Goal: Find contact information: Find contact information

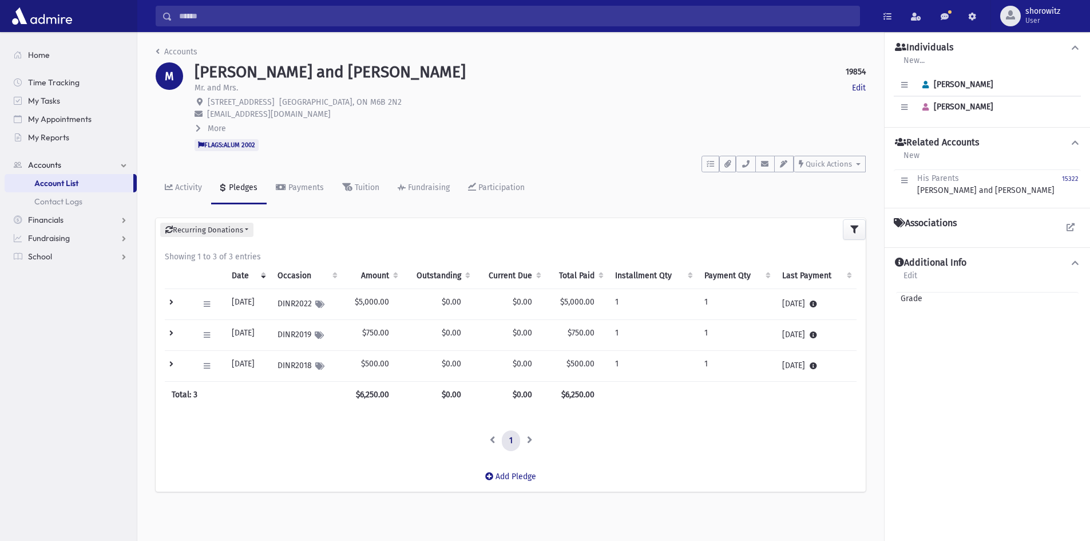
click at [259, 18] on input "Search" at bounding box center [515, 16] width 687 height 21
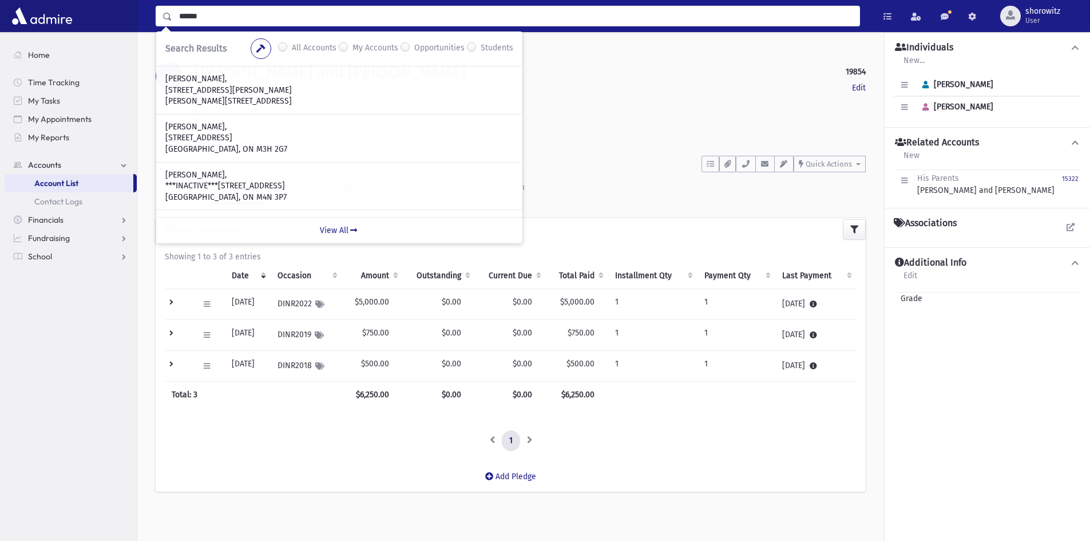
click at [220, 14] on input "******" at bounding box center [515, 16] width 687 height 21
type input "********"
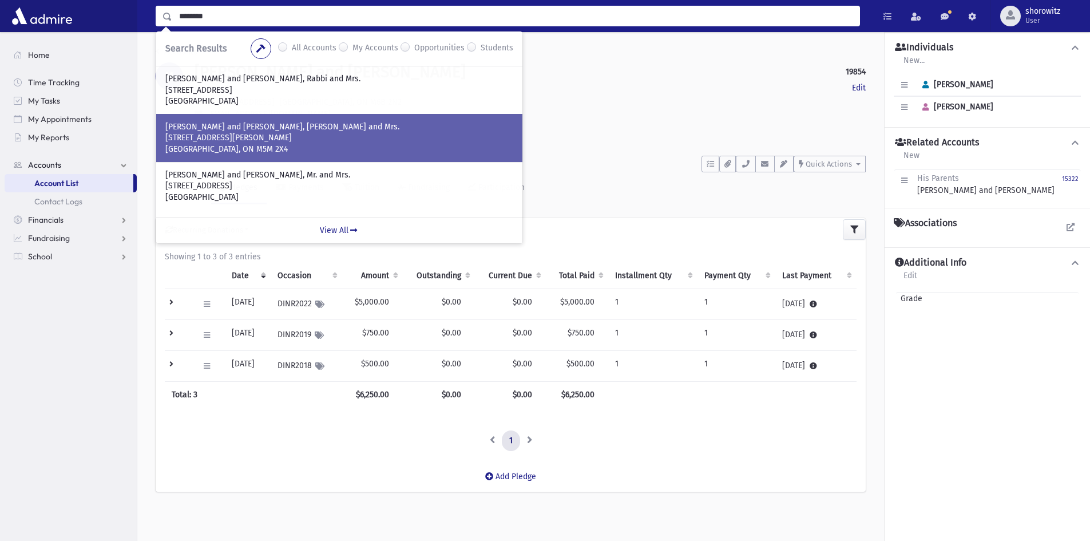
click at [263, 131] on p "LEVINE, Michoel and Esther, Rabbi and Mrs." at bounding box center [339, 126] width 348 height 11
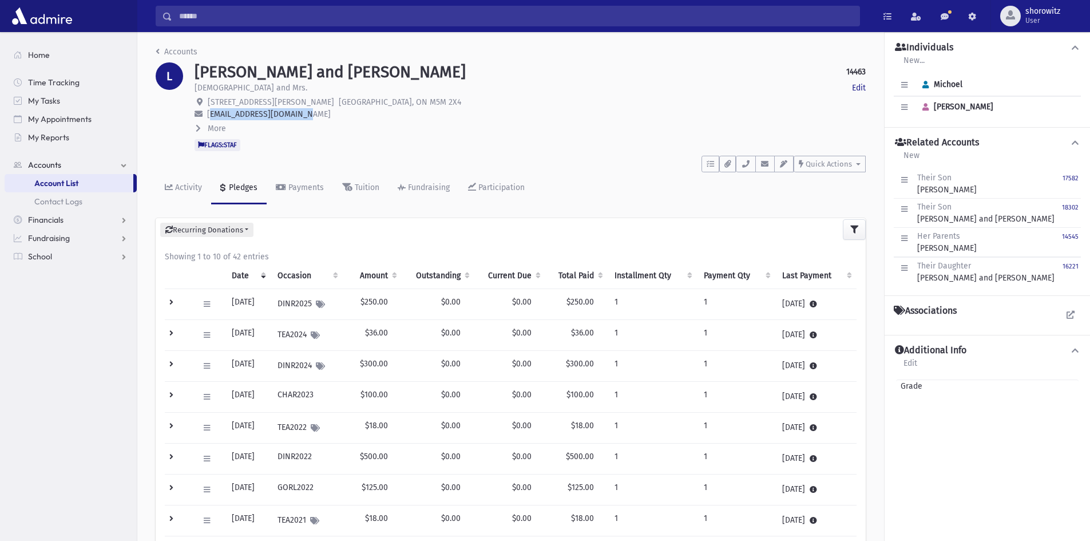
drag, startPoint x: 304, startPoint y: 114, endPoint x: 210, endPoint y: 116, distance: 93.8
click at [210, 116] on span "malcolmlevine@gmail.com" at bounding box center [269, 114] width 124 height 10
copy span "malcolmlevine@gmail.com"
drag, startPoint x: 751, startPoint y: 165, endPoint x: 739, endPoint y: 178, distance: 18.2
click at [751, 165] on button "button" at bounding box center [745, 164] width 19 height 17
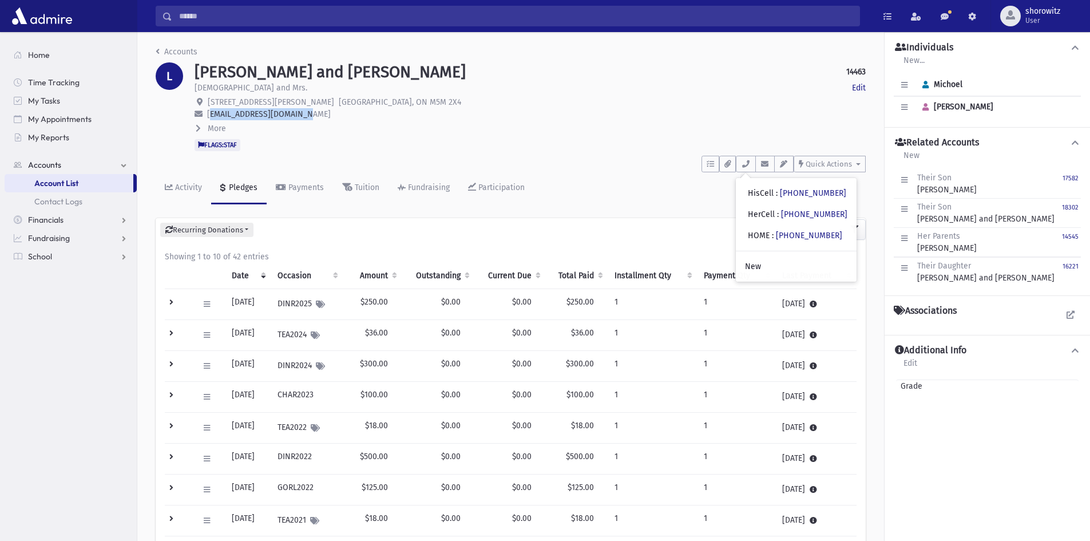
click at [196, 19] on input "Search" at bounding box center [515, 16] width 687 height 21
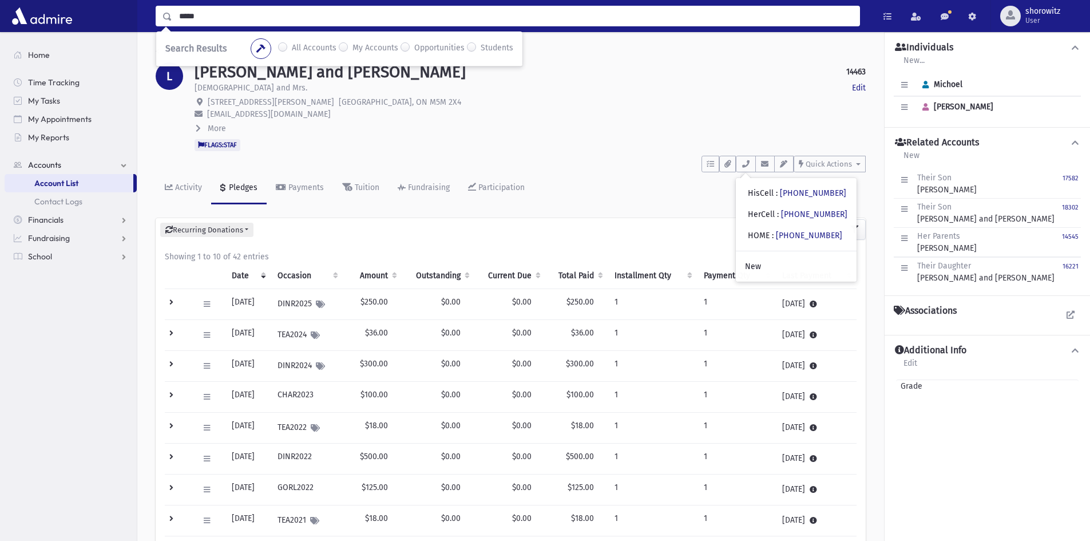
type input "*****"
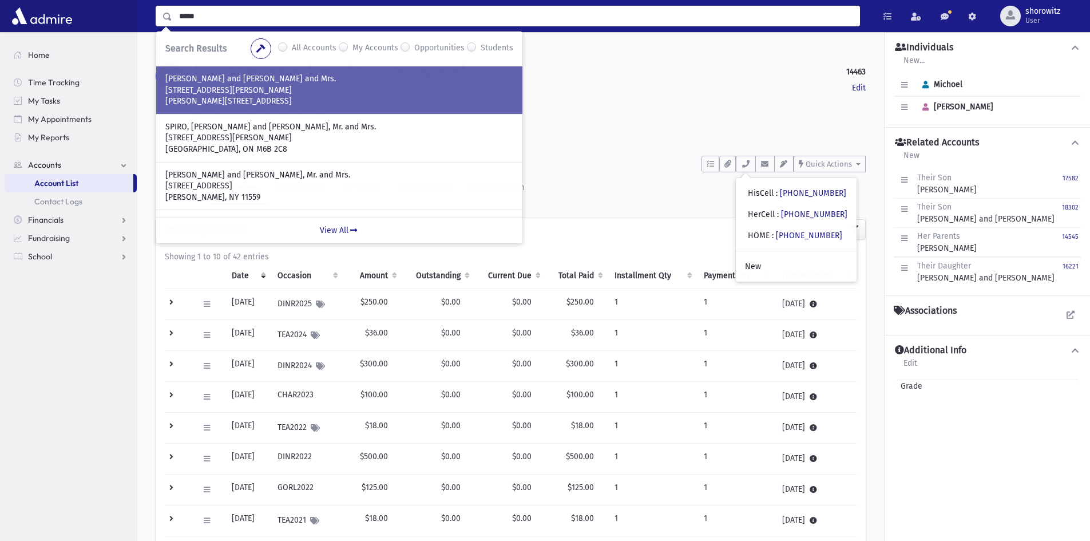
click at [258, 84] on p "SPIRO, Aharon Shabsi and Bracha, Rabbi and Mrs." at bounding box center [339, 78] width 348 height 11
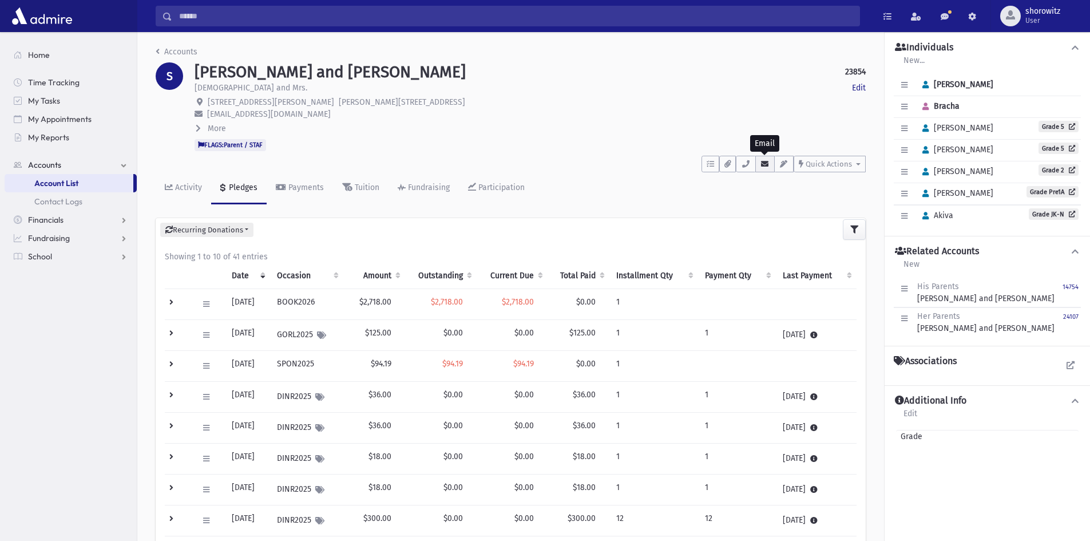
click at [766, 162] on icon "button" at bounding box center [764, 163] width 9 height 7
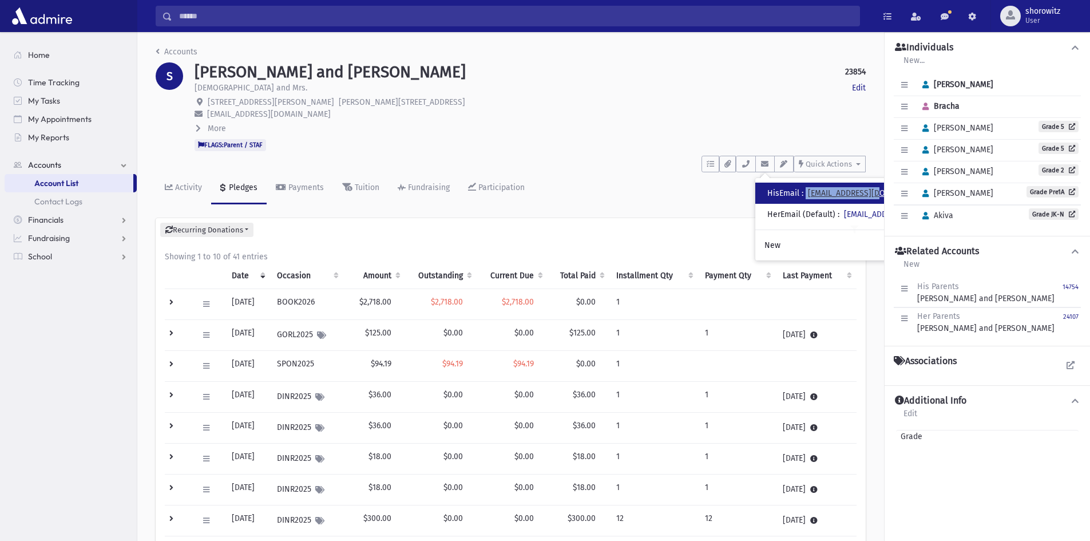
drag, startPoint x: 810, startPoint y: 194, endPoint x: 880, endPoint y: 192, distance: 70.4
click at [880, 192] on div "HisEmail : shabsispiro@gmail.com" at bounding box center [849, 193] width 164 height 12
click at [200, 126] on icon at bounding box center [198, 128] width 5 height 8
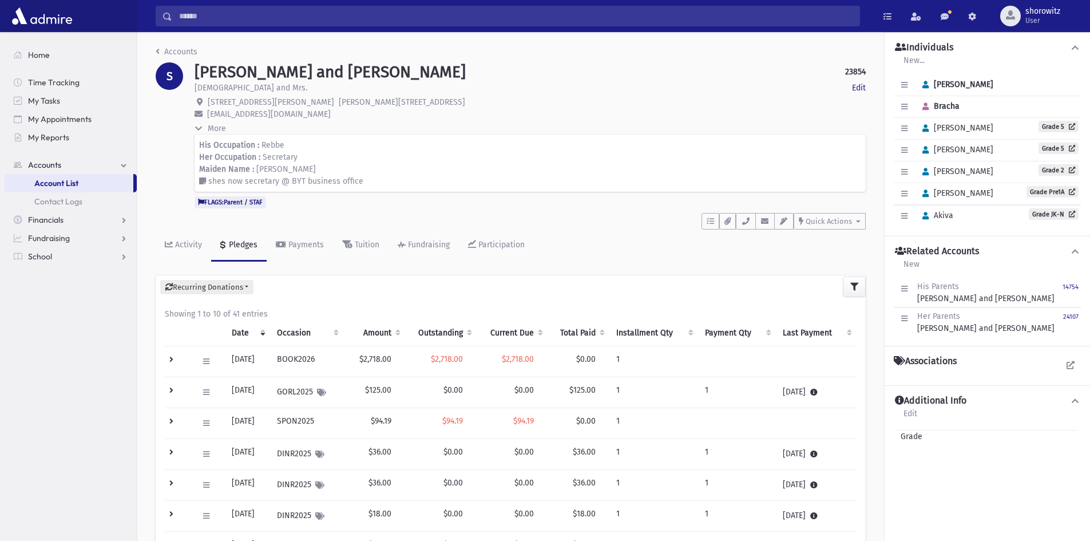
click at [198, 126] on icon at bounding box center [199, 128] width 8 height 5
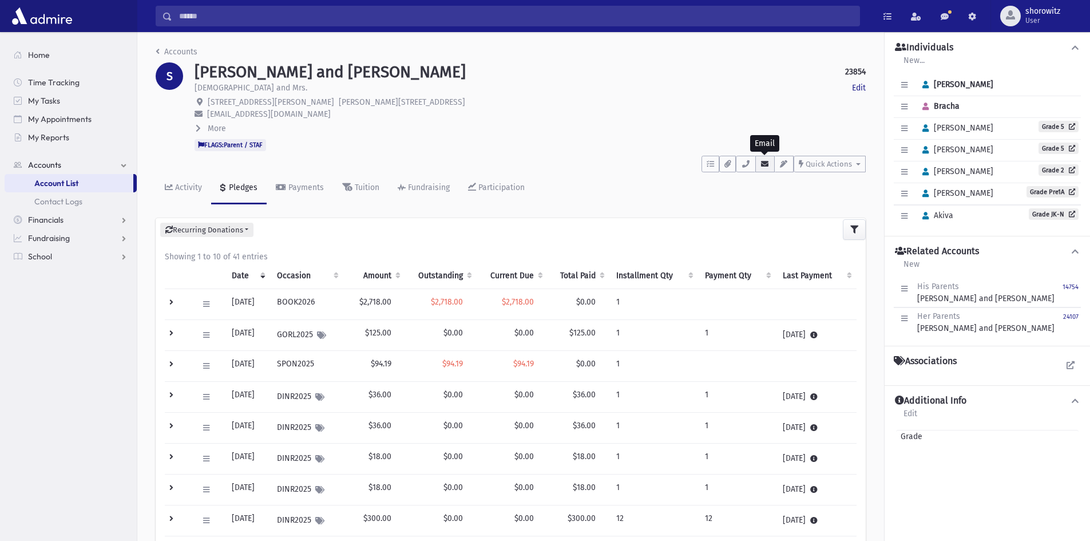
click at [767, 162] on icon "button" at bounding box center [764, 163] width 9 height 7
drag, startPoint x: 741, startPoint y: 164, endPoint x: 744, endPoint y: 169, distance: 6.2
click at [742, 164] on icon "button" at bounding box center [745, 163] width 9 height 7
click at [219, 15] on input "Search" at bounding box center [515, 16] width 687 height 21
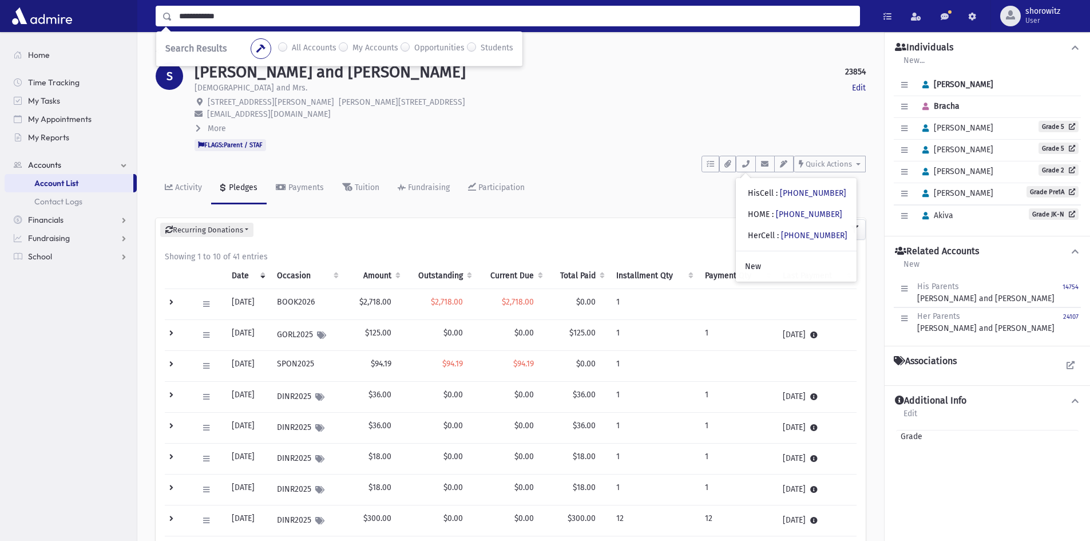
type input "**********"
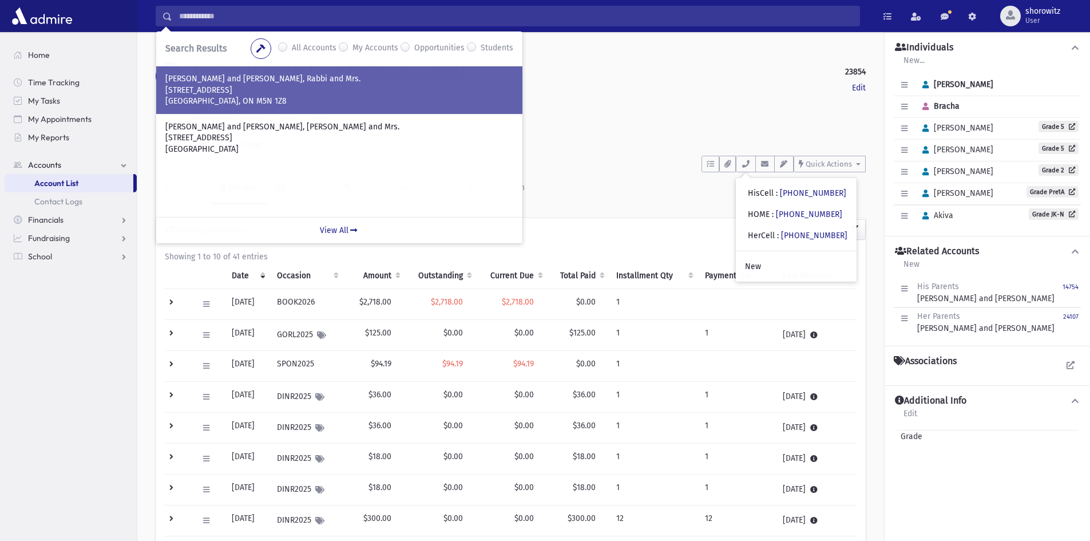
click at [232, 90] on p "97 Frontenac Avenue" at bounding box center [339, 90] width 348 height 11
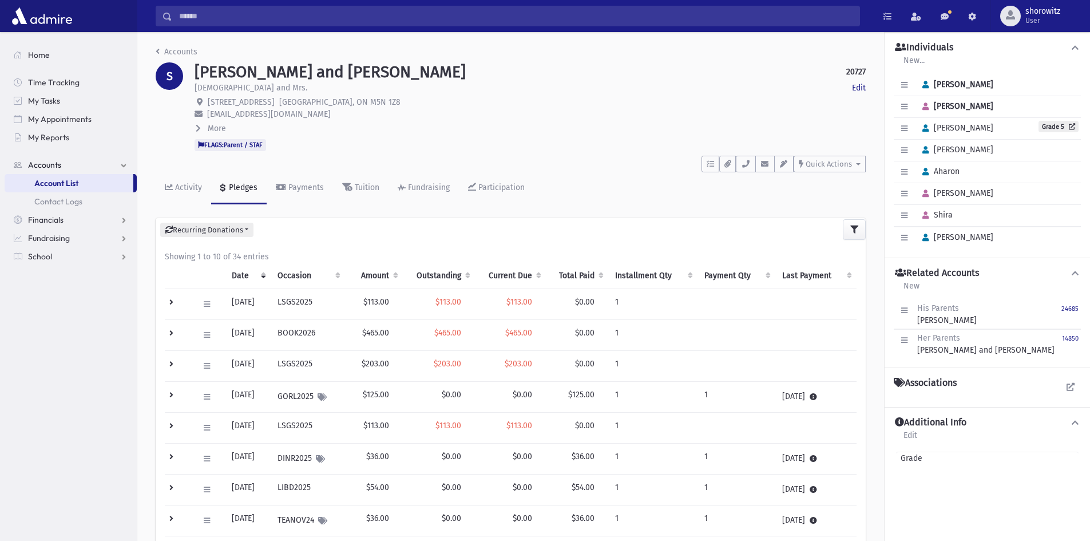
drag, startPoint x: 327, startPoint y: 114, endPoint x: 208, endPoint y: 116, distance: 119.0
click at [208, 116] on span "[EMAIL_ADDRESS][DOMAIN_NAME]" at bounding box center [269, 114] width 124 height 10
copy span "[EMAIL_ADDRESS][DOMAIN_NAME]"
click at [768, 166] on icon "button" at bounding box center [764, 163] width 9 height 7
click at [747, 164] on icon "button" at bounding box center [745, 163] width 9 height 7
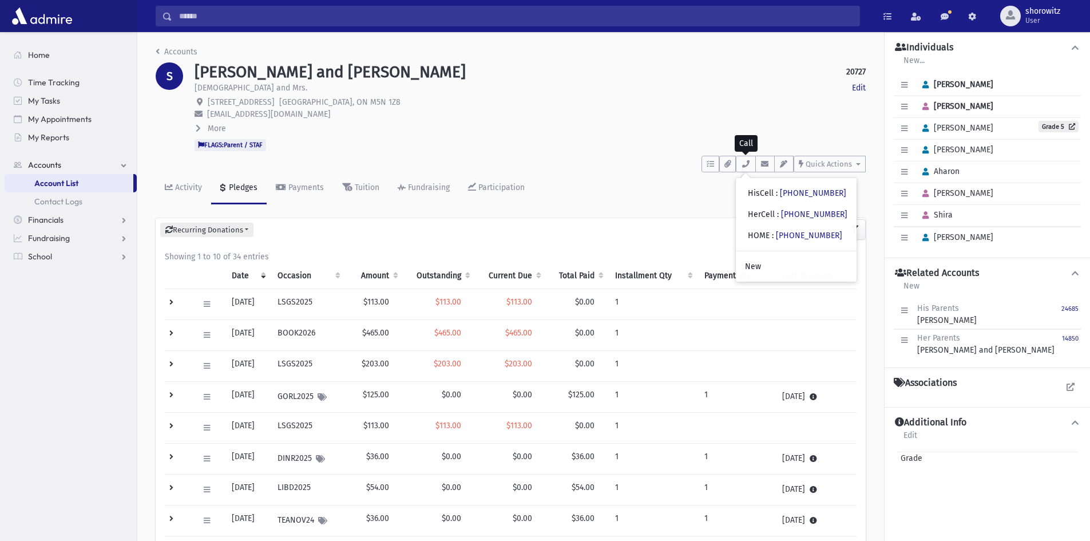
click at [209, 15] on input "Search" at bounding box center [515, 16] width 687 height 21
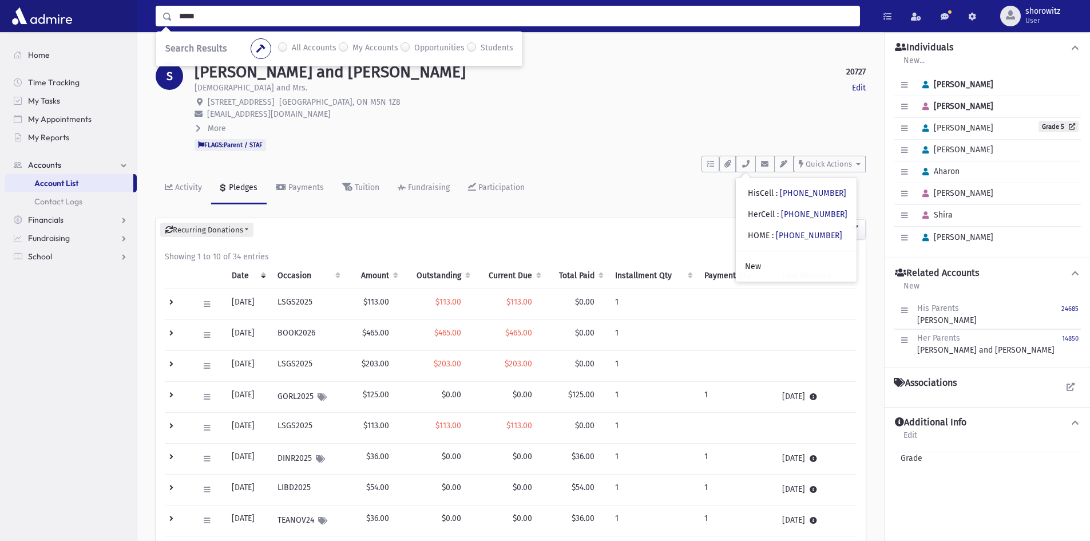
type input "*****"
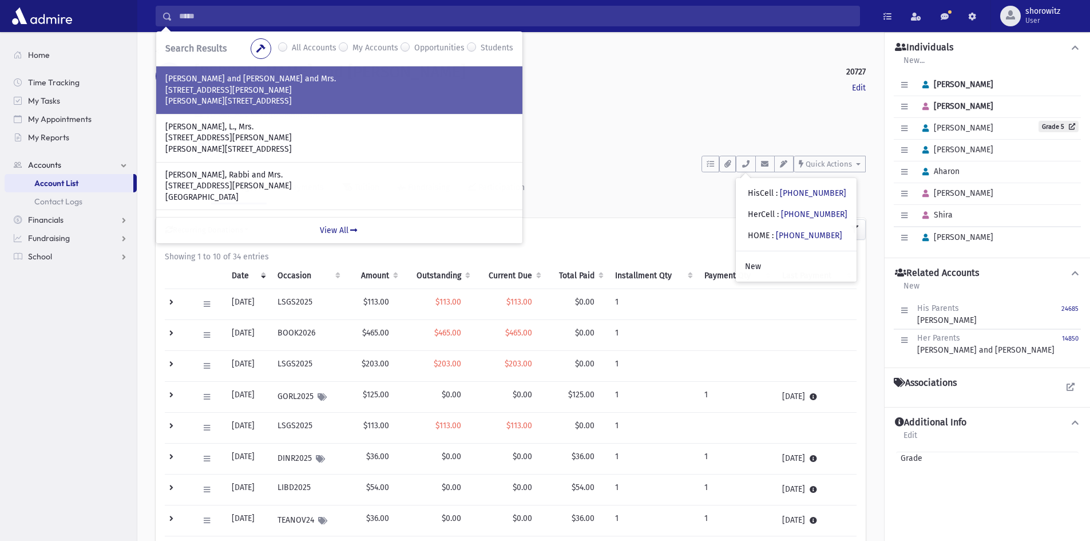
click at [245, 90] on p "[STREET_ADDRESS][PERSON_NAME]" at bounding box center [339, 90] width 348 height 11
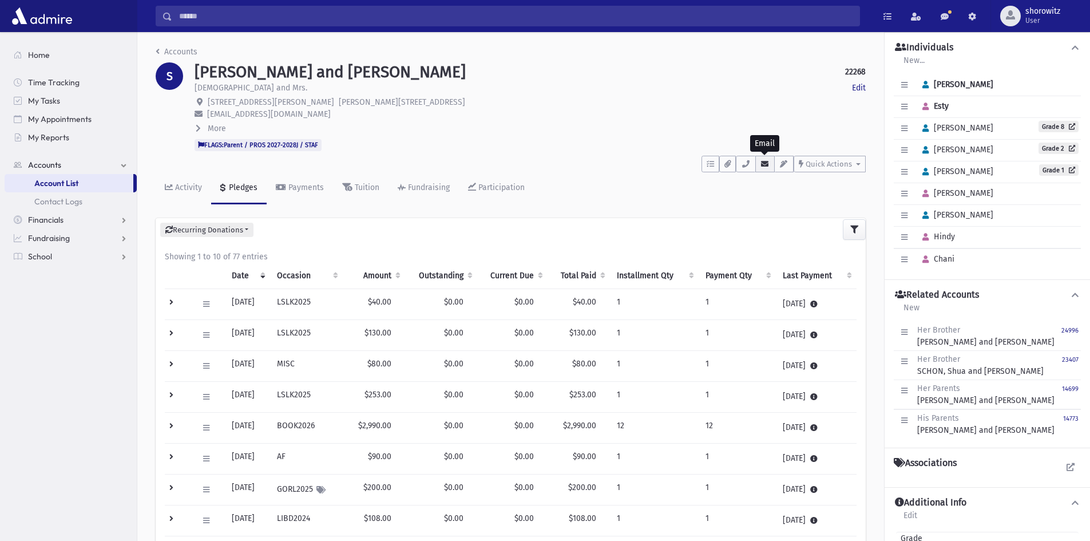
click at [764, 165] on icon "button" at bounding box center [764, 163] width 9 height 7
drag, startPoint x: 748, startPoint y: 166, endPoint x: 661, endPoint y: 177, distance: 88.1
click at [748, 166] on icon "button" at bounding box center [745, 163] width 9 height 7
click at [207, 18] on input "Search" at bounding box center [515, 16] width 687 height 21
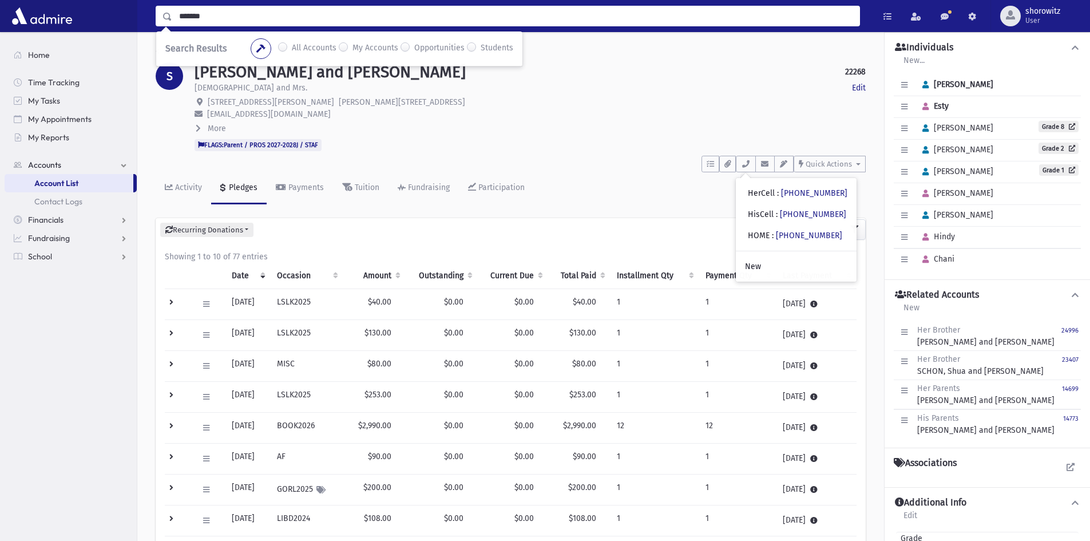
type input "*******"
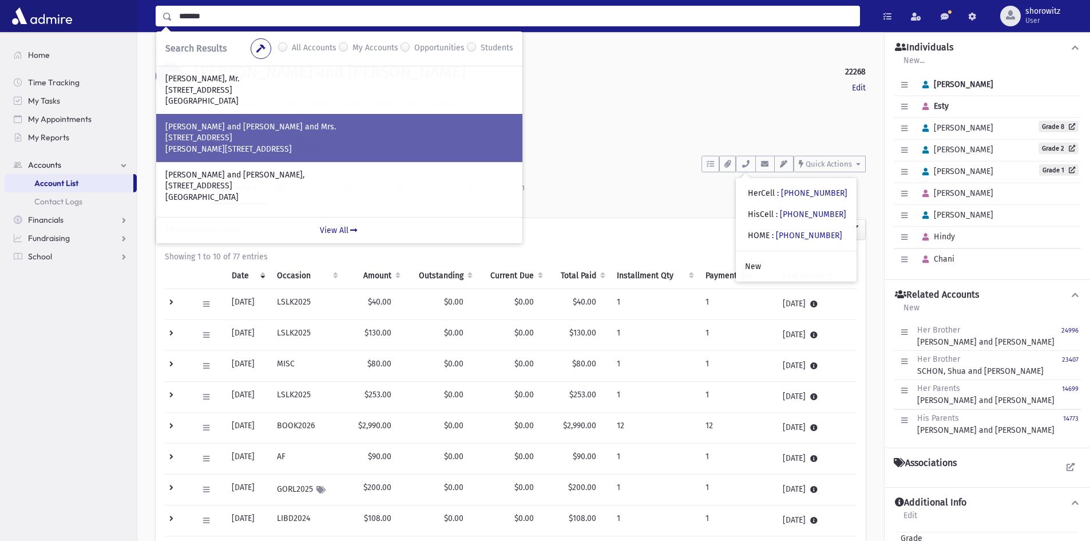
click at [258, 134] on p "35 Jenstar Way" at bounding box center [339, 137] width 348 height 11
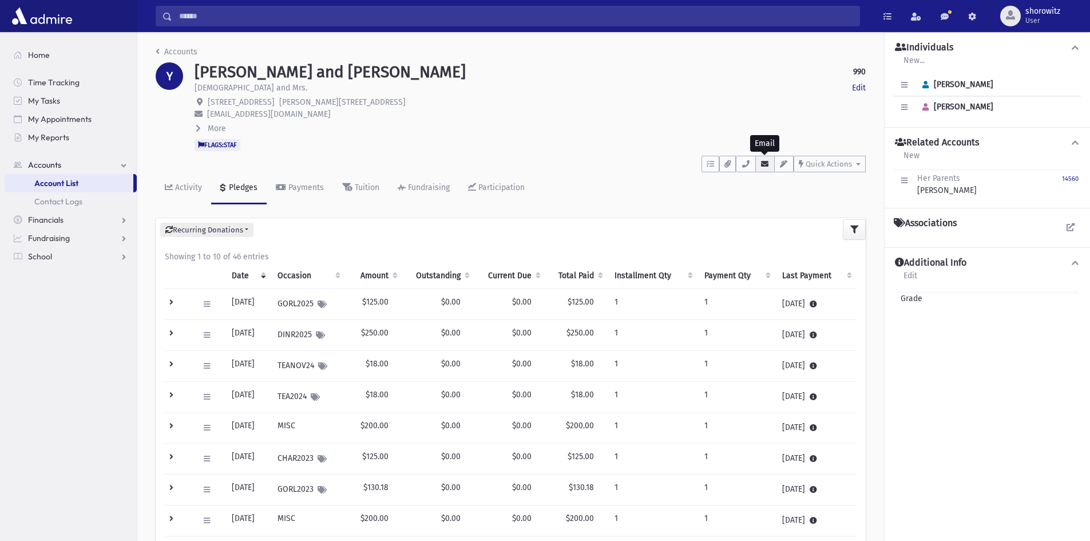
click at [761, 164] on icon "button" at bounding box center [764, 163] width 9 height 7
drag, startPoint x: 301, startPoint y: 114, endPoint x: 207, endPoint y: 111, distance: 95.0
click at [207, 111] on p "mimiscarpool@gmail.com" at bounding box center [530, 114] width 671 height 12
copy span "mimiscarpool@gmail.com"
drag, startPoint x: 749, startPoint y: 165, endPoint x: 734, endPoint y: 174, distance: 17.2
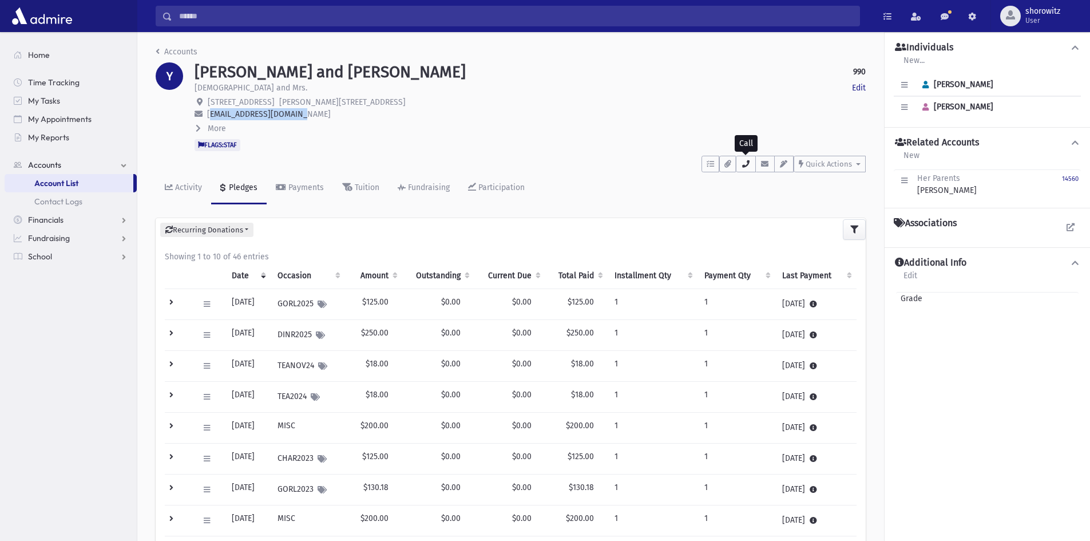
click at [749, 165] on icon "button" at bounding box center [745, 163] width 9 height 7
drag, startPoint x: 250, startPoint y: 21, endPoint x: 261, endPoint y: 21, distance: 10.9
click at [250, 21] on input "Search" at bounding box center [515, 16] width 687 height 21
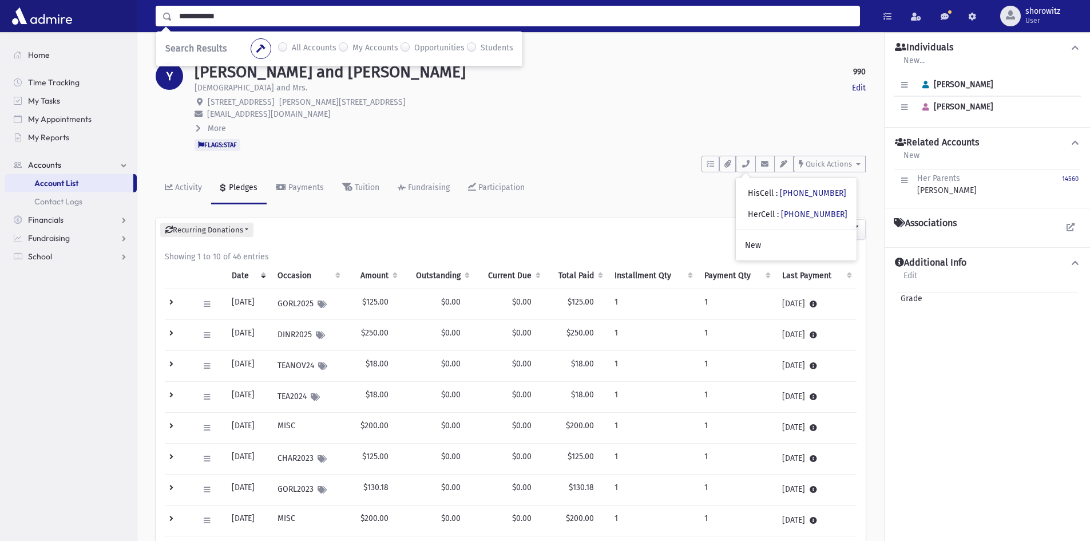
type input "**********"
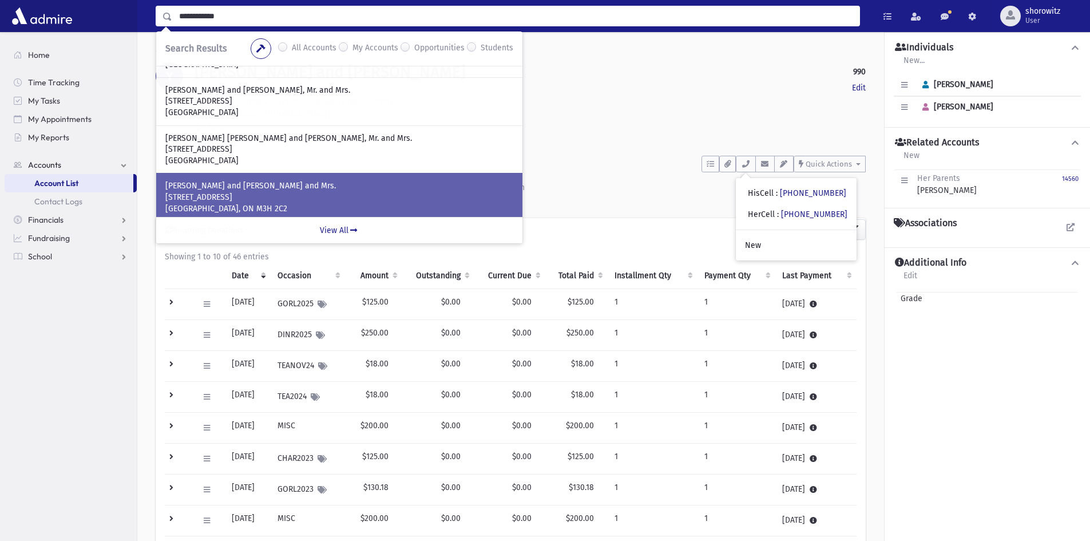
scroll to position [57, 0]
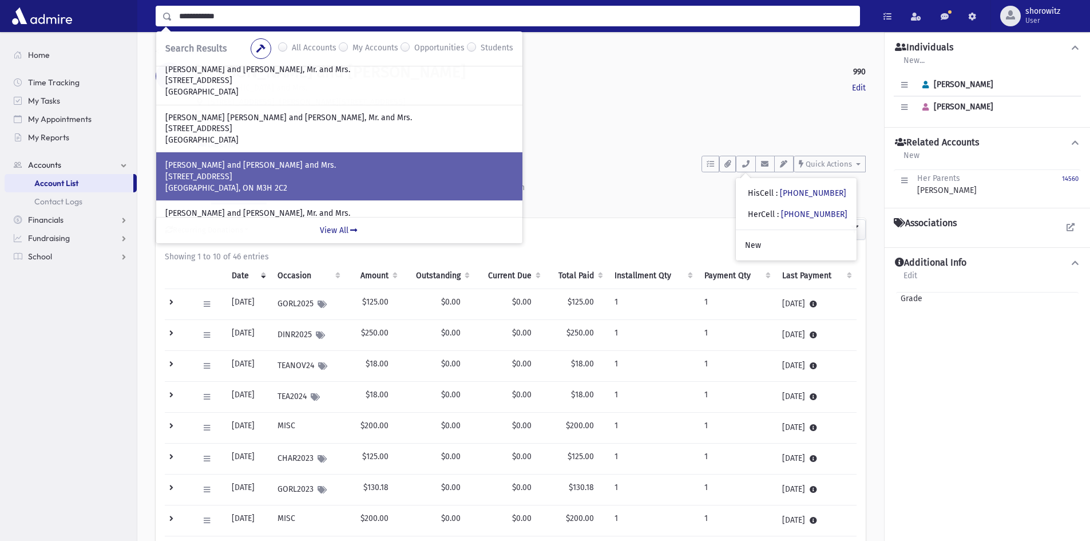
click at [255, 172] on p "131 Palm Drive" at bounding box center [339, 176] width 348 height 11
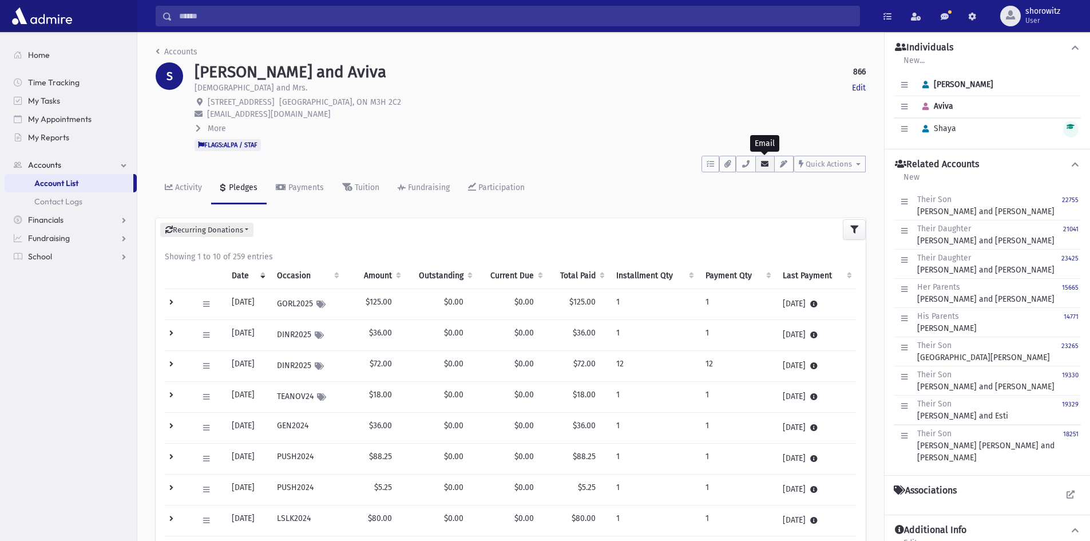
click at [767, 166] on icon "button" at bounding box center [764, 163] width 9 height 7
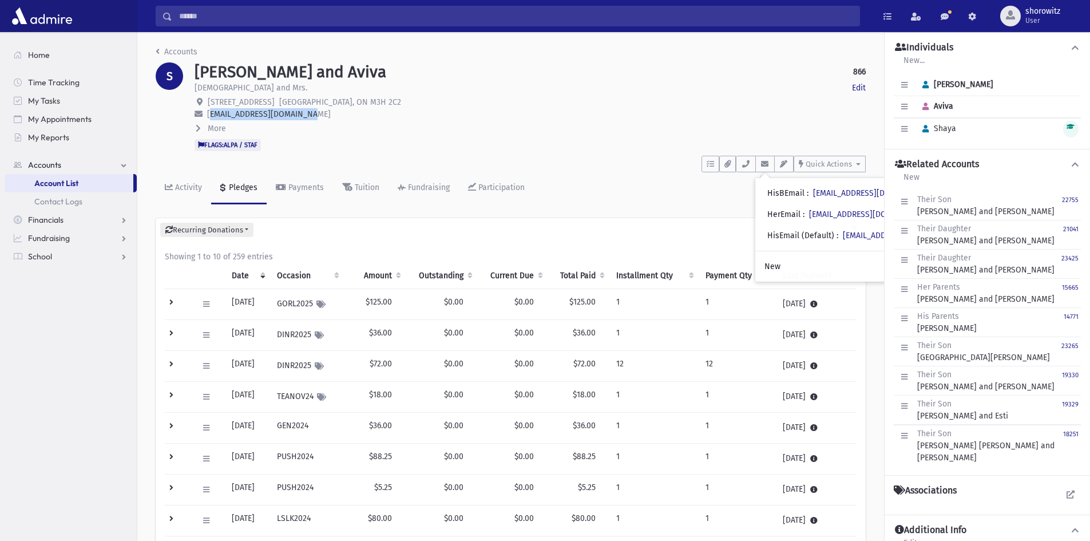
drag, startPoint x: 307, startPoint y: 114, endPoint x: 207, endPoint y: 112, distance: 99.6
click at [207, 112] on span "isaacsternheim@gmail.com" at bounding box center [269, 114] width 124 height 10
click at [767, 165] on icon "button" at bounding box center [764, 163] width 9 height 7
drag, startPoint x: 745, startPoint y: 164, endPoint x: 723, endPoint y: 167, distance: 21.9
click at [744, 164] on icon "button" at bounding box center [745, 163] width 9 height 7
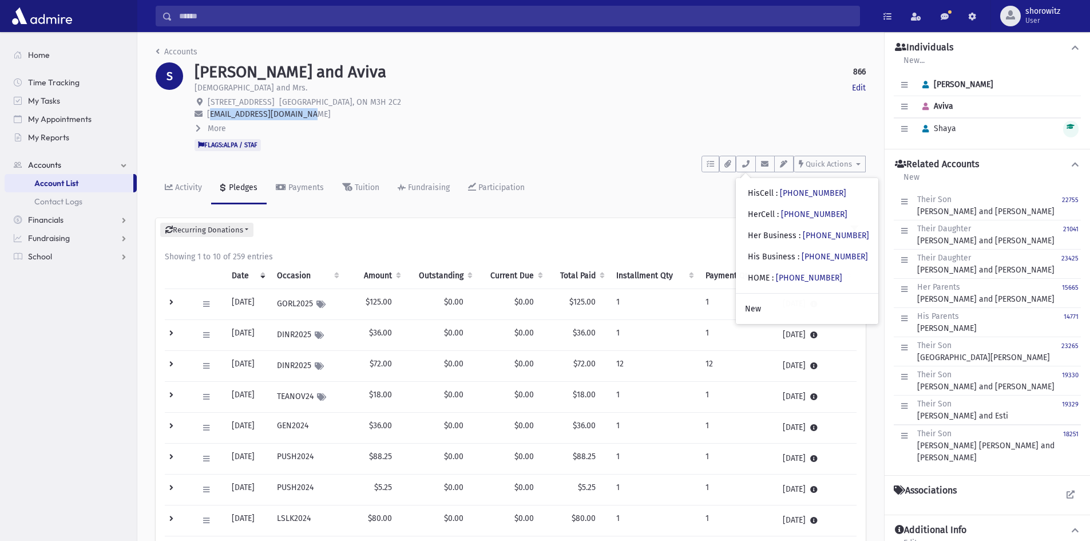
click at [200, 17] on input "Search" at bounding box center [515, 16] width 687 height 21
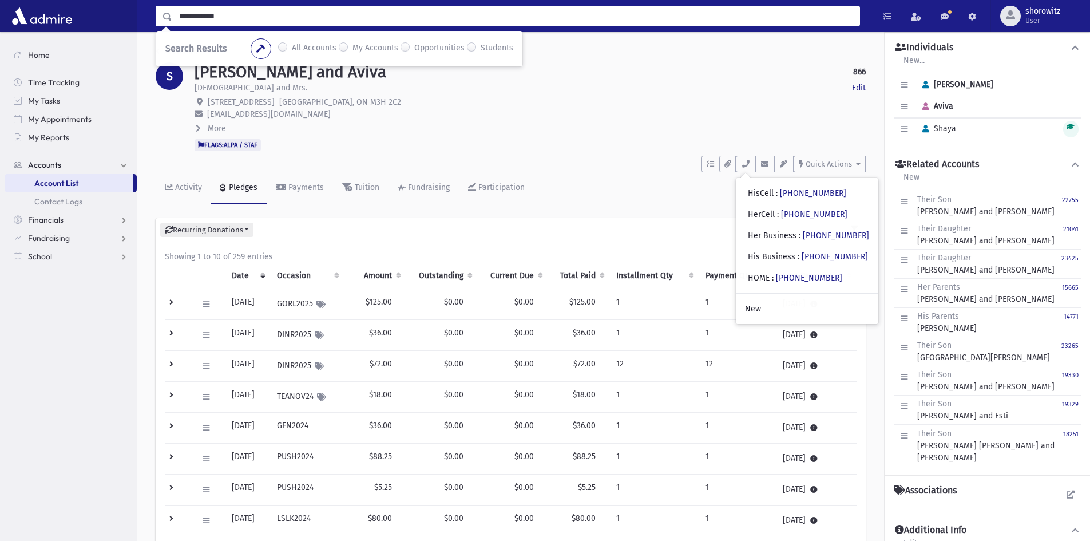
type input "**********"
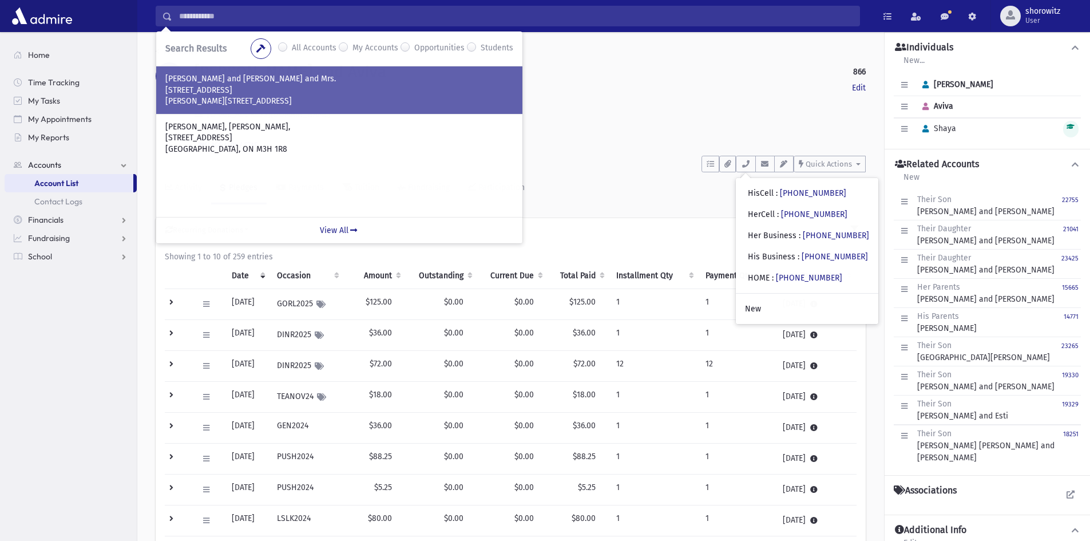
click at [235, 94] on p "[STREET_ADDRESS]" at bounding box center [339, 90] width 348 height 11
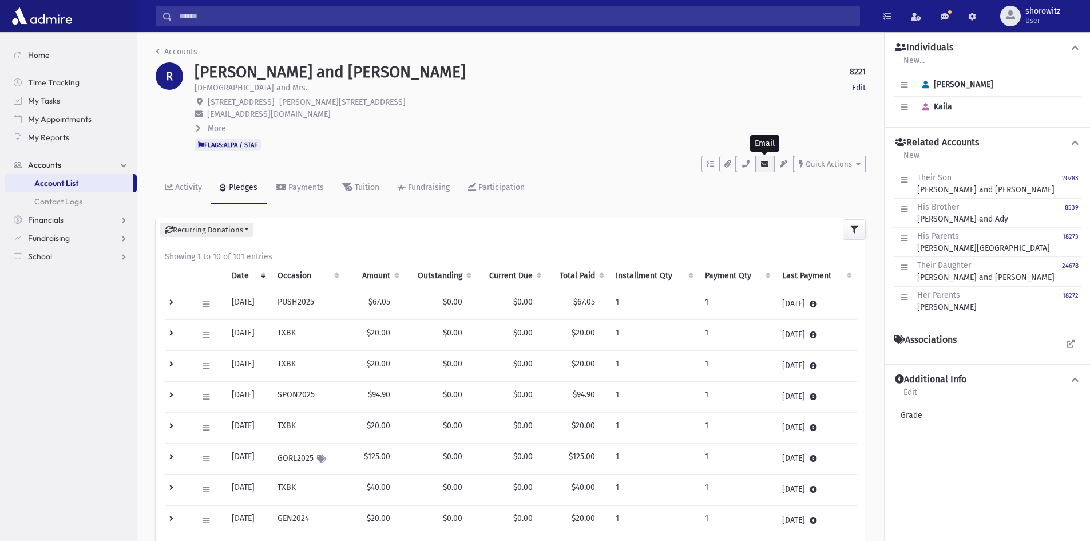
click at [769, 163] on icon "button" at bounding box center [764, 163] width 9 height 7
drag, startPoint x: 284, startPoint y: 113, endPoint x: 205, endPoint y: 112, distance: 79.0
click at [205, 112] on p "[EMAIL_ADDRESS][DOMAIN_NAME]" at bounding box center [530, 114] width 671 height 12
copy span "[EMAIL_ADDRESS][DOMAIN_NAME]"
click at [746, 162] on icon "button" at bounding box center [745, 163] width 9 height 7
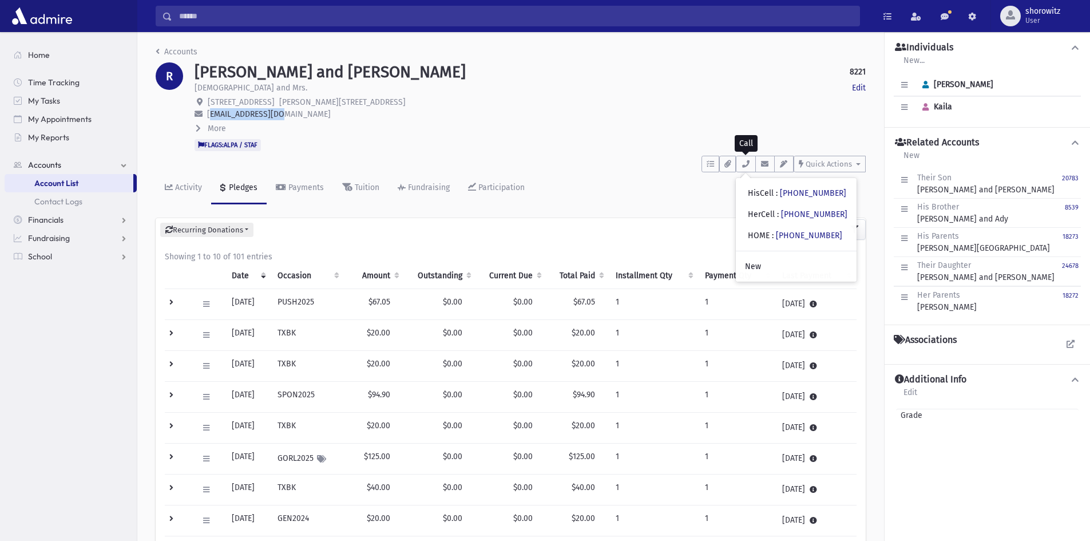
click at [209, 18] on input "Search" at bounding box center [515, 16] width 687 height 21
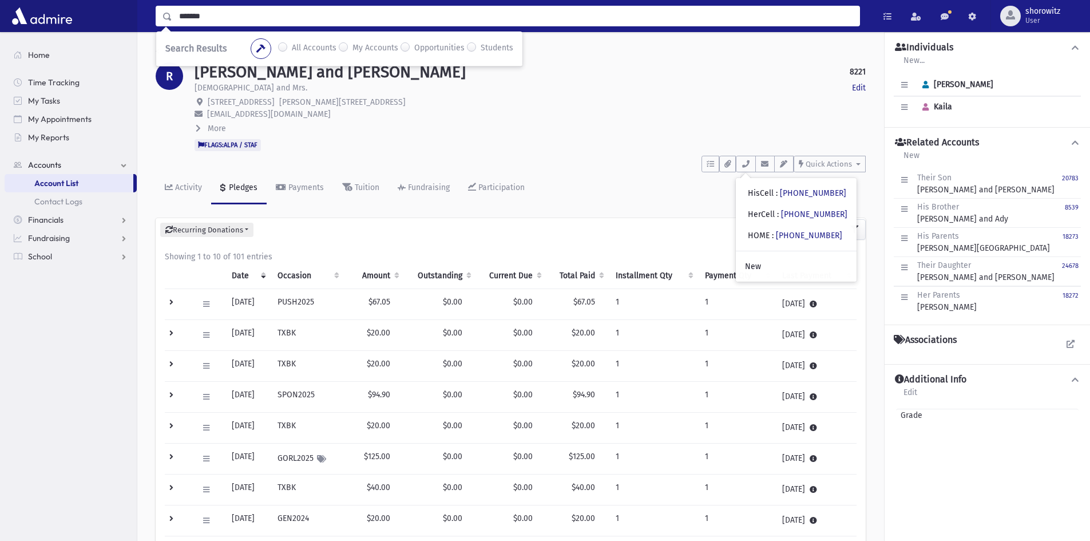
type input "*******"
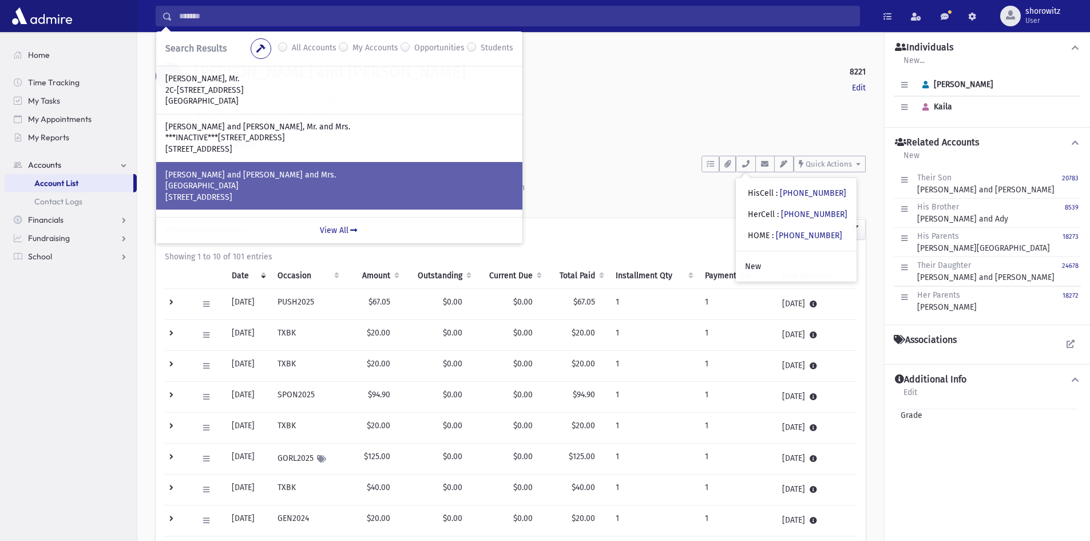
click at [247, 180] on p "[GEOGRAPHIC_DATA]" at bounding box center [339, 185] width 348 height 11
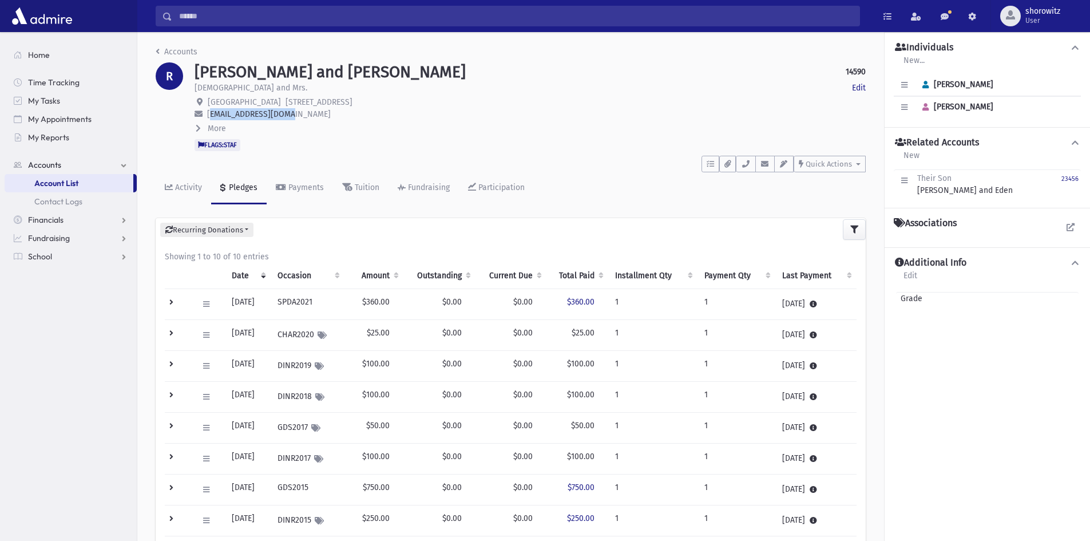
drag, startPoint x: 288, startPoint y: 114, endPoint x: 208, endPoint y: 111, distance: 80.2
click at [208, 111] on span "[EMAIL_ADDRESS][DOMAIN_NAME]" at bounding box center [269, 114] width 124 height 10
copy span "[EMAIL_ADDRESS][DOMAIN_NAME]"
click at [767, 163] on icon "button" at bounding box center [764, 163] width 9 height 7
click at [747, 164] on icon "button" at bounding box center [745, 163] width 9 height 7
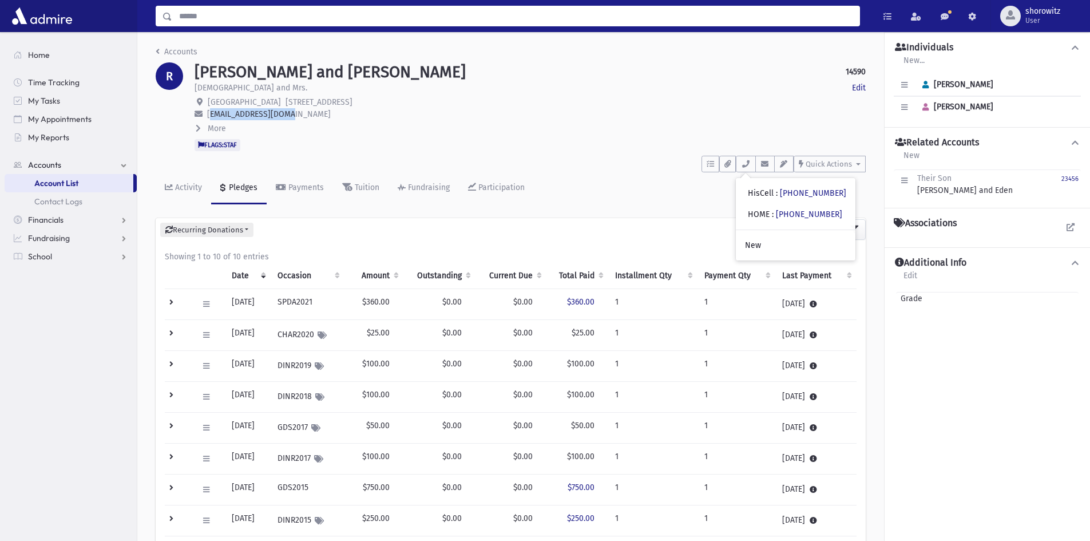
drag, startPoint x: 229, startPoint y: 18, endPoint x: 235, endPoint y: 19, distance: 5.8
click at [229, 17] on input "Search" at bounding box center [515, 16] width 687 height 21
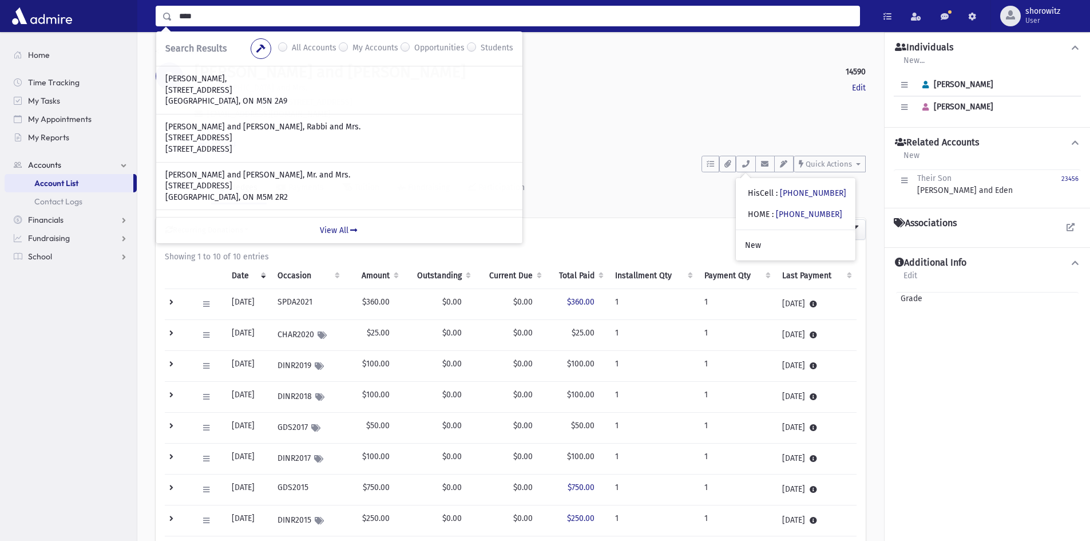
click at [245, 17] on input "****" at bounding box center [515, 16] width 687 height 21
type input "*********"
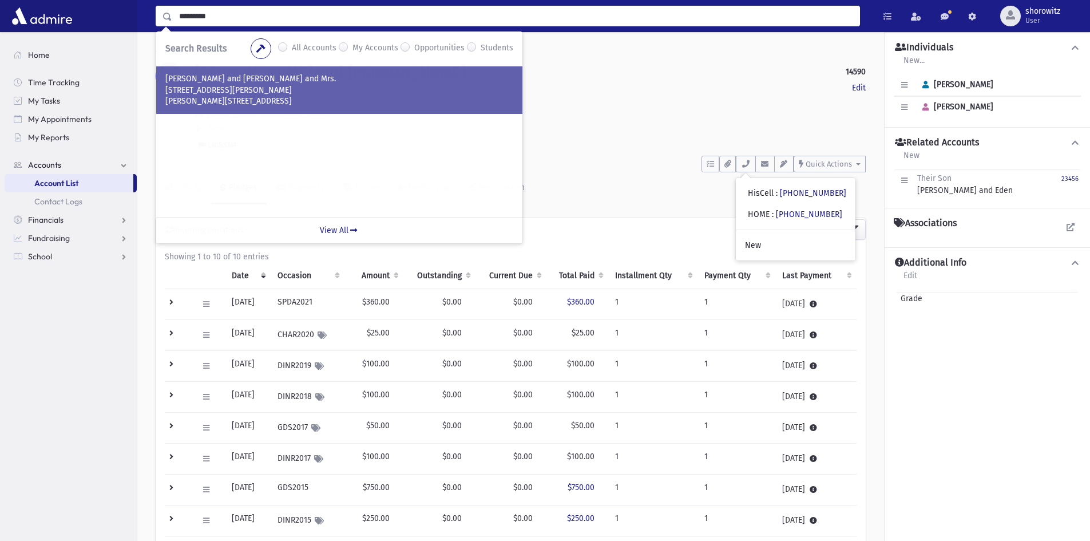
click at [262, 94] on p "110 Esther Crescent" at bounding box center [339, 90] width 348 height 11
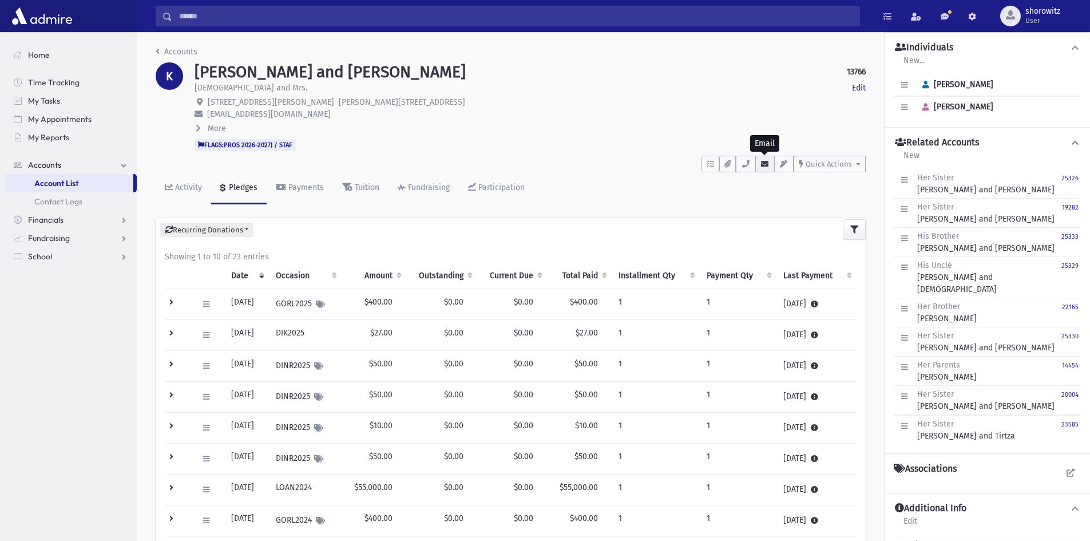
click at [764, 162] on icon "button" at bounding box center [764, 163] width 9 height 7
drag, startPoint x: 306, startPoint y: 114, endPoint x: 216, endPoint y: 108, distance: 90.0
click at [207, 108] on p "rivkylemberger@gmail.com" at bounding box center [530, 114] width 671 height 12
copy span "rivkylemberger@gmail.com"
click at [763, 164] on icon "button" at bounding box center [764, 163] width 9 height 7
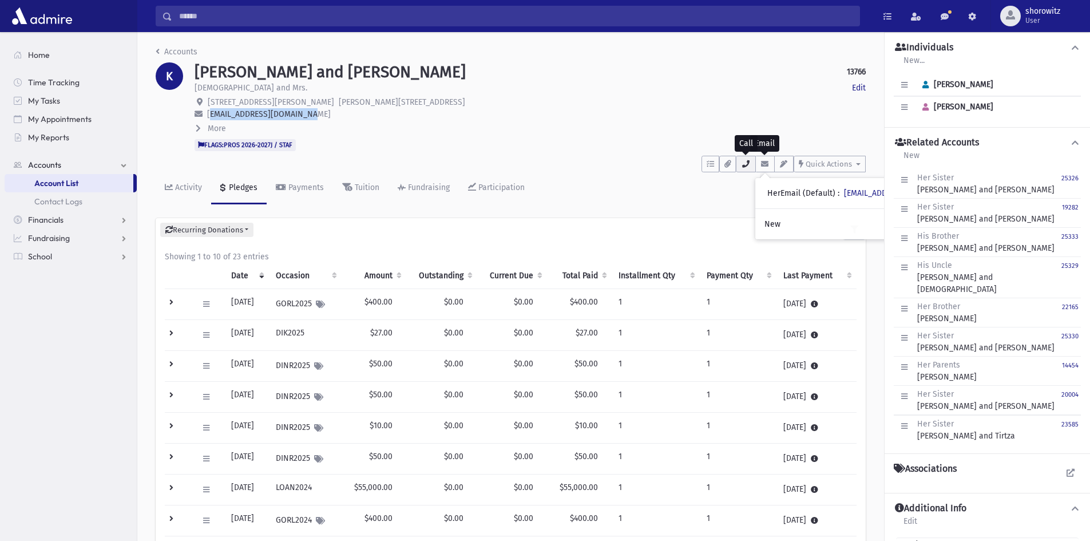
click at [751, 164] on button "button" at bounding box center [745, 164] width 19 height 17
click at [228, 22] on input "Search" at bounding box center [515, 16] width 687 height 21
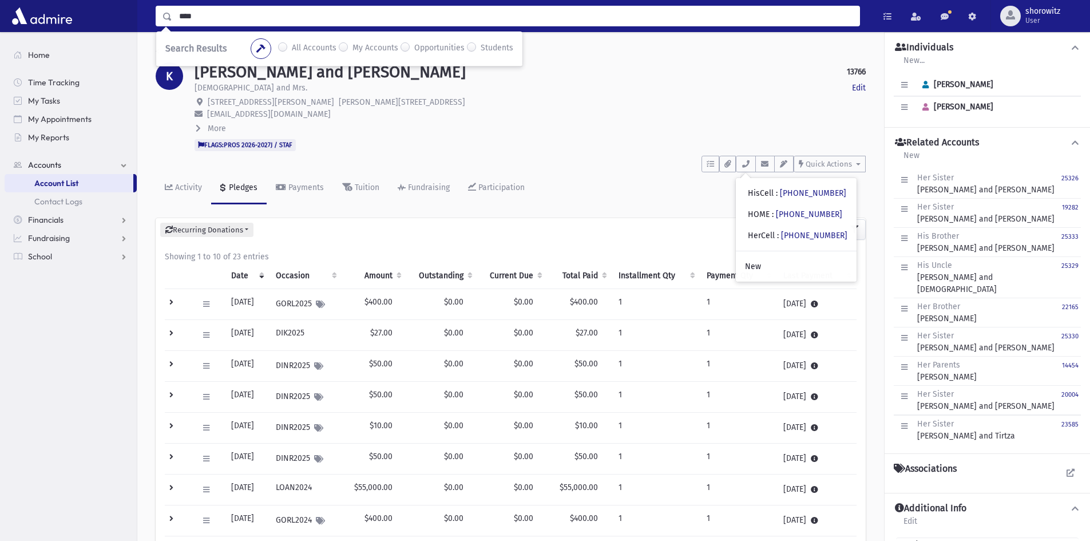
type input "****"
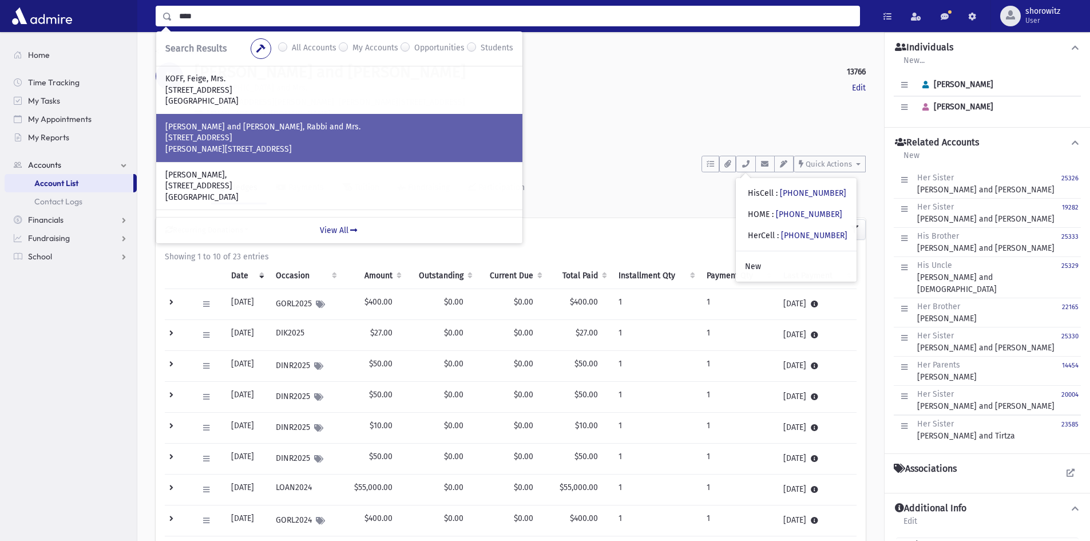
click at [245, 129] on p "KOFF, Moshe and Tzivia, Rabbi and Mrs." at bounding box center [339, 126] width 348 height 11
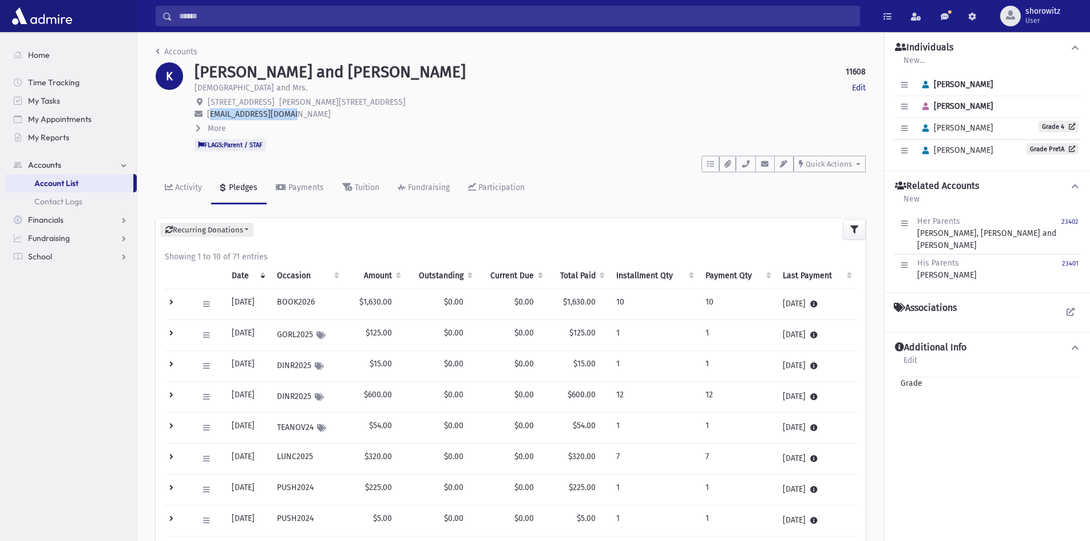
drag, startPoint x: 292, startPoint y: 114, endPoint x: 207, endPoint y: 115, distance: 85.8
click at [207, 115] on p "rabbimkoff@gmail.com" at bounding box center [530, 114] width 671 height 12
copy span "rabbimkoff@gmail.com"
click at [761, 163] on icon "button" at bounding box center [764, 163] width 9 height 7
click at [749, 163] on icon "button" at bounding box center [745, 163] width 9 height 7
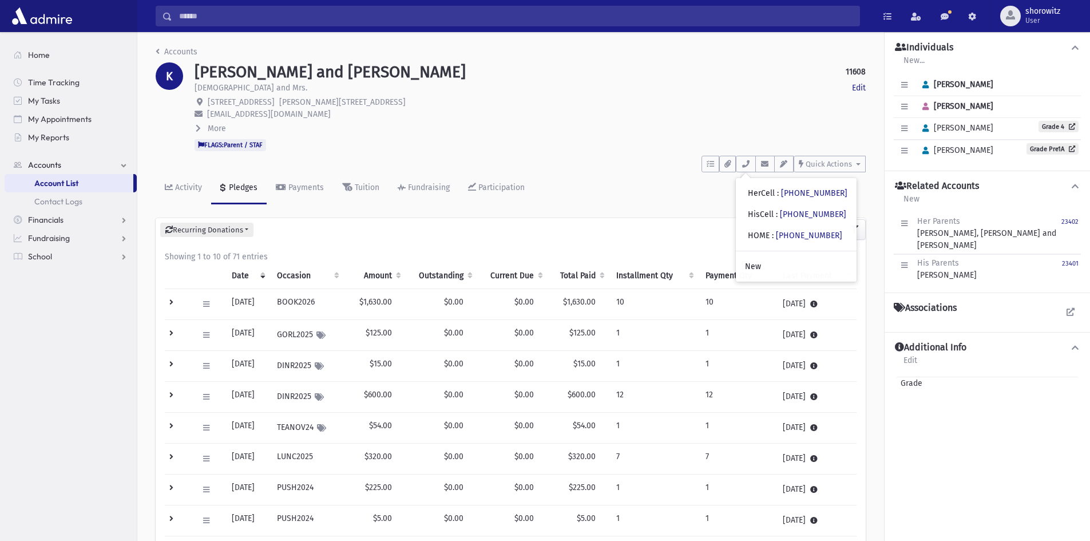
click at [201, 17] on input "Search" at bounding box center [515, 16] width 687 height 21
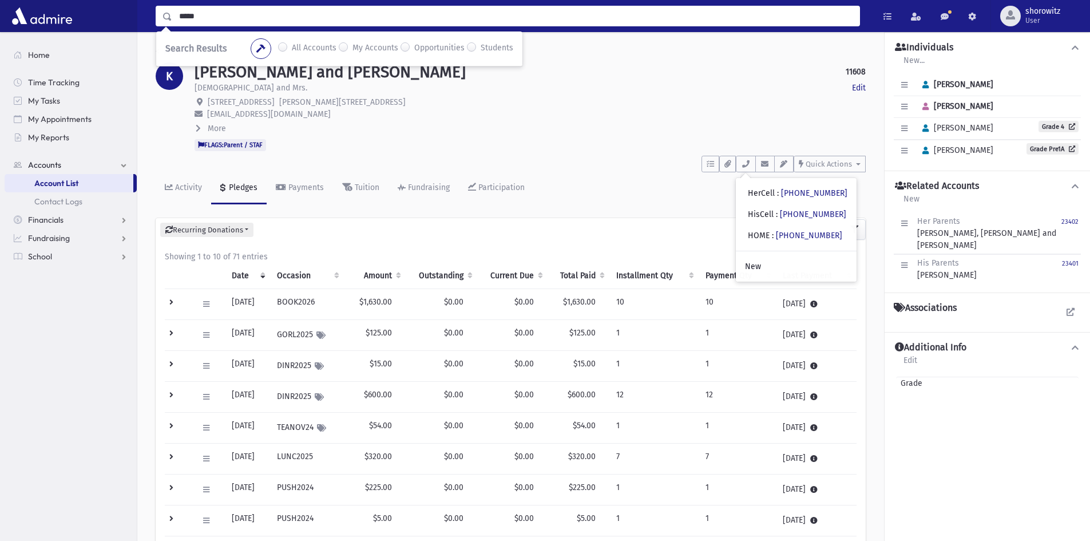
type input "*****"
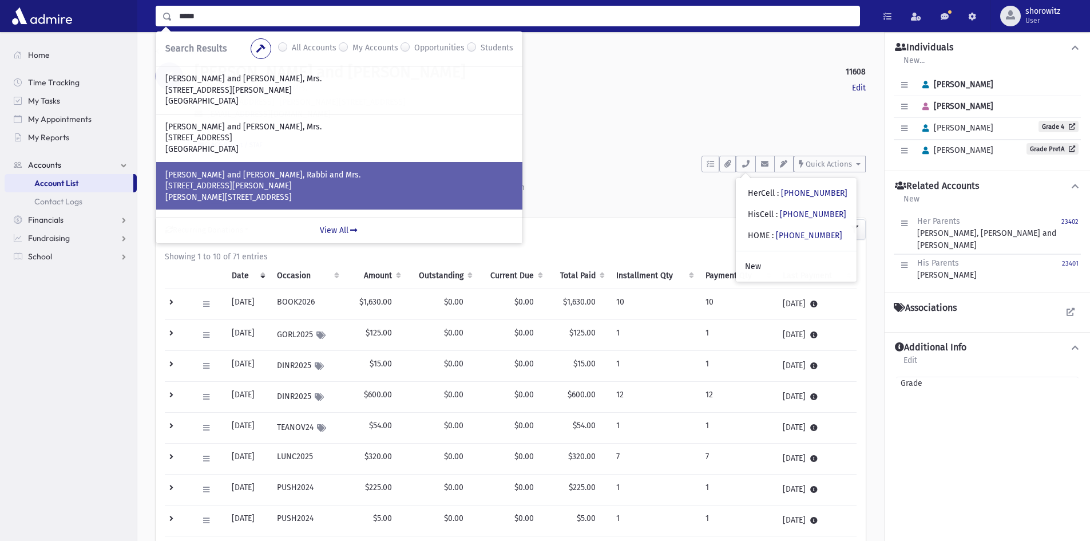
click at [246, 175] on p "GOPIN, Dov and Esther, Rabbi and Mrs." at bounding box center [339, 174] width 348 height 11
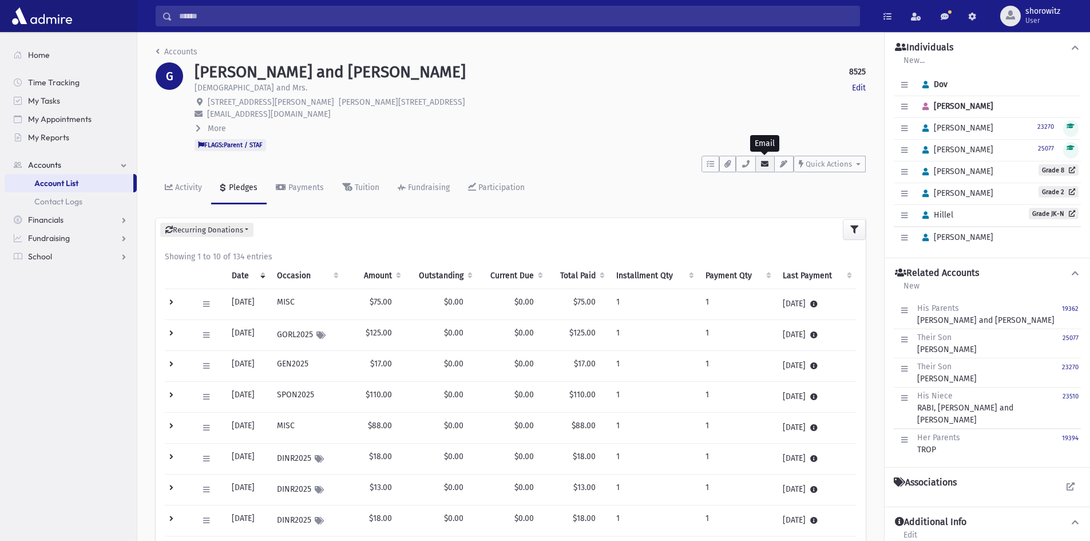
click at [762, 164] on icon "button" at bounding box center [764, 163] width 9 height 7
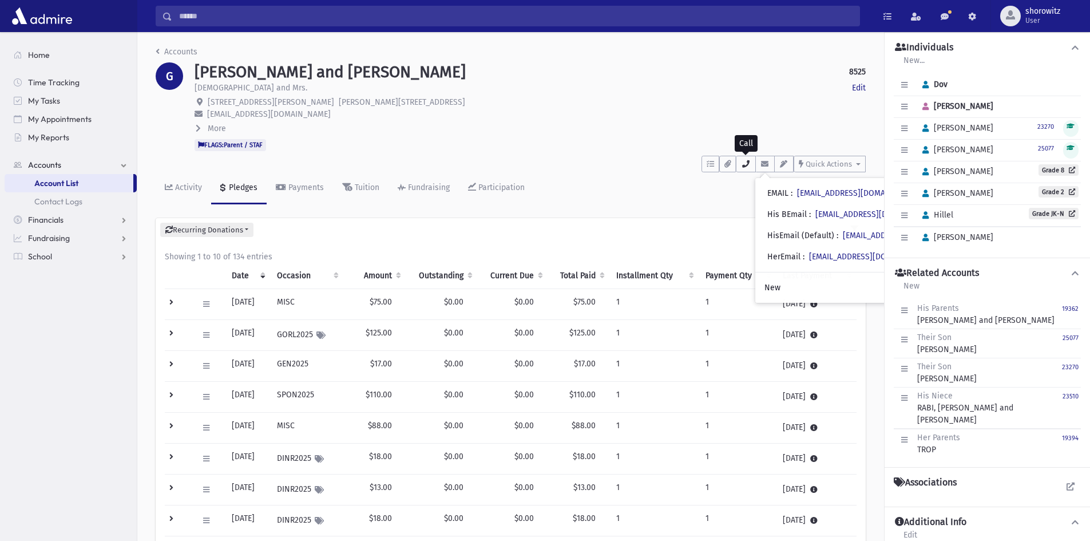
drag, startPoint x: 750, startPoint y: 165, endPoint x: 749, endPoint y: 176, distance: 10.9
click at [750, 165] on icon "button" at bounding box center [745, 163] width 9 height 7
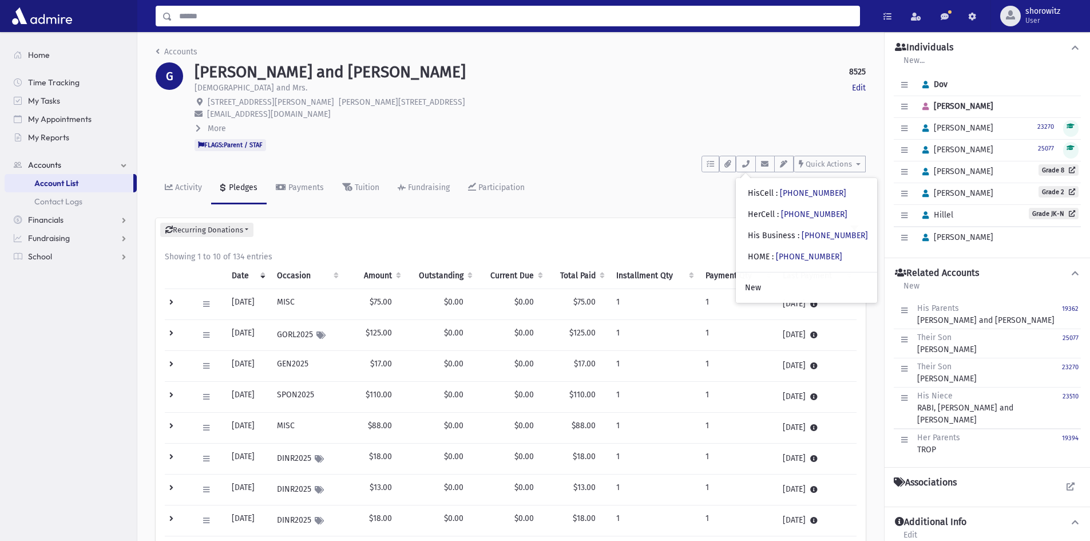
click at [191, 17] on input "Search" at bounding box center [515, 16] width 687 height 21
type input "**********"
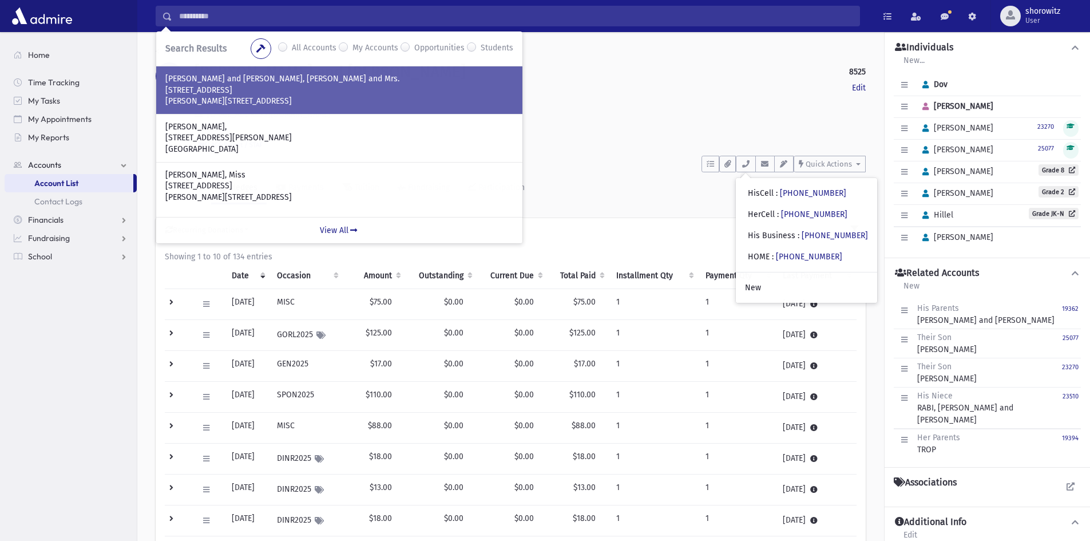
click at [244, 94] on p "[STREET_ADDRESS]" at bounding box center [339, 90] width 348 height 11
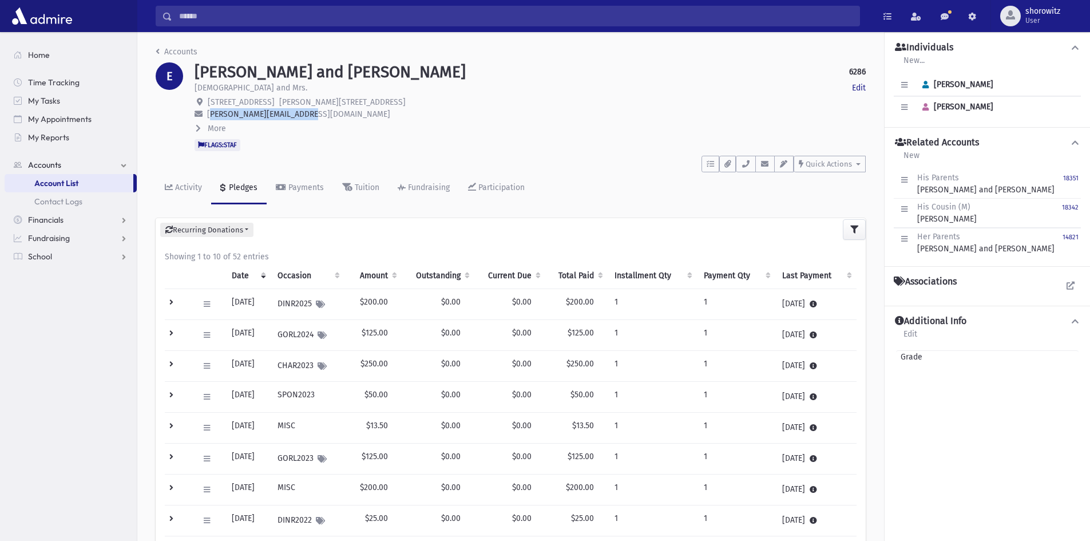
drag, startPoint x: 303, startPoint y: 114, endPoint x: 208, endPoint y: 114, distance: 95.5
click at [208, 114] on span "yakov.erlanger@gmail.com" at bounding box center [298, 114] width 183 height 10
copy span "yakov.erlanger@gmail.com"
drag, startPoint x: 746, startPoint y: 162, endPoint x: 718, endPoint y: 230, distance: 73.6
click at [746, 162] on icon "button" at bounding box center [745, 163] width 9 height 7
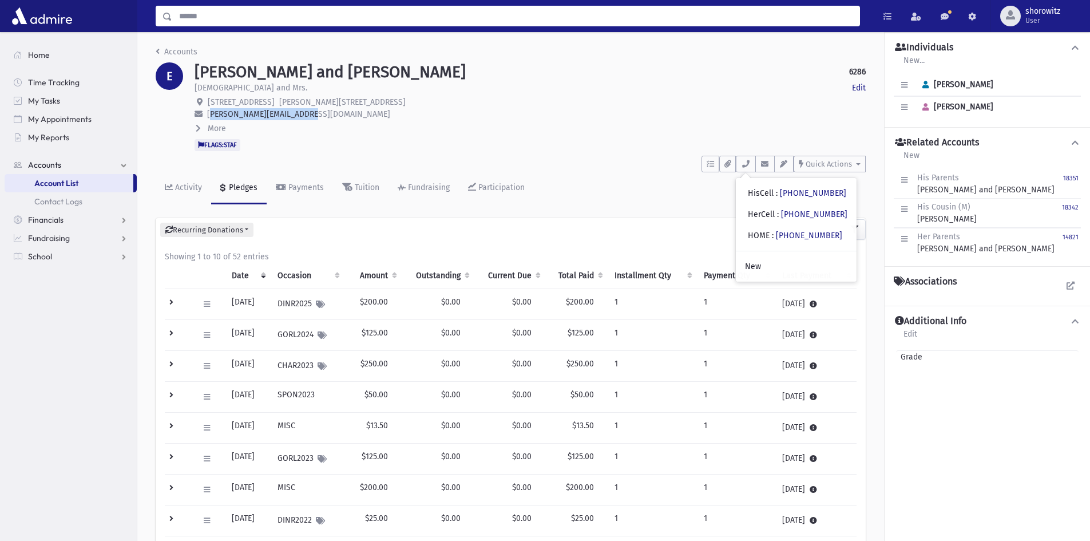
click at [192, 13] on input "Search" at bounding box center [515, 16] width 687 height 21
type input "*******"
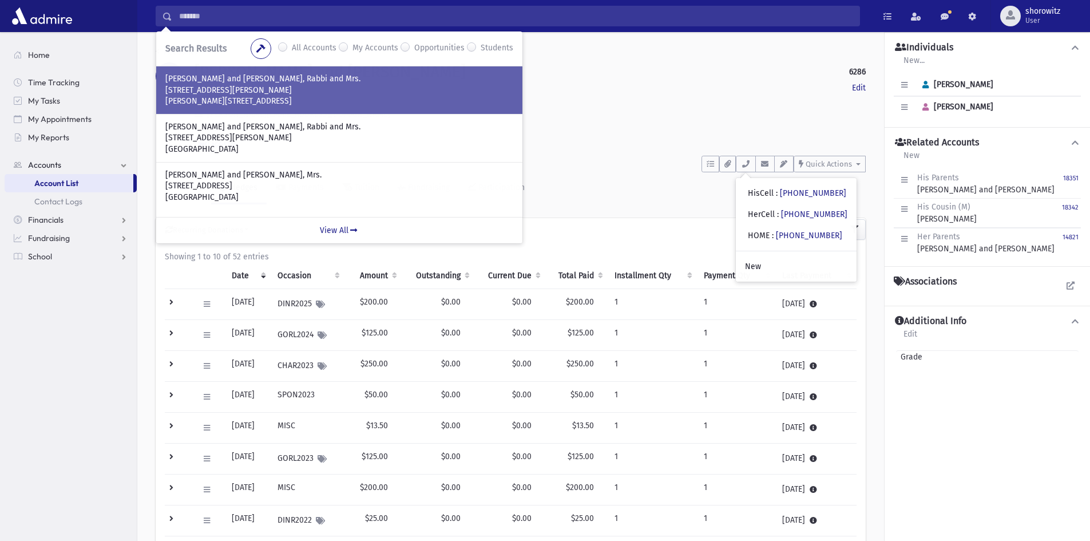
click at [299, 88] on p "119 Esther Crescent" at bounding box center [339, 90] width 348 height 11
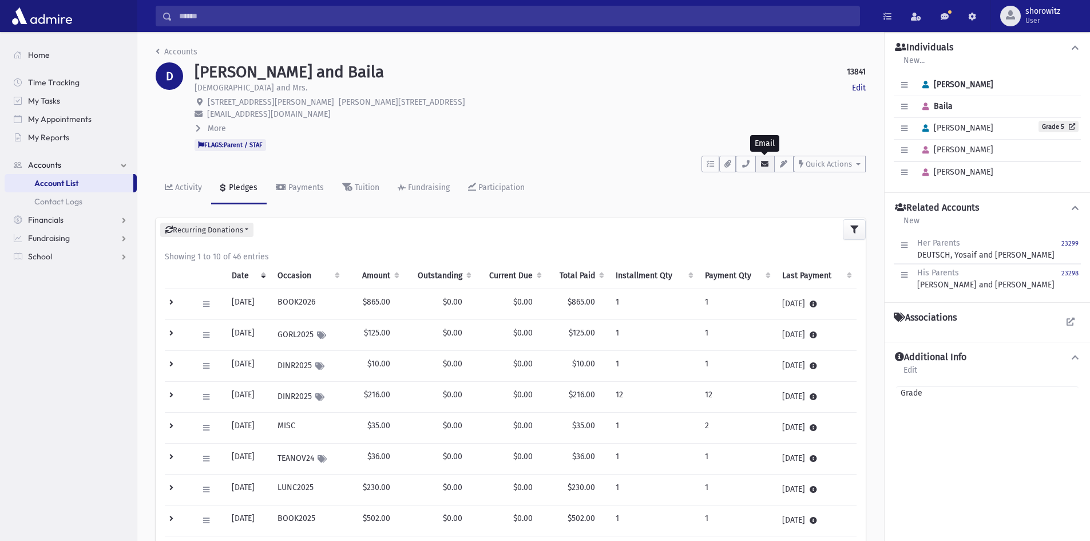
click at [764, 164] on icon "button" at bounding box center [764, 163] width 9 height 7
click at [745, 163] on icon "button" at bounding box center [745, 163] width 9 height 7
click at [189, 17] on input "Search" at bounding box center [515, 16] width 687 height 21
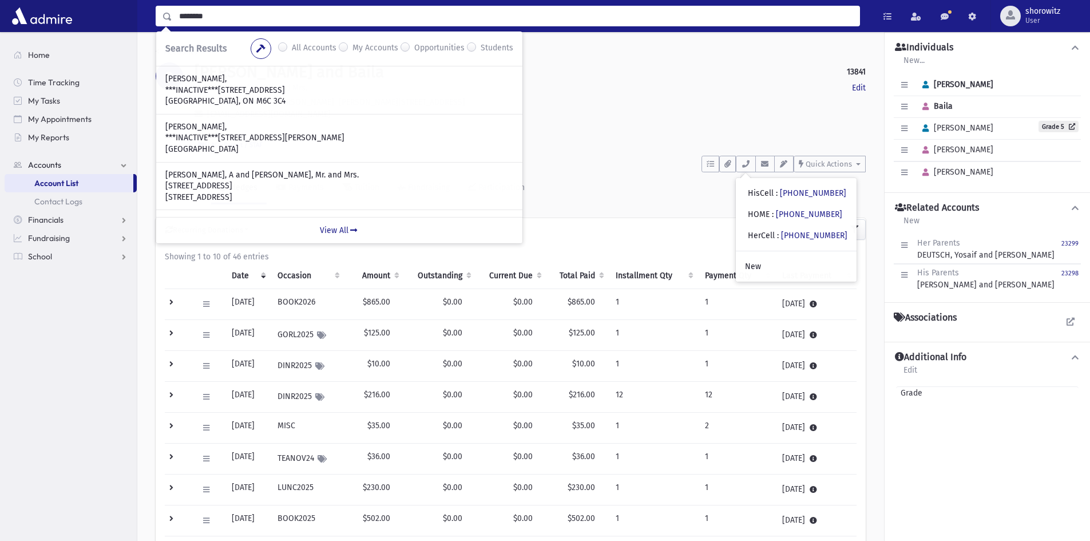
type input "********"
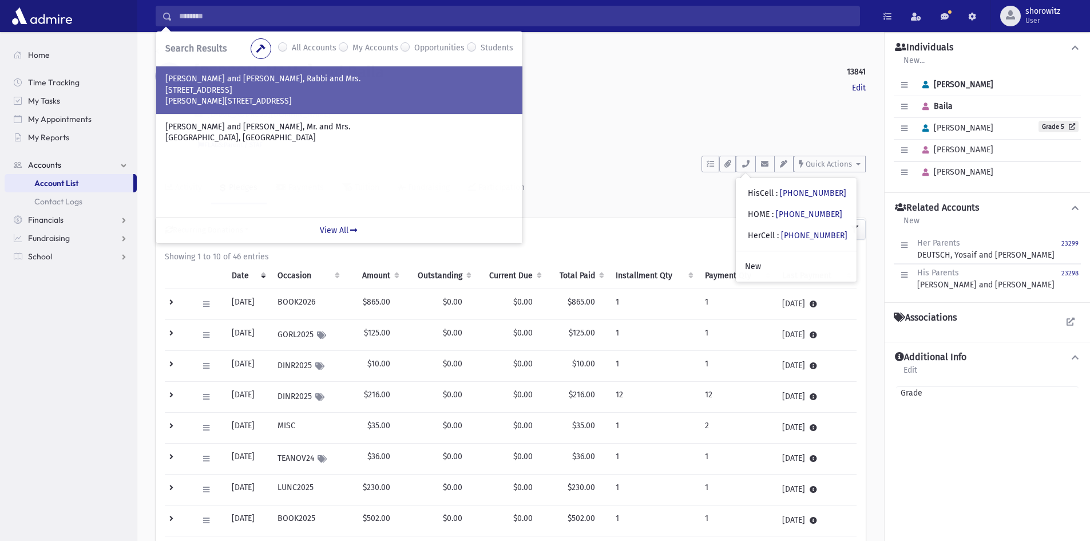
click at [270, 89] on p "178 North Meadow Crescent" at bounding box center [339, 90] width 348 height 11
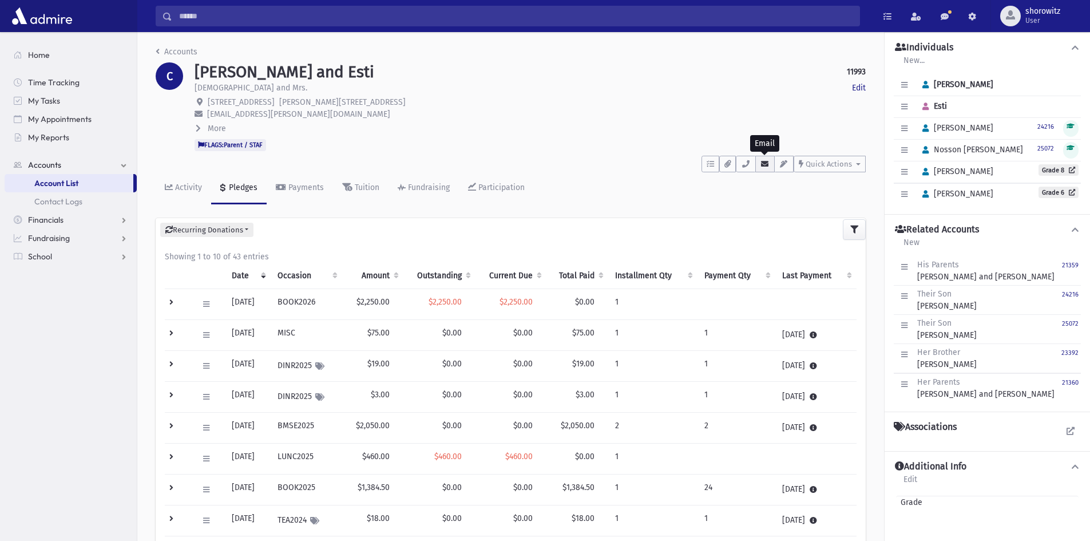
click at [765, 165] on icon "button" at bounding box center [764, 163] width 9 height 7
drag, startPoint x: 744, startPoint y: 161, endPoint x: 714, endPoint y: 208, distance: 55.9
click at [744, 161] on icon "button" at bounding box center [745, 163] width 9 height 7
click at [200, 15] on input "Search" at bounding box center [515, 16] width 687 height 21
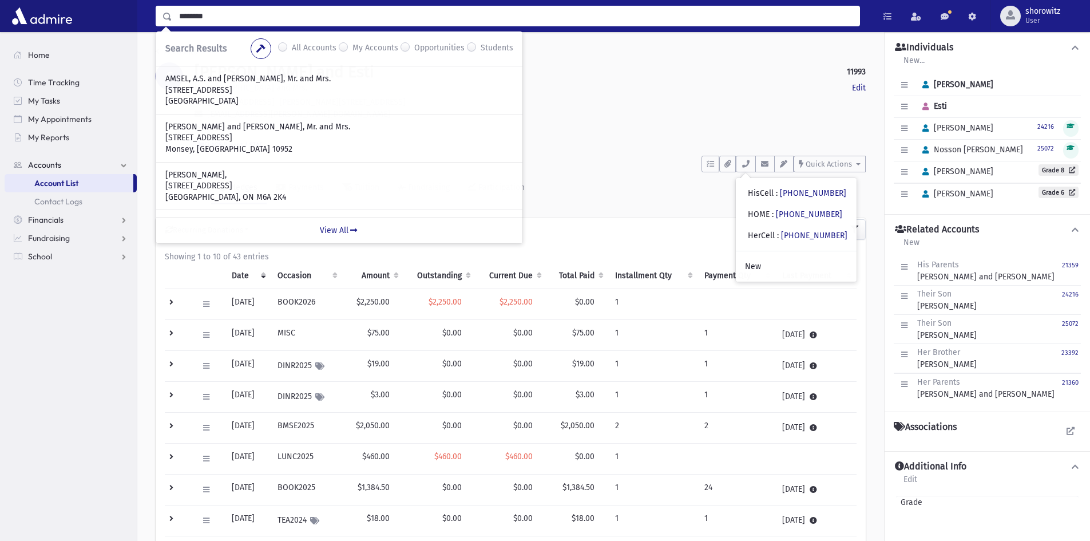
type input "********"
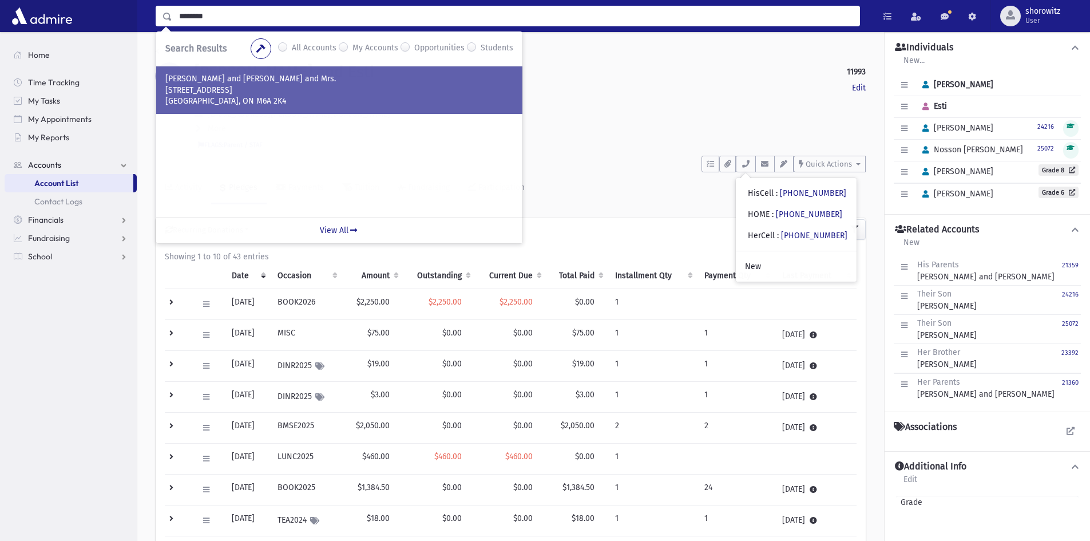
click at [249, 89] on p "[STREET_ADDRESS]" at bounding box center [339, 90] width 348 height 11
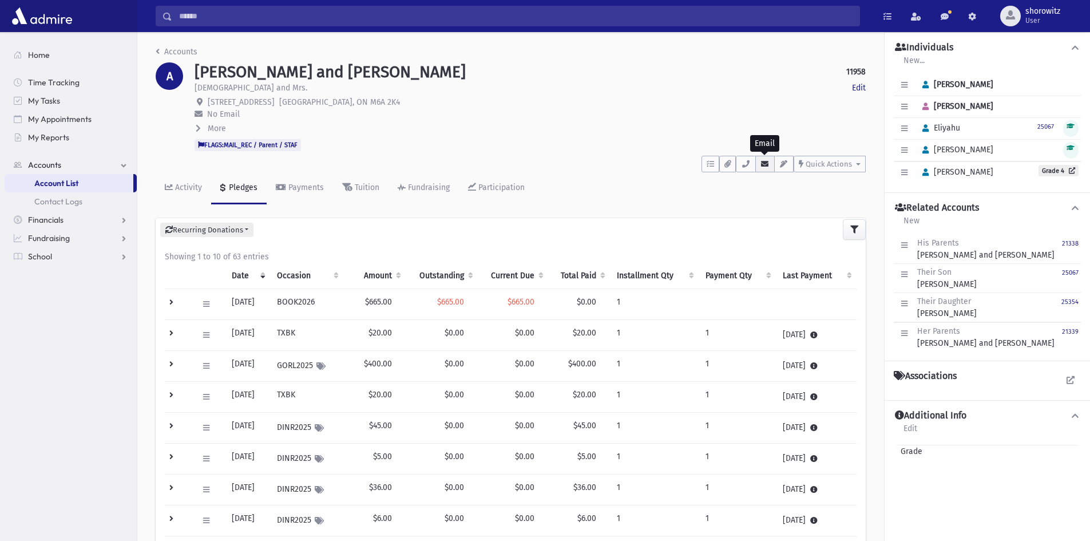
click at [767, 164] on icon "button" at bounding box center [764, 163] width 9 height 7
click at [747, 164] on icon "button" at bounding box center [745, 163] width 9 height 7
click at [203, 15] on input "Search" at bounding box center [515, 16] width 687 height 21
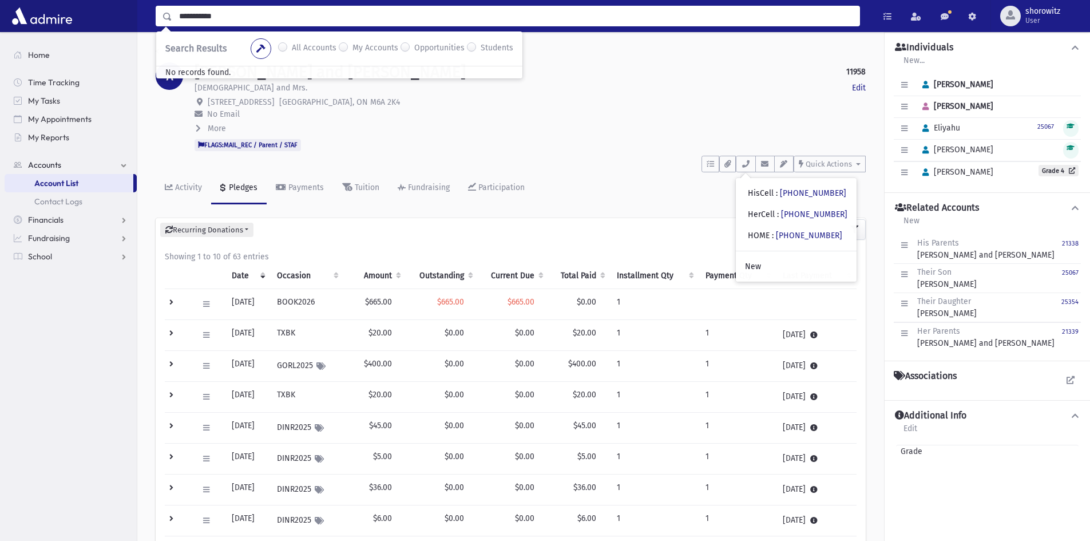
click at [224, 17] on input "**********" at bounding box center [515, 16] width 687 height 21
type input "**********"
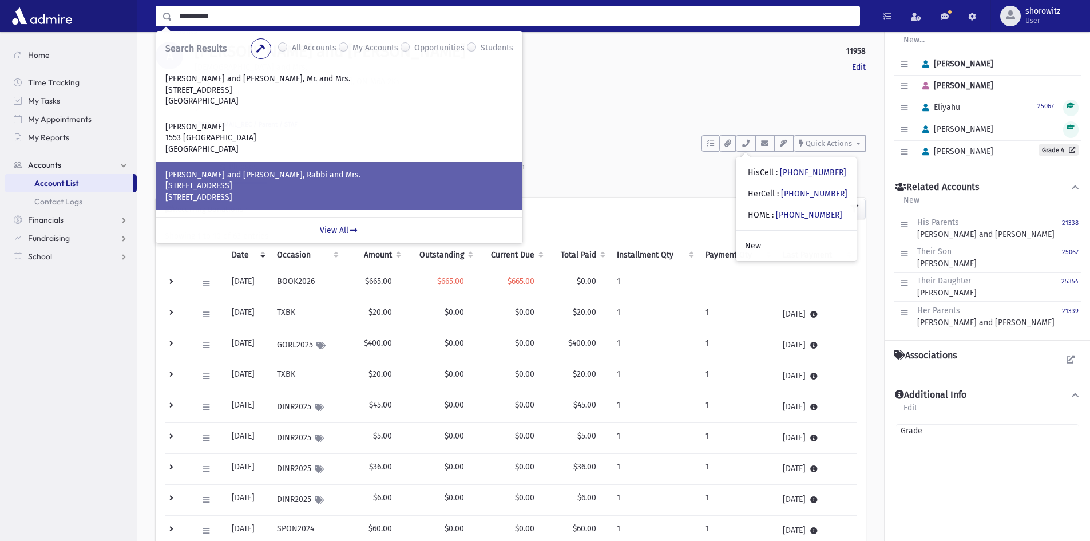
scroll to position [57, 0]
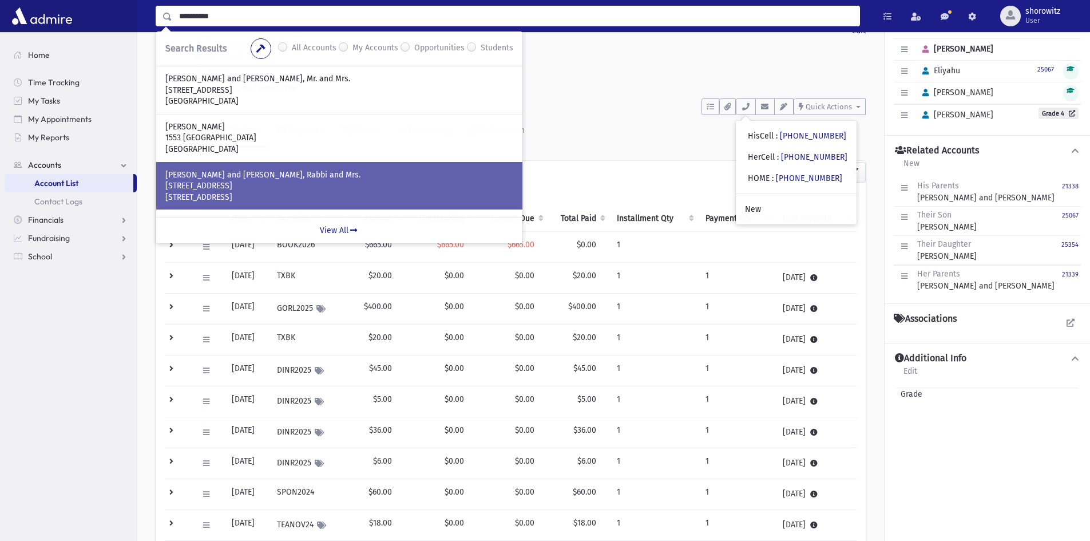
click at [246, 179] on p "SCHWARTZ, David and Chaya Leah, Rabbi and Mrs." at bounding box center [339, 174] width 348 height 11
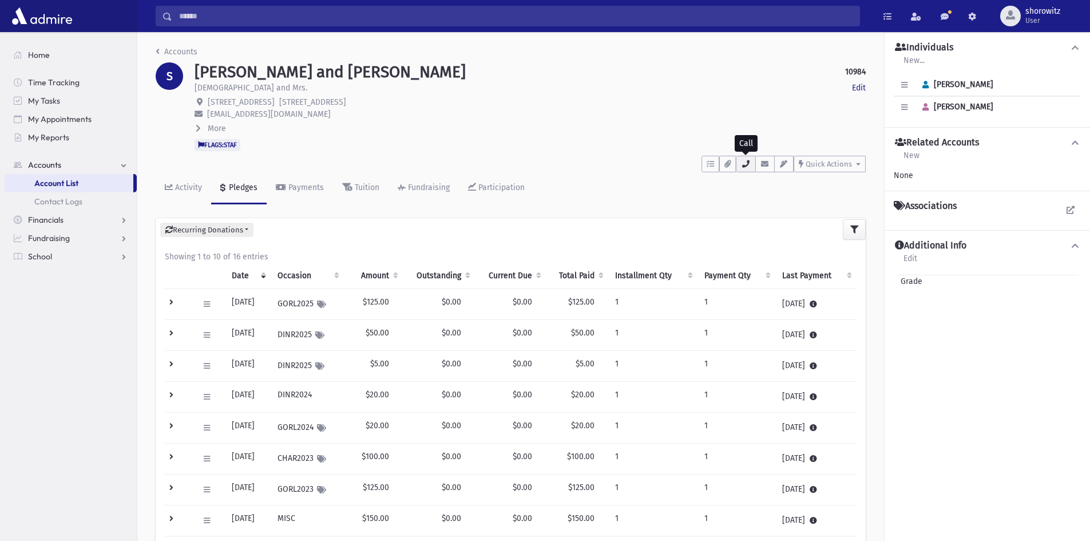
click at [744, 162] on icon "button" at bounding box center [745, 163] width 9 height 7
drag, startPoint x: 765, startPoint y: 162, endPoint x: 715, endPoint y: 176, distance: 52.3
click at [765, 162] on icon "button" at bounding box center [764, 163] width 9 height 7
drag, startPoint x: 293, startPoint y: 113, endPoint x: 207, endPoint y: 114, distance: 86.4
click at [207, 114] on span "[EMAIL_ADDRESS][DOMAIN_NAME]" at bounding box center [269, 114] width 124 height 10
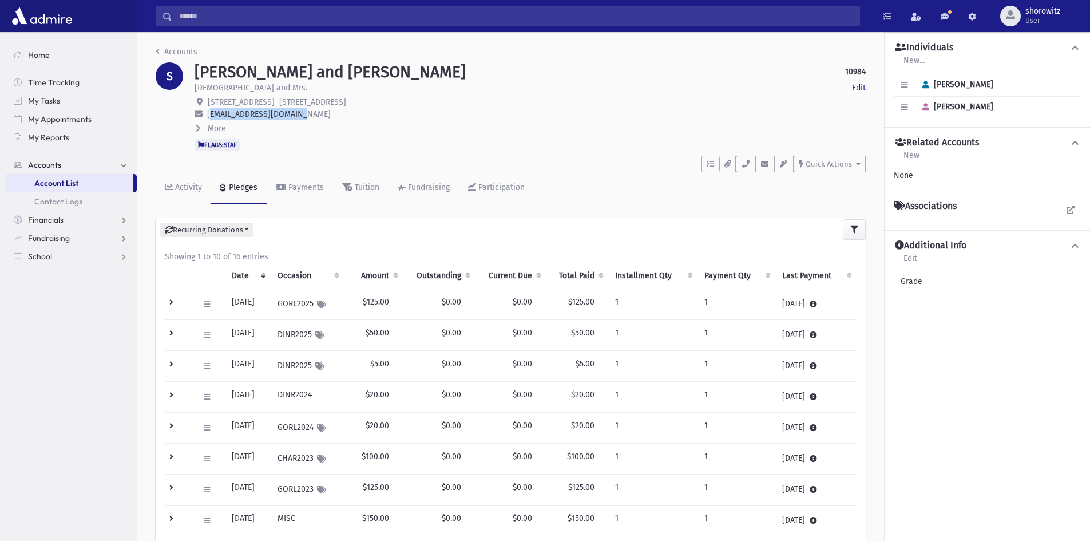
copy span "dschwartz013@gmail.com"
click at [223, 21] on input "Search" at bounding box center [515, 16] width 687 height 21
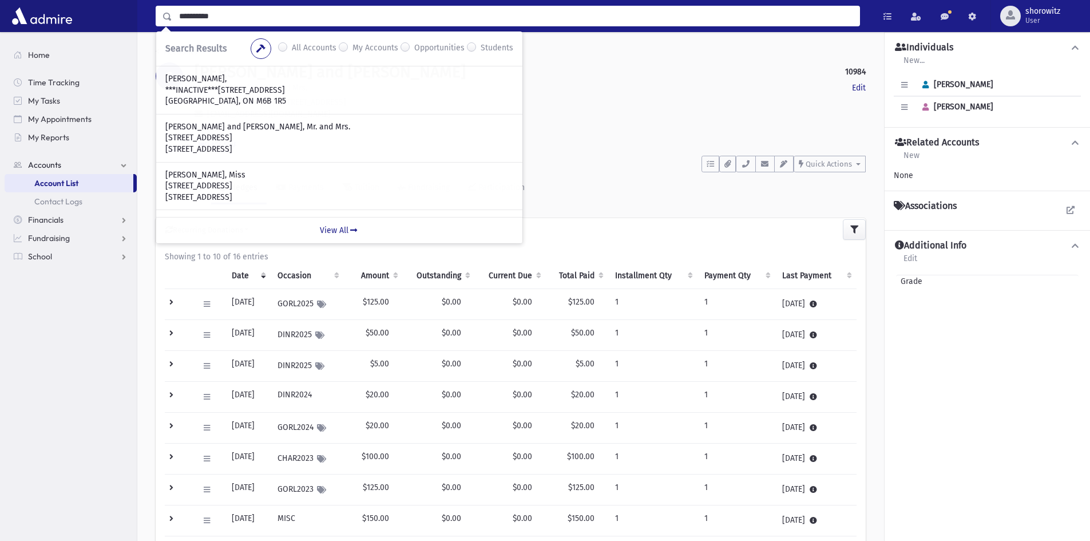
type input "**********"
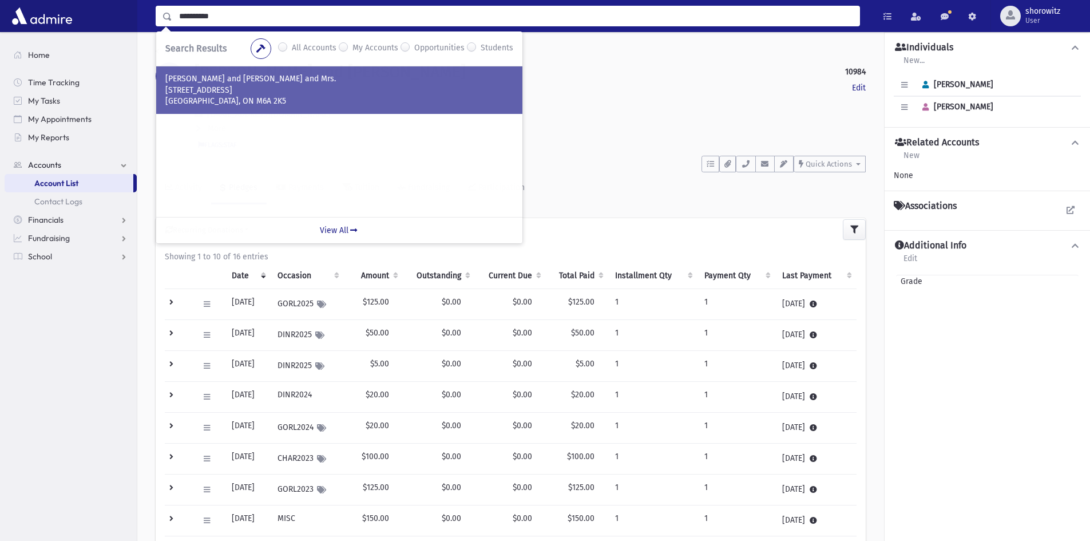
click at [248, 84] on p "WEIDBERG, Yonason and Miriam, Rabbi and Mrs." at bounding box center [339, 78] width 348 height 11
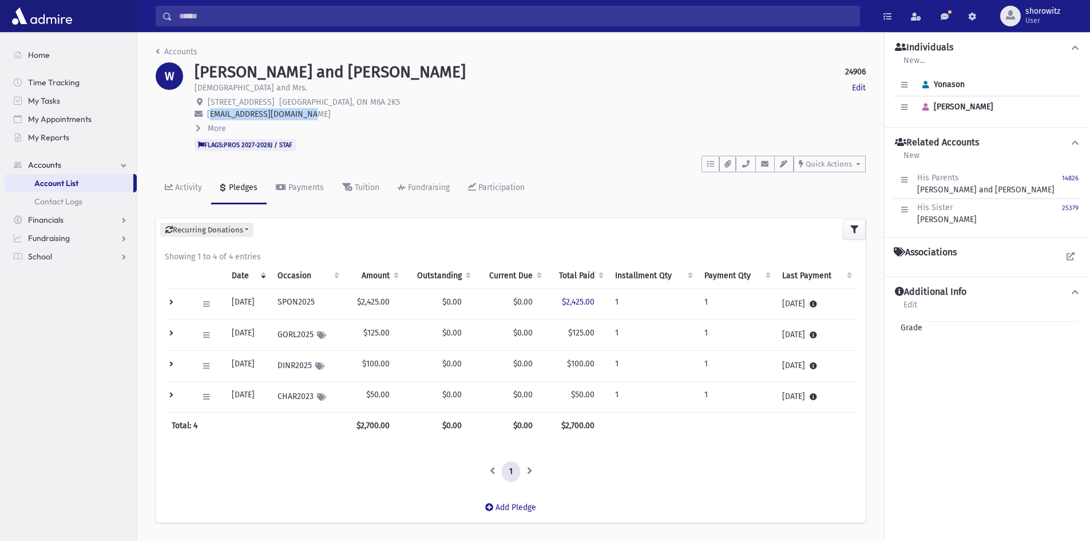
drag, startPoint x: 311, startPoint y: 113, endPoint x: 207, endPoint y: 112, distance: 104.1
click at [207, 112] on p "[EMAIL_ADDRESS][DOMAIN_NAME]" at bounding box center [530, 114] width 671 height 12
copy span "miriamweidberg@gmail.com"
click at [764, 165] on icon "button" at bounding box center [764, 163] width 9 height 7
click at [748, 164] on icon "button" at bounding box center [745, 163] width 9 height 7
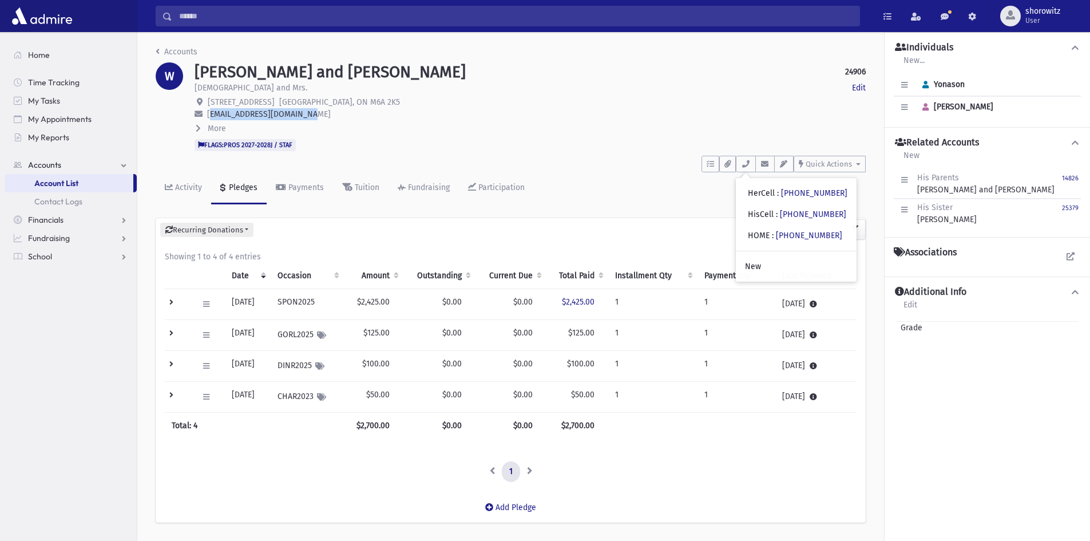
click at [278, 17] on input "Search" at bounding box center [515, 16] width 687 height 21
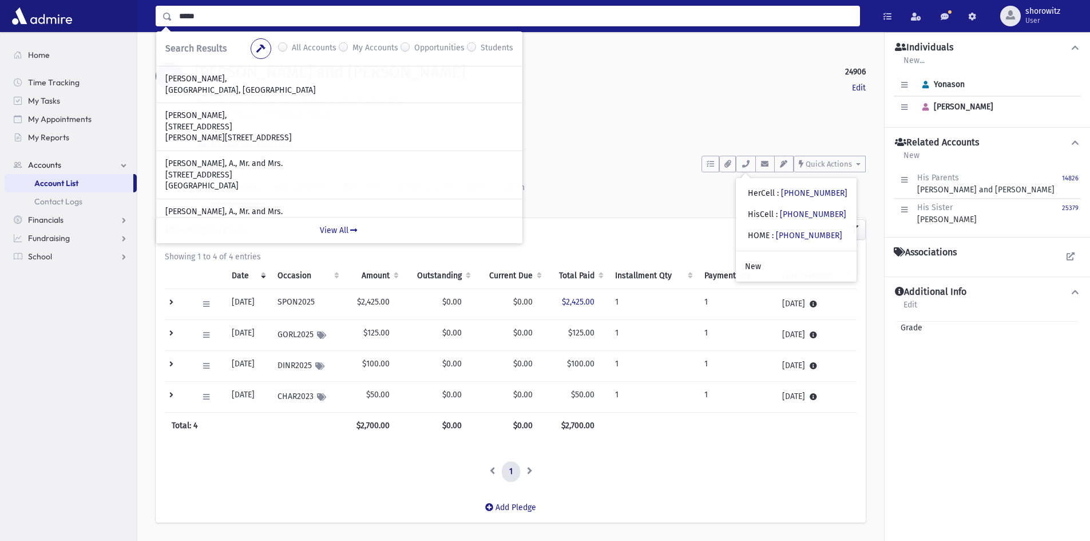
click at [216, 15] on input "*****" at bounding box center [515, 16] width 687 height 21
type input "********"
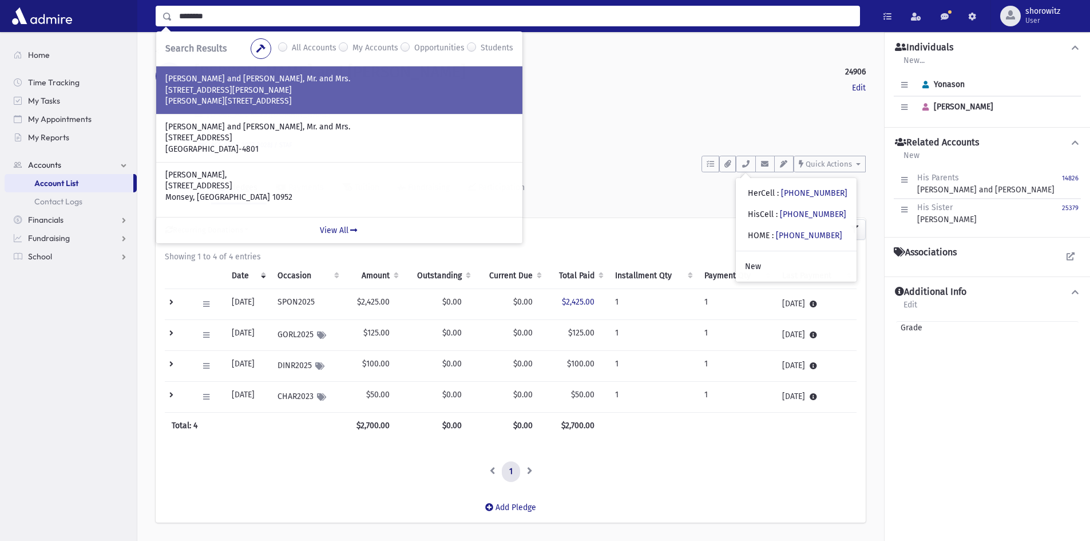
click at [256, 96] on p "Thornhill, ON L4J 7K4" at bounding box center [339, 101] width 348 height 11
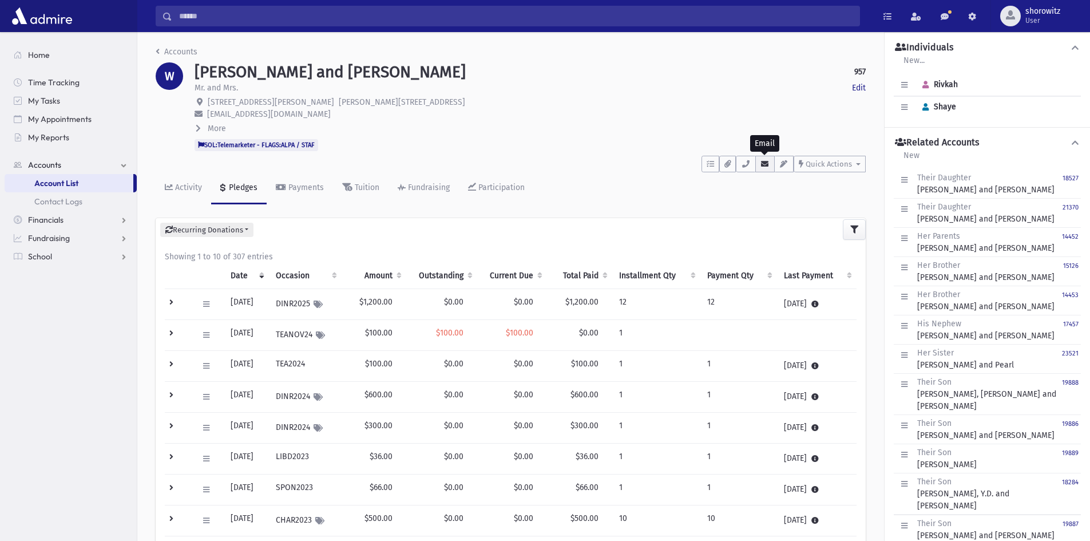
click at [764, 165] on icon "button" at bounding box center [764, 163] width 9 height 7
click at [749, 164] on icon "button" at bounding box center [745, 163] width 9 height 7
click at [218, 20] on input "Search" at bounding box center [515, 16] width 687 height 21
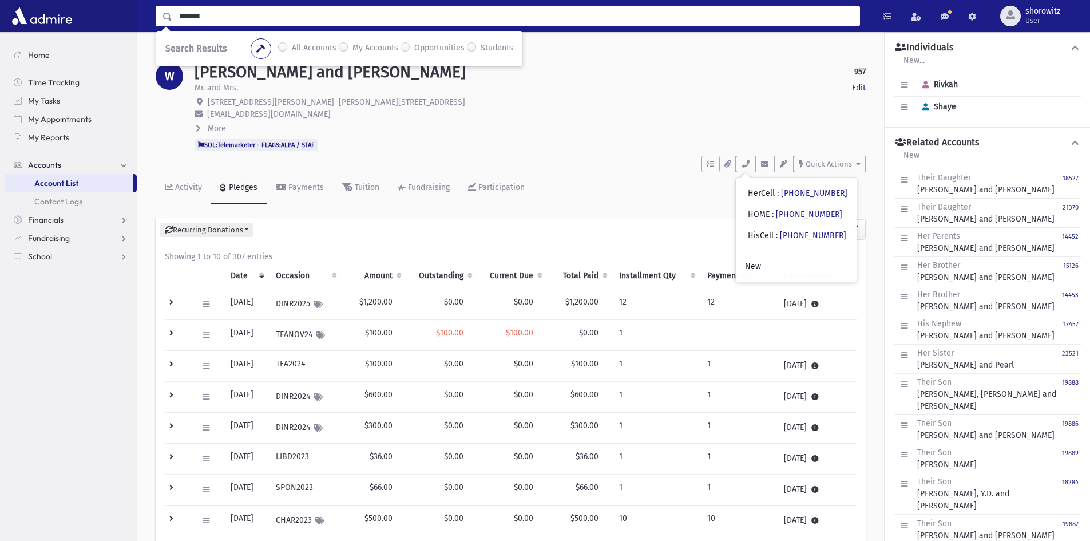
type input "*******"
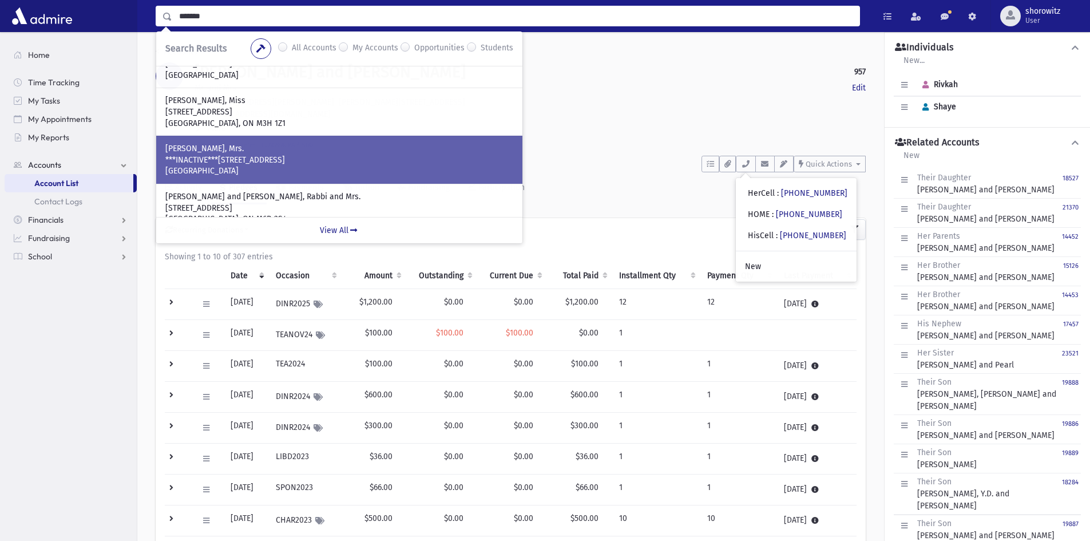
scroll to position [328, 0]
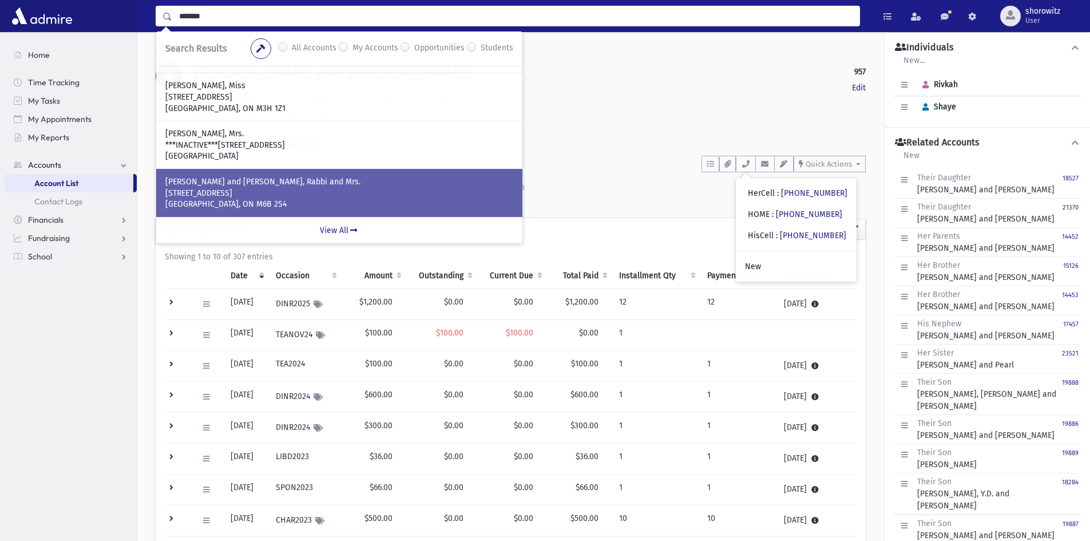
click at [259, 184] on p "RUBELOW, Shmuel and Batsheva, Rabbi and Mrs." at bounding box center [339, 181] width 348 height 11
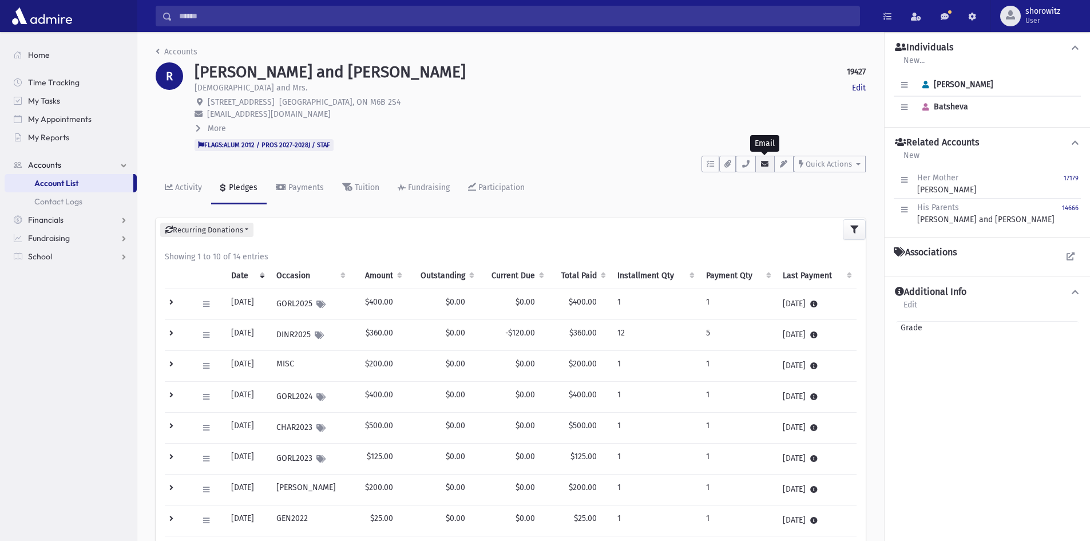
click at [768, 164] on icon "button" at bounding box center [764, 163] width 9 height 7
drag, startPoint x: 343, startPoint y: 112, endPoint x: 209, endPoint y: 111, distance: 134.4
click at [209, 111] on p "[EMAIL_ADDRESS][DOMAIN_NAME]" at bounding box center [530, 114] width 671 height 12
copy span "[EMAIL_ADDRESS][DOMAIN_NAME]"
drag, startPoint x: 747, startPoint y: 163, endPoint x: 721, endPoint y: 173, distance: 27.5
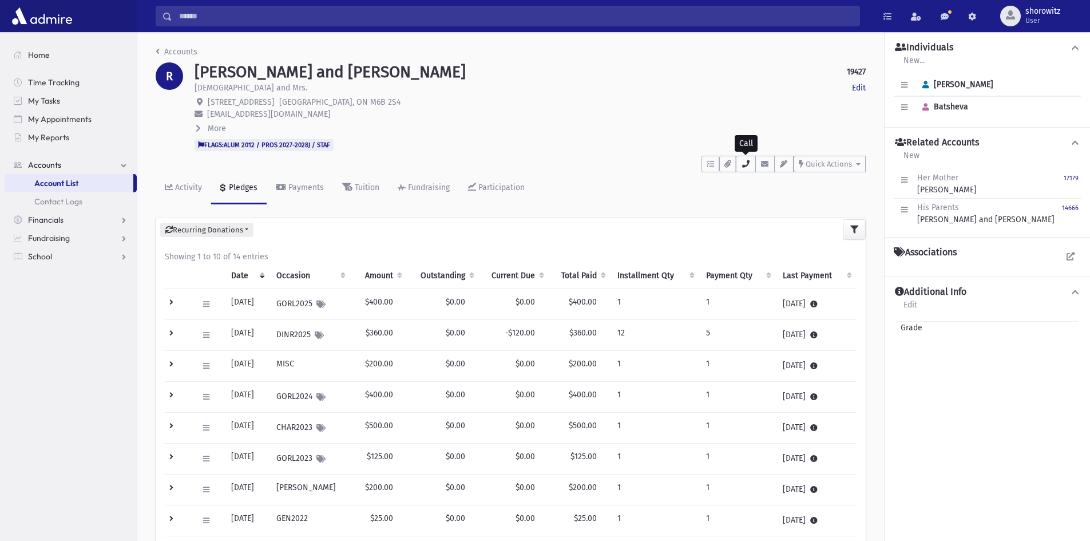
click at [747, 163] on icon "button" at bounding box center [745, 163] width 9 height 7
click at [199, 15] on input "Search" at bounding box center [515, 16] width 687 height 21
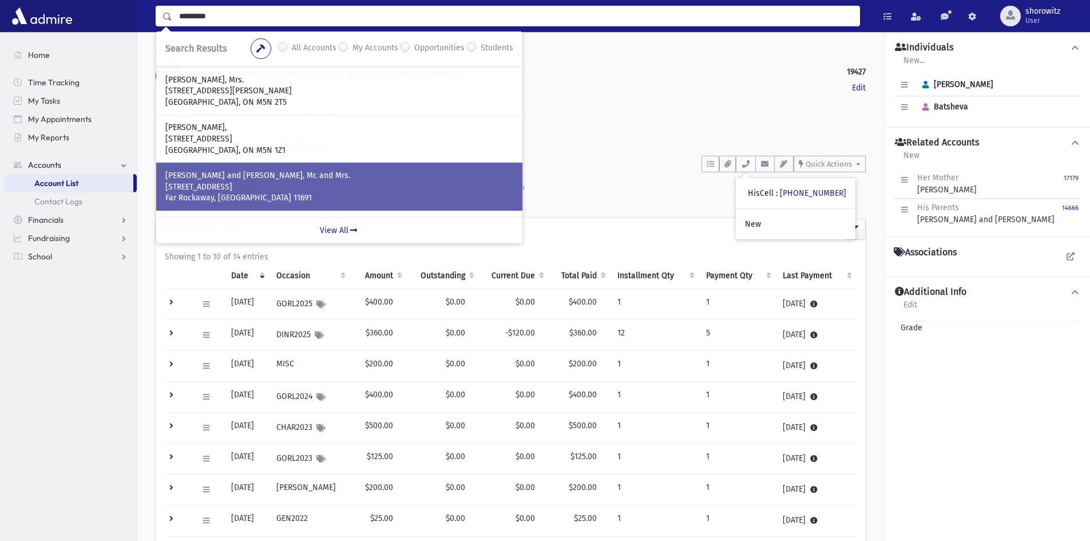
scroll to position [114, 0]
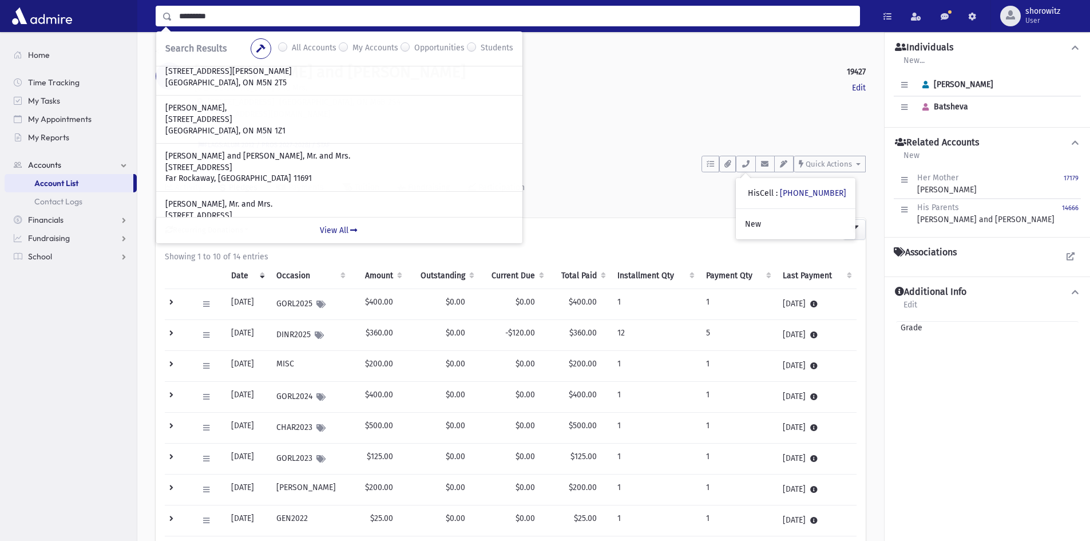
click at [236, 17] on input "*********" at bounding box center [515, 16] width 687 height 21
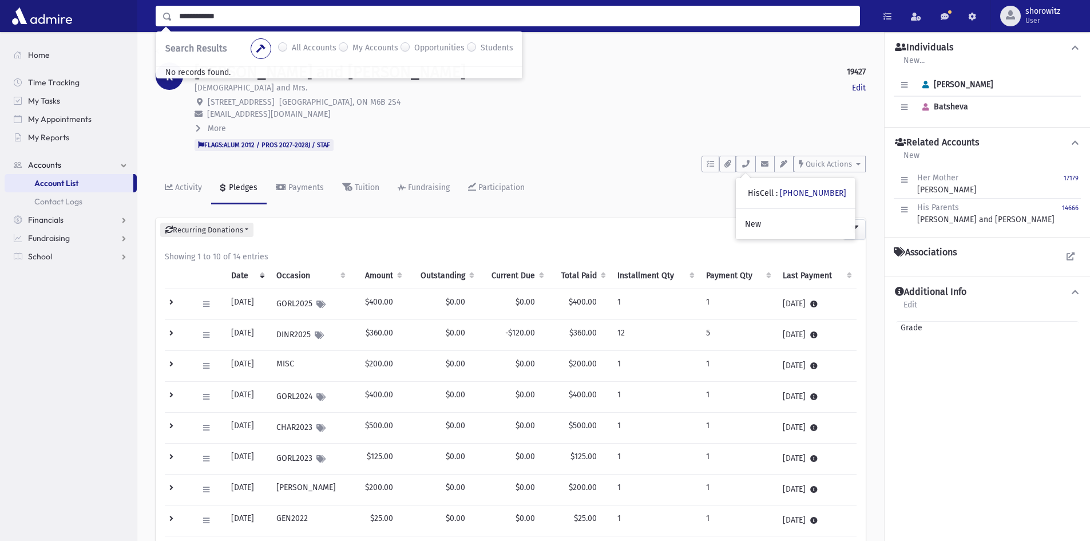
type input "**********"
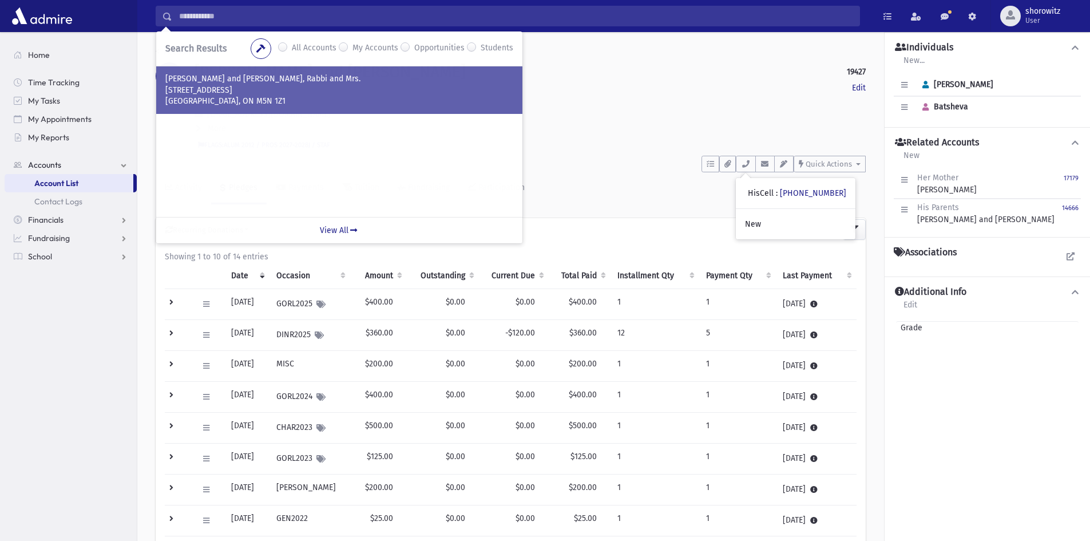
click at [240, 90] on p "52 Shelborne Avenue" at bounding box center [339, 90] width 348 height 11
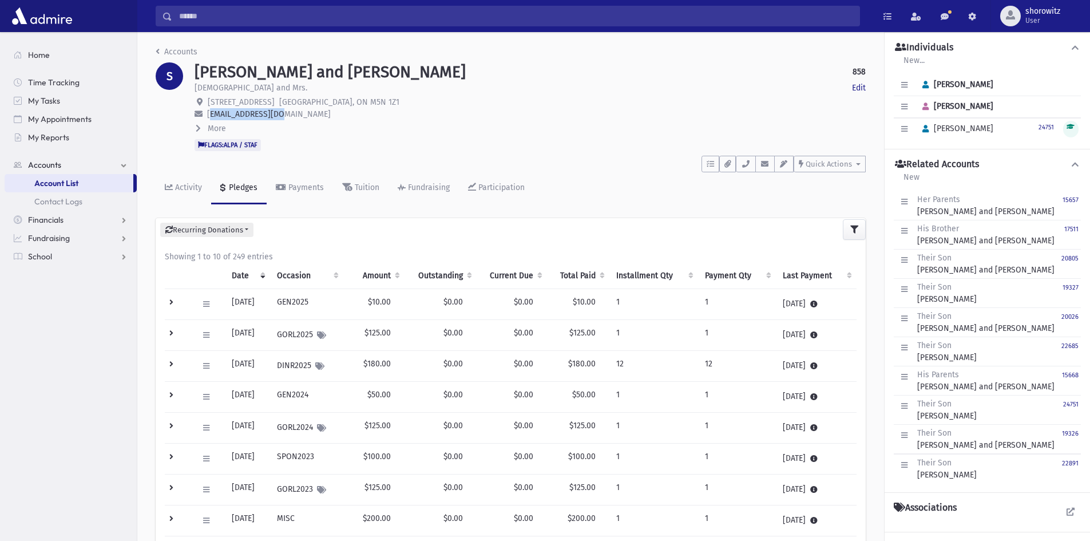
drag, startPoint x: 281, startPoint y: 114, endPoint x: 208, endPoint y: 111, distance: 72.7
click at [208, 111] on span "[EMAIL_ADDRESS][DOMAIN_NAME]" at bounding box center [269, 114] width 124 height 10
copy span "[EMAIL_ADDRESS][DOMAIN_NAME]"
click at [769, 164] on icon "button" at bounding box center [764, 163] width 9 height 7
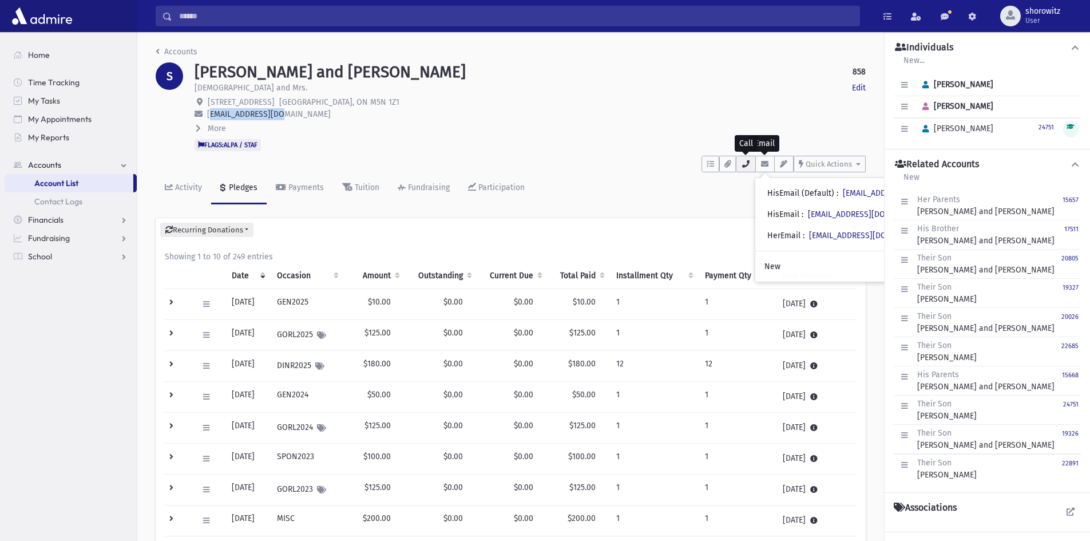
click at [744, 165] on icon "button" at bounding box center [745, 163] width 9 height 7
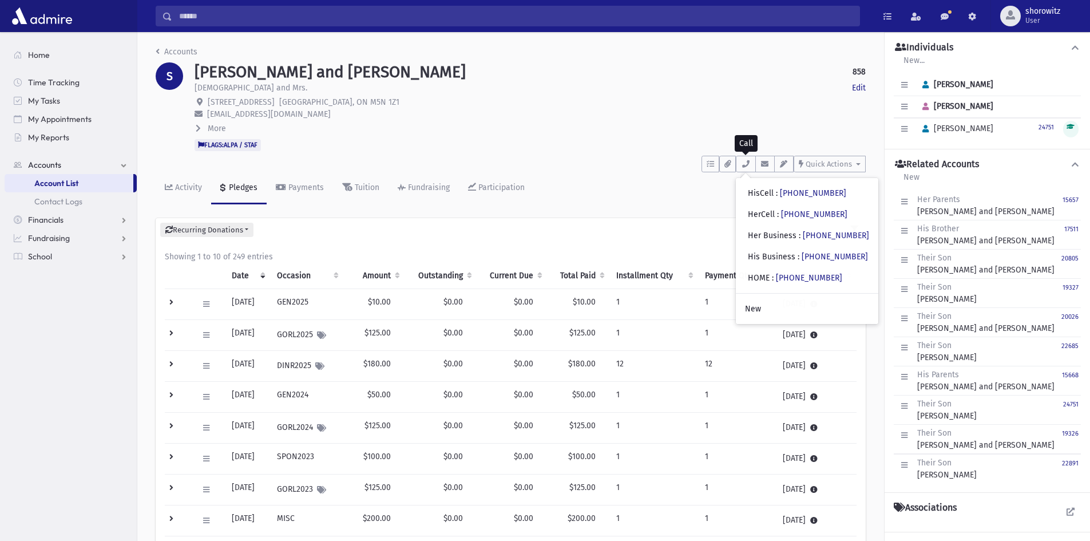
click at [443, 136] on div "STEINMETZ, Tzvi and Rochel Leah 858 Edit Rabbi and Mrs. Edit 52 Shelborne Avenu…" at bounding box center [530, 106] width 682 height 89
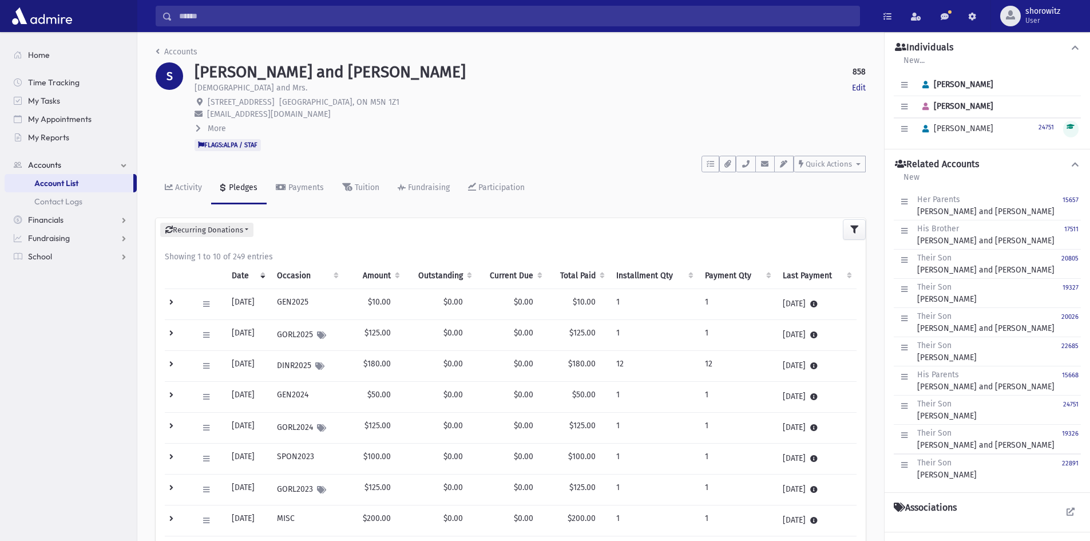
click at [225, 18] on input "Search" at bounding box center [515, 16] width 687 height 21
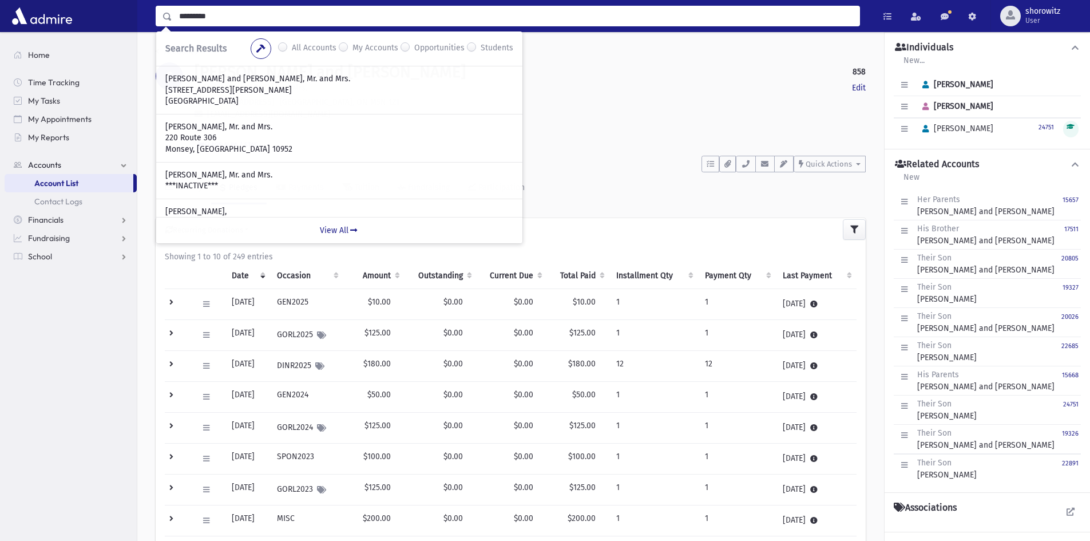
type input "*********"
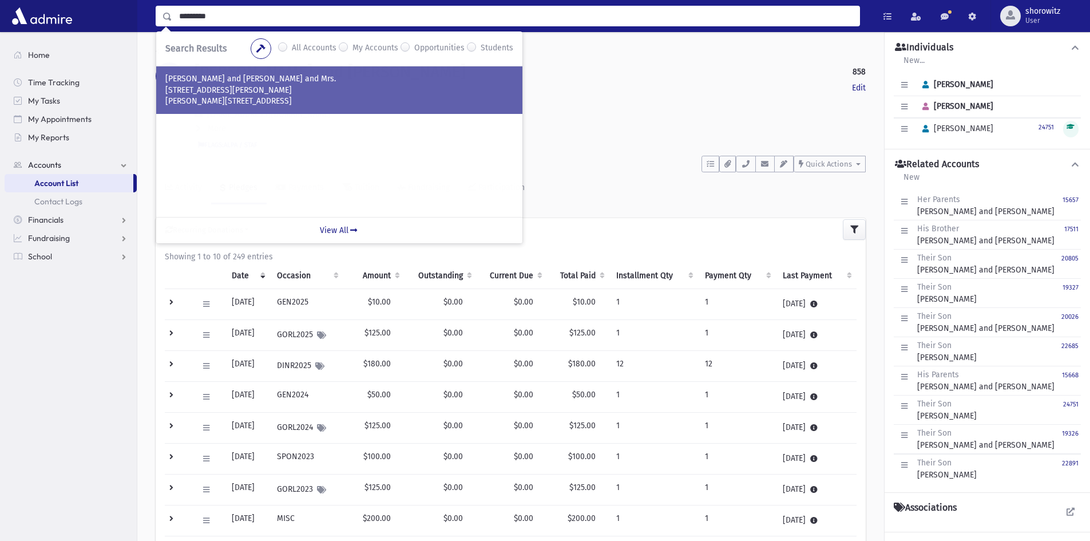
click at [249, 88] on p "7 Noam Court" at bounding box center [339, 90] width 348 height 11
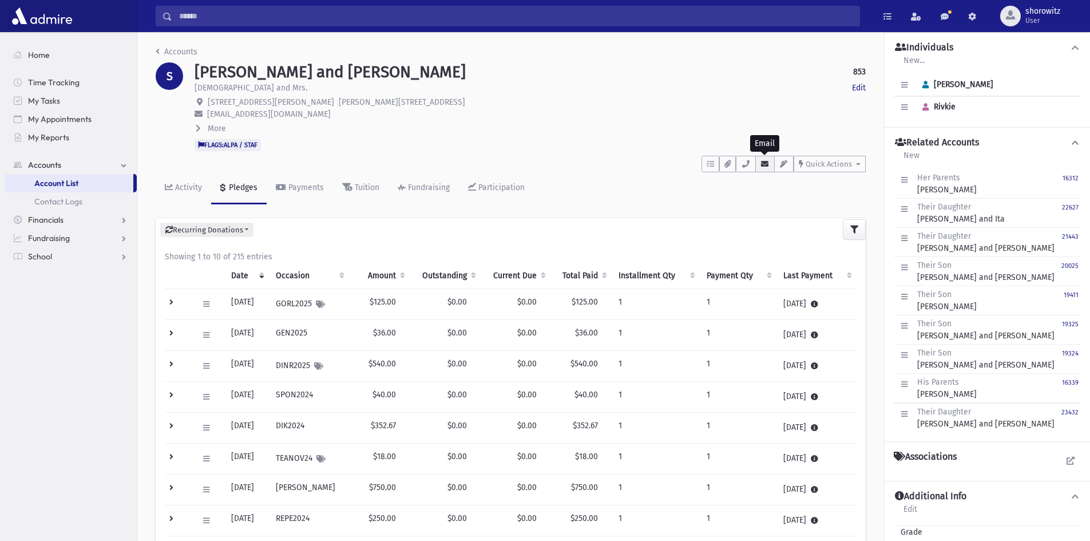
click at [767, 165] on icon "button" at bounding box center [764, 163] width 9 height 7
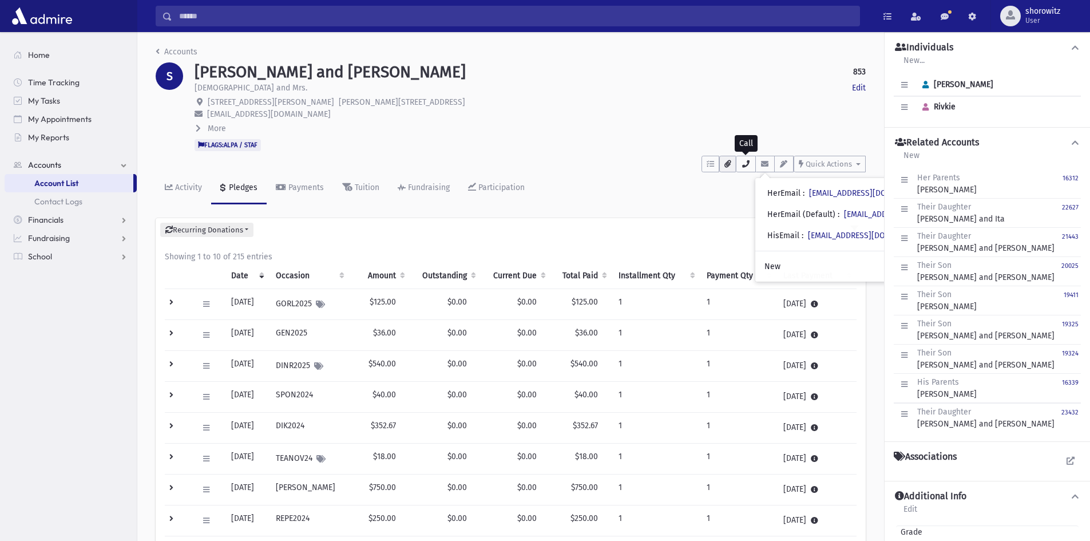
drag, startPoint x: 747, startPoint y: 165, endPoint x: 733, endPoint y: 169, distance: 14.9
click at [747, 165] on icon "button" at bounding box center [745, 163] width 9 height 7
click at [769, 166] on icon "button" at bounding box center [764, 163] width 9 height 7
click at [744, 164] on icon "button" at bounding box center [745, 163] width 9 height 7
drag, startPoint x: 190, startPoint y: 18, endPoint x: 200, endPoint y: 25, distance: 12.4
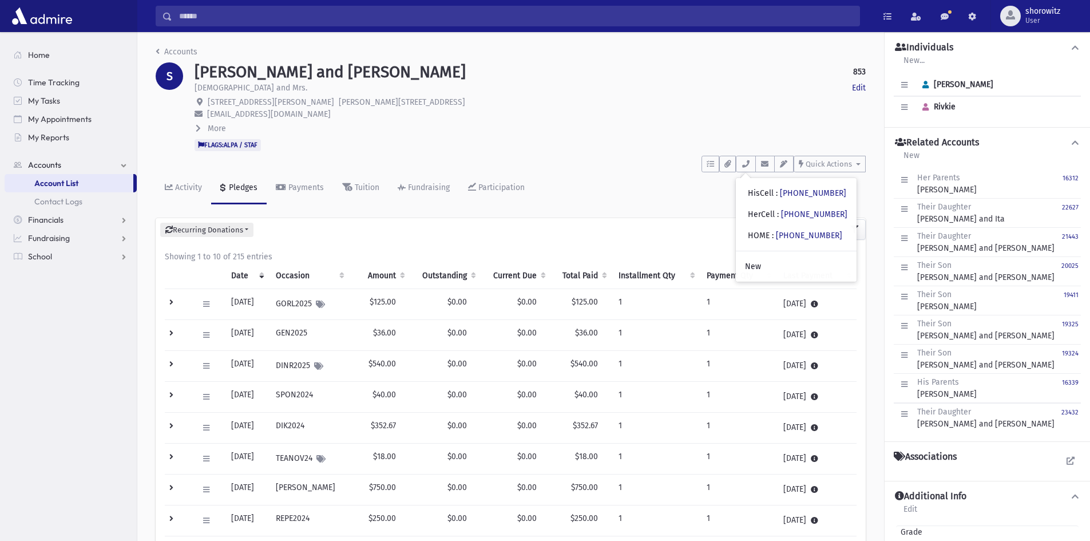
click at [191, 18] on input "Search" at bounding box center [515, 16] width 687 height 21
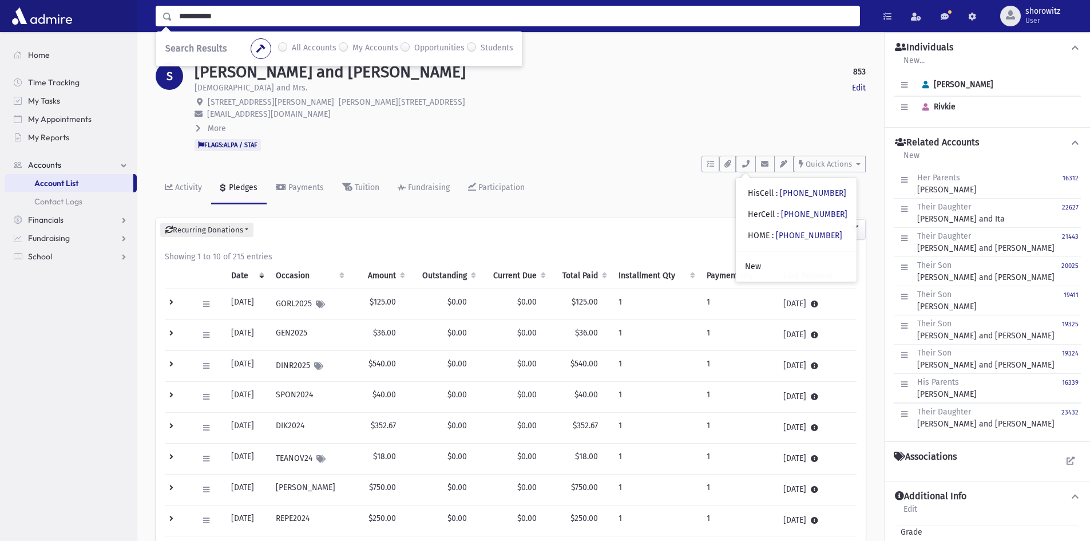
type input "**********"
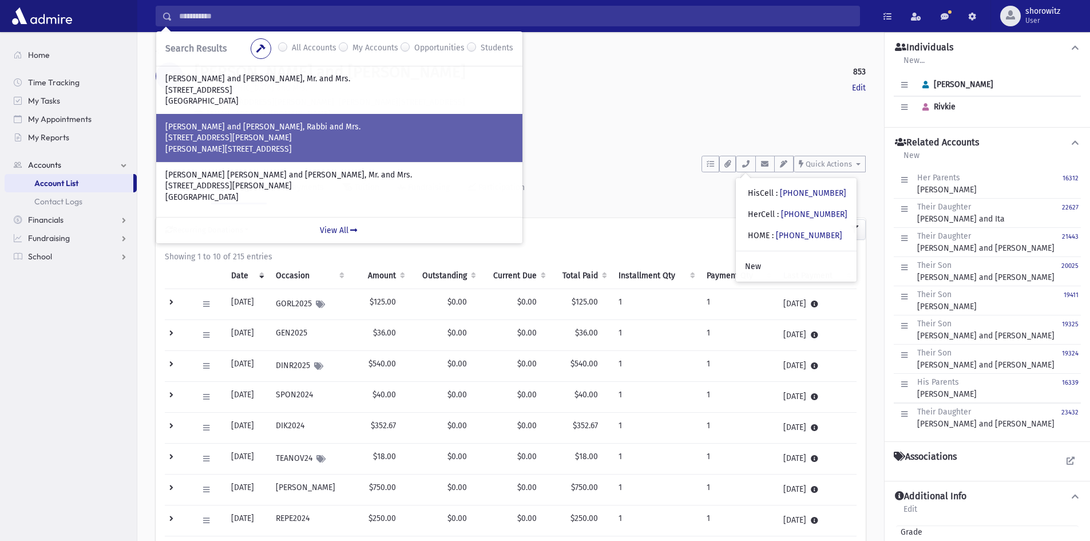
click at [256, 142] on p "19 Noam Court" at bounding box center [339, 137] width 348 height 11
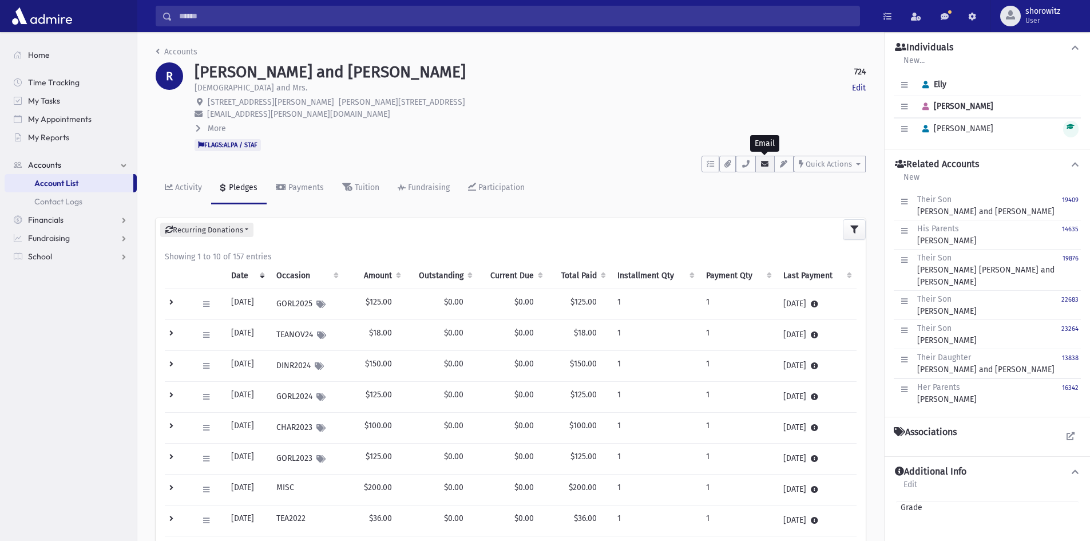
click at [762, 166] on icon "button" at bounding box center [764, 163] width 9 height 7
drag, startPoint x: 288, startPoint y: 113, endPoint x: 205, endPoint y: 112, distance: 82.4
click at [207, 113] on p "[EMAIL_ADDRESS][PERSON_NAME][DOMAIN_NAME]" at bounding box center [530, 114] width 671 height 12
copy span "[EMAIL_ADDRESS][PERSON_NAME][DOMAIN_NAME]"
click at [744, 161] on icon "button" at bounding box center [745, 163] width 9 height 7
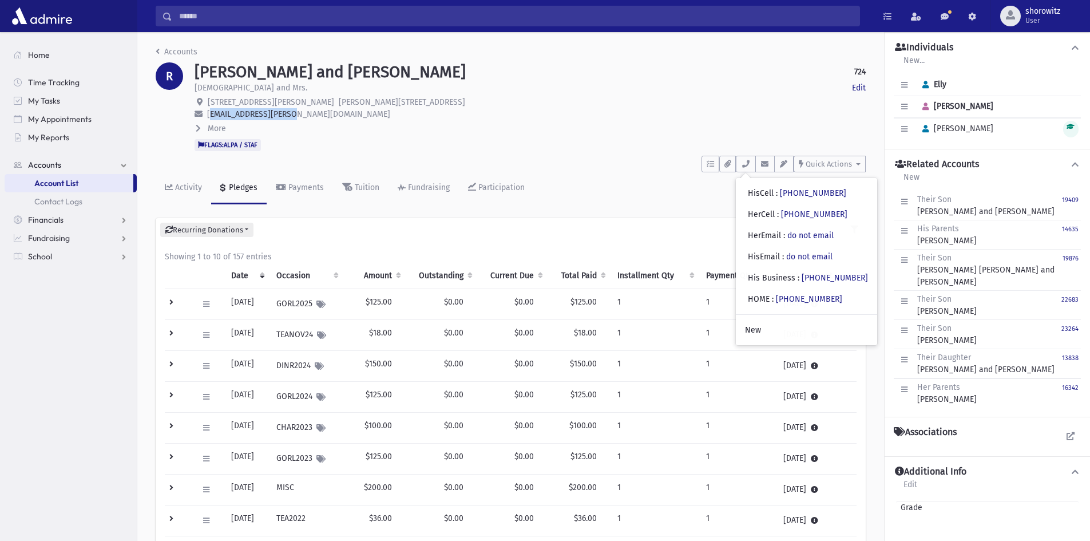
drag, startPoint x: 231, startPoint y: 18, endPoint x: 240, endPoint y: 21, distance: 9.0
click at [231, 17] on input "Search" at bounding box center [515, 16] width 687 height 21
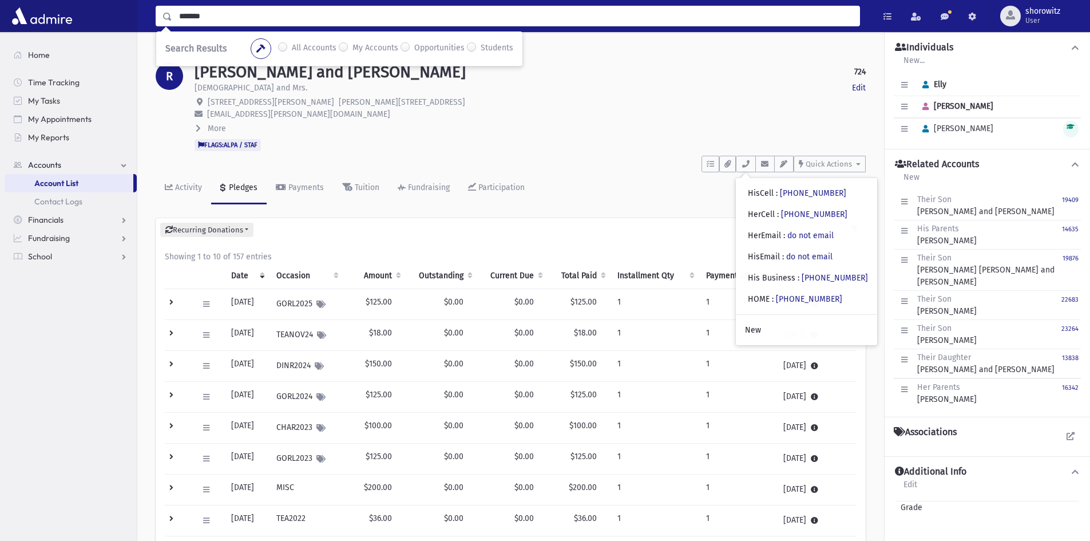
type input "*******"
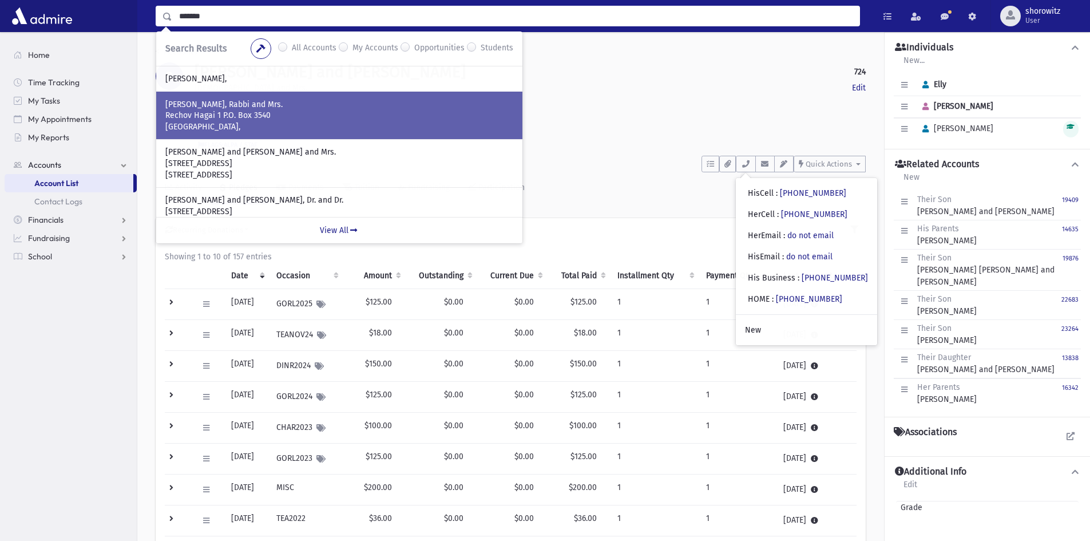
click at [231, 114] on p "Rechov Hagai 1 P.O. Box 3540" at bounding box center [339, 115] width 348 height 11
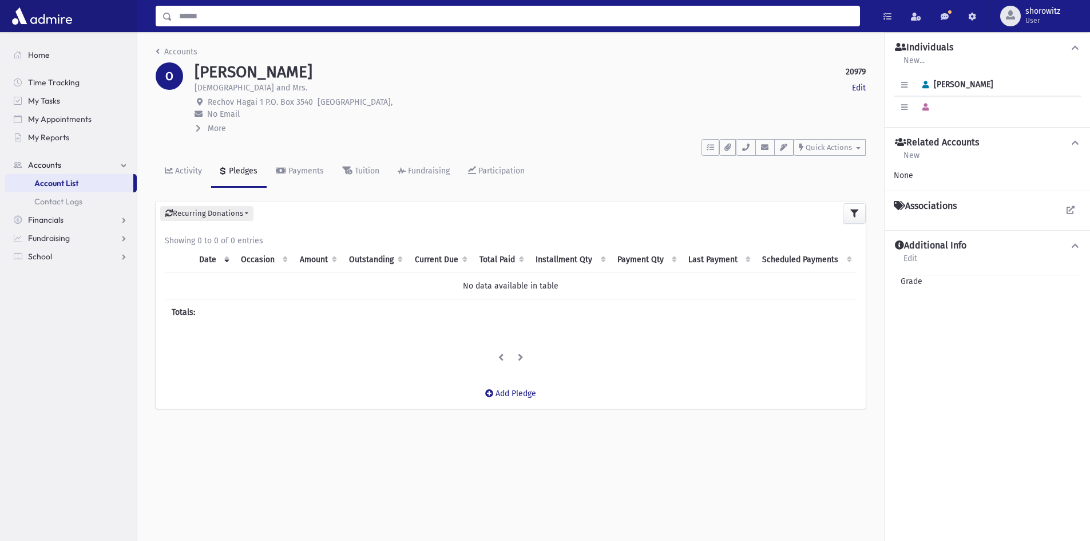
click at [216, 21] on input "Search" at bounding box center [515, 16] width 687 height 21
type input "**********"
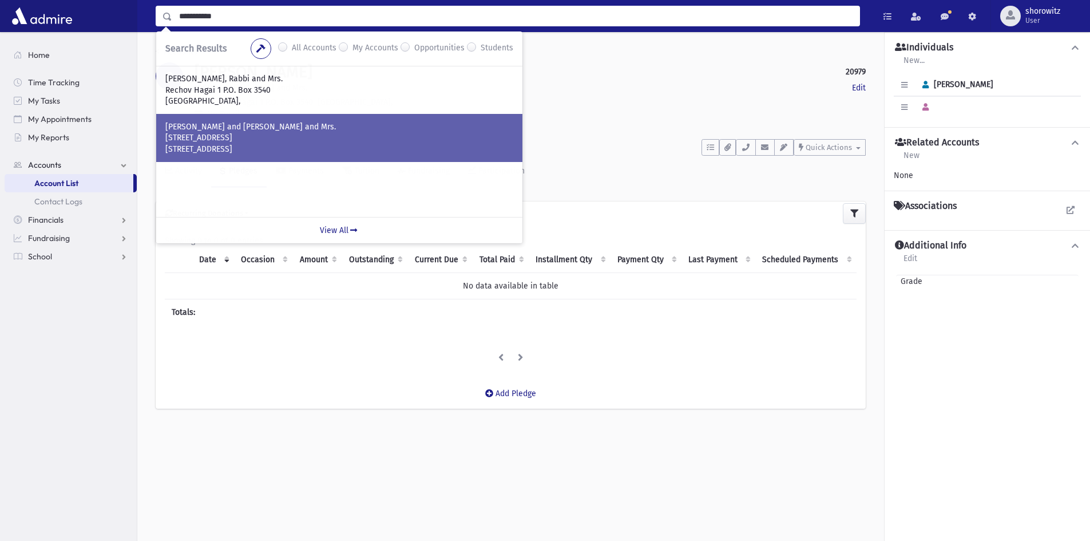
click at [241, 140] on p "[STREET_ADDRESS]" at bounding box center [339, 137] width 348 height 11
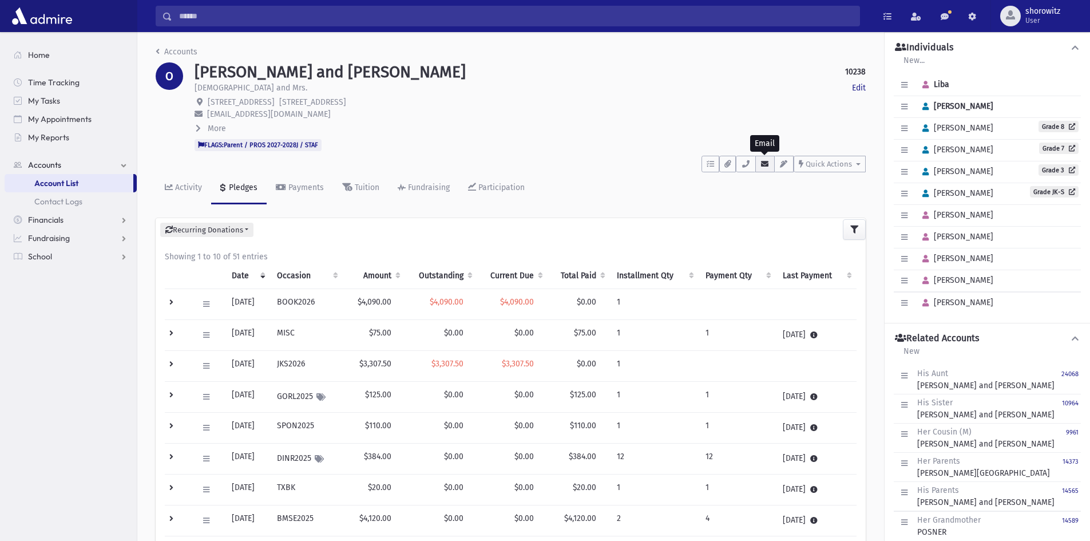
click at [765, 166] on icon "button" at bounding box center [764, 163] width 9 height 7
drag, startPoint x: 265, startPoint y: 113, endPoint x: 204, endPoint y: 113, distance: 61.2
click at [204, 113] on p "dylo.ey@gmail.com" at bounding box center [530, 114] width 671 height 12
copy span "dylo.ey@gmail.com"
drag, startPoint x: 747, startPoint y: 162, endPoint x: 729, endPoint y: 177, distance: 23.5
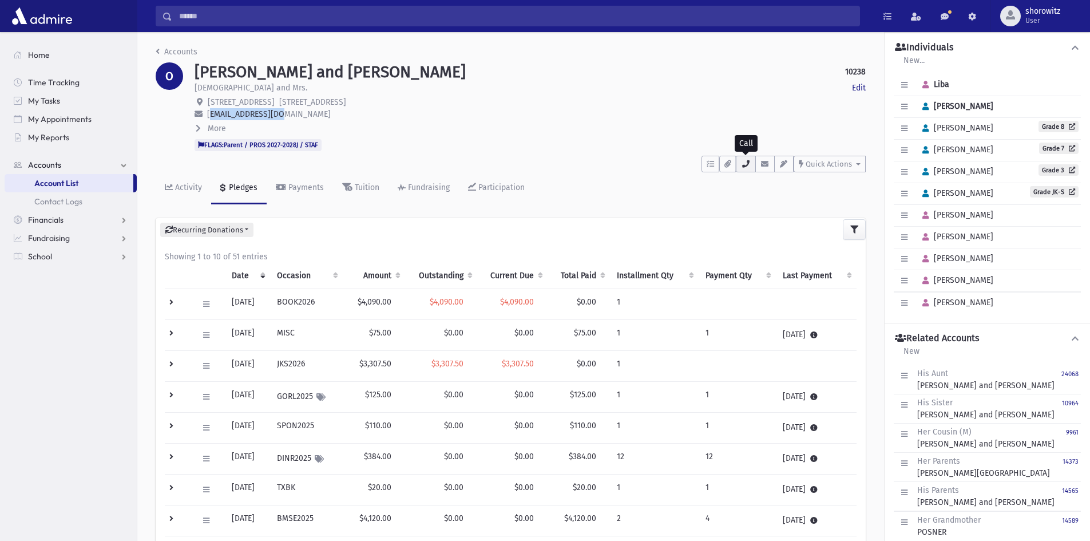
click at [747, 162] on icon "button" at bounding box center [745, 163] width 9 height 7
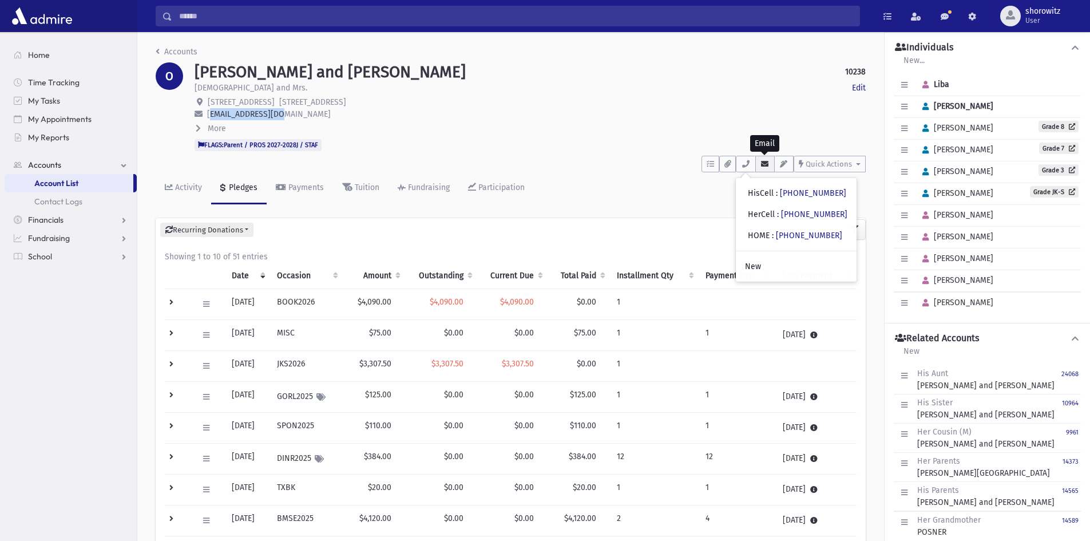
click at [763, 164] on icon "button" at bounding box center [764, 163] width 9 height 7
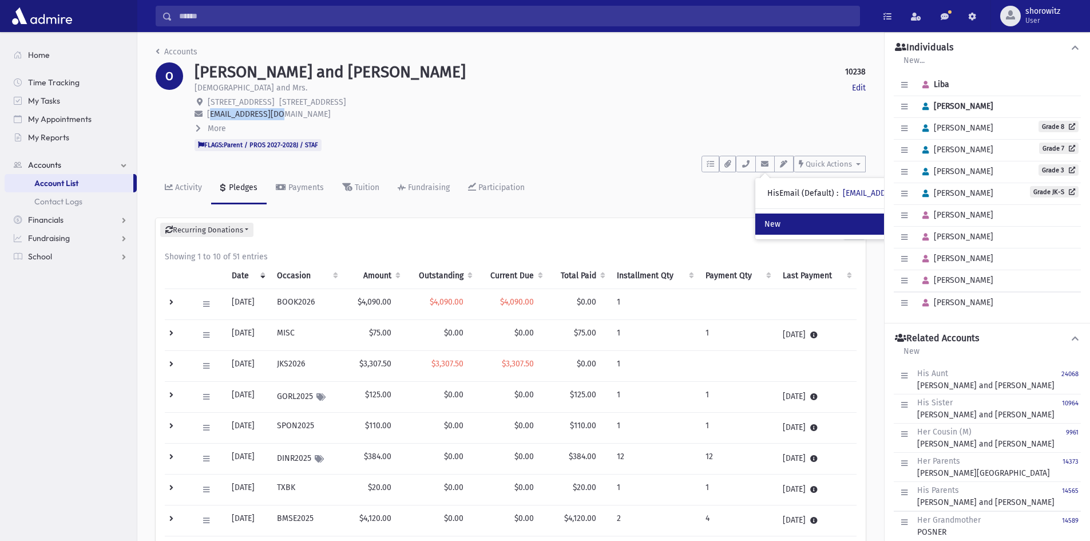
click at [784, 220] on link "New" at bounding box center [865, 223] width 220 height 21
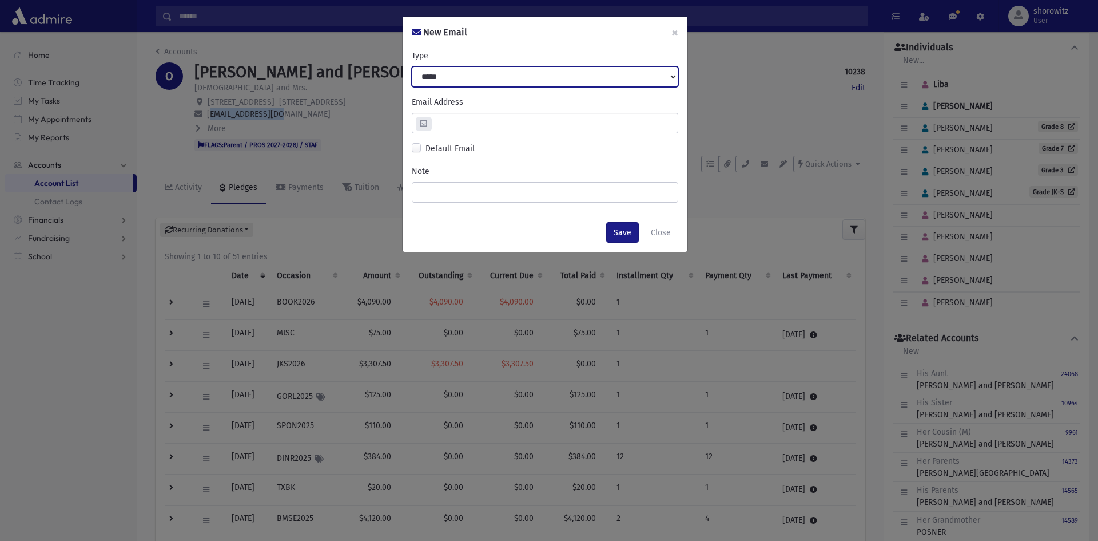
click at [440, 73] on select "**********" at bounding box center [545, 76] width 267 height 21
select select "*********"
click at [412, 66] on select "**********" at bounding box center [545, 76] width 267 height 21
click at [448, 124] on input "email" at bounding box center [554, 123] width 247 height 21
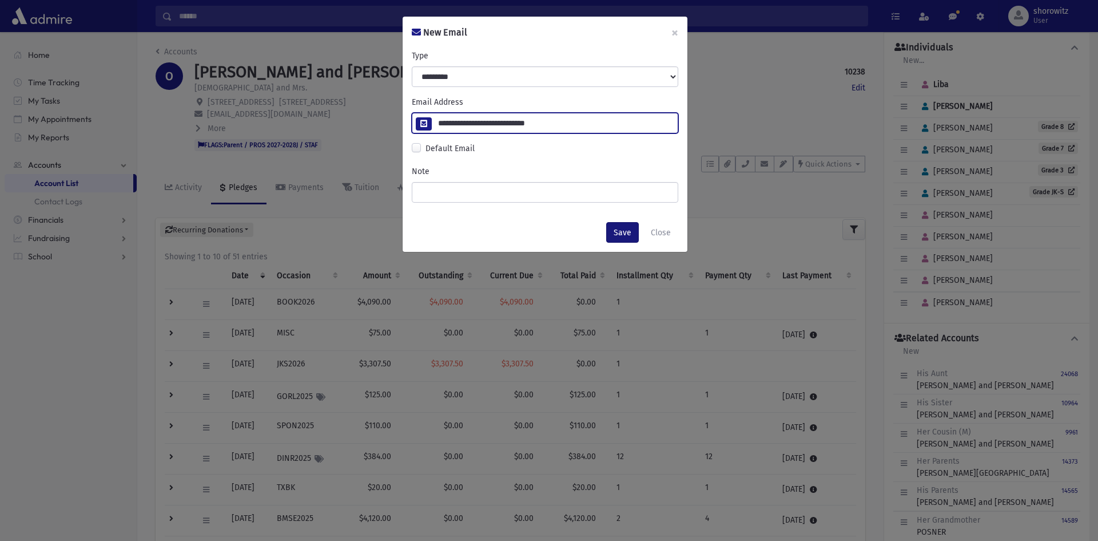
type input "**********"
click at [620, 232] on button "Save" at bounding box center [622, 232] width 33 height 21
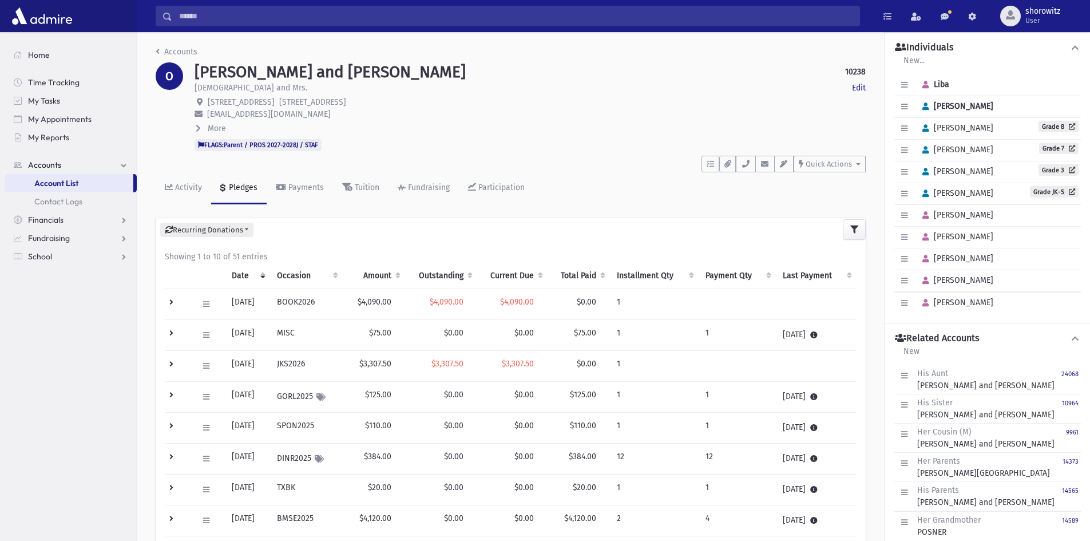
click at [243, 19] on input "Search" at bounding box center [515, 16] width 687 height 21
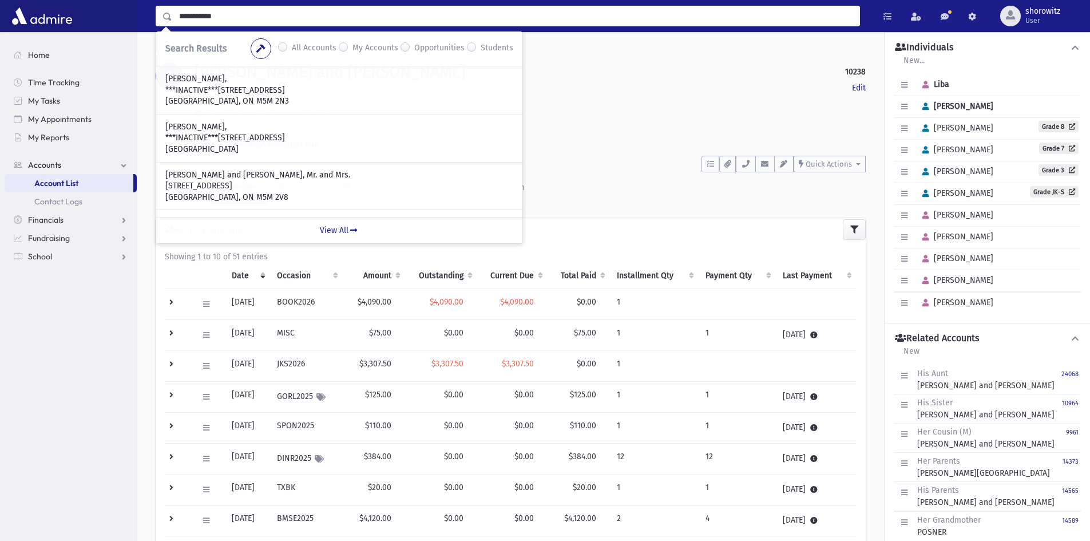
type input "**********"
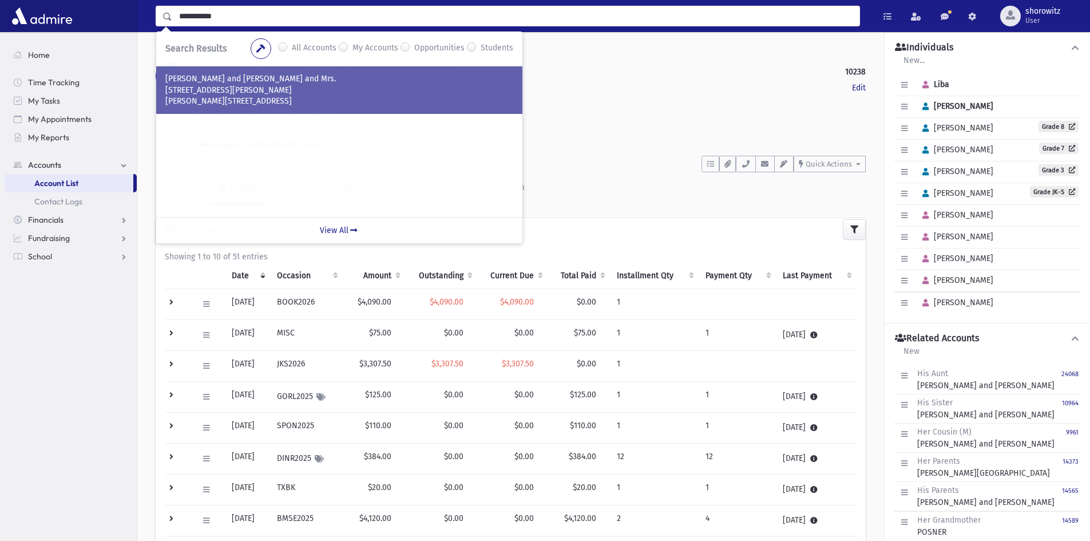
click at [238, 89] on p "59 Esther Crescent" at bounding box center [339, 90] width 348 height 11
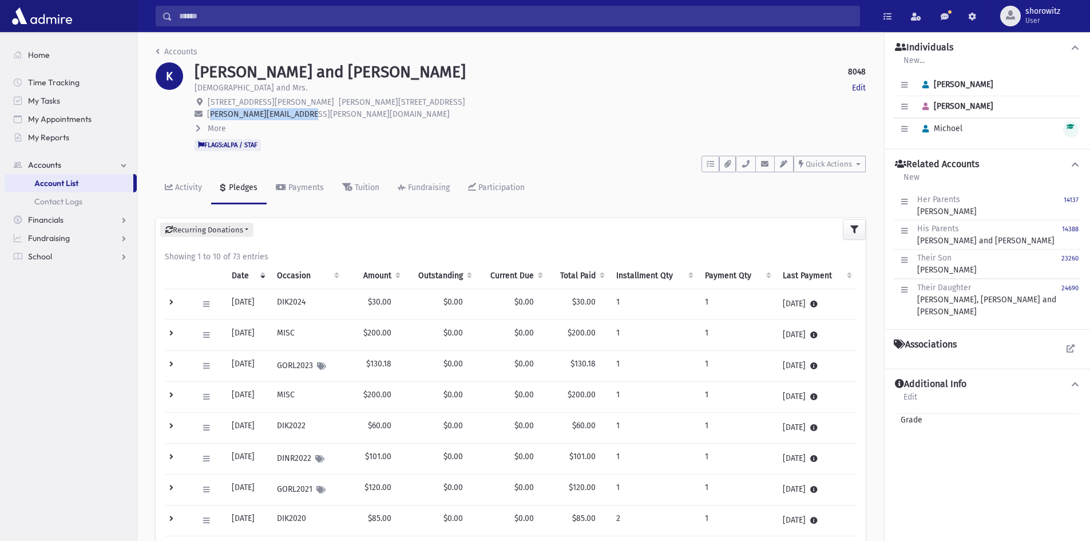
drag, startPoint x: 306, startPoint y: 114, endPoint x: 207, endPoint y: 113, distance: 99.5
click at [207, 113] on p "[PERSON_NAME][EMAIL_ADDRESS][PERSON_NAME][DOMAIN_NAME]" at bounding box center [530, 114] width 671 height 12
copy span "[PERSON_NAME][EMAIL_ADDRESS][PERSON_NAME][DOMAIN_NAME]"
drag, startPoint x: 762, startPoint y: 164, endPoint x: 755, endPoint y: 166, distance: 7.1
click at [762, 164] on icon "button" at bounding box center [764, 163] width 9 height 7
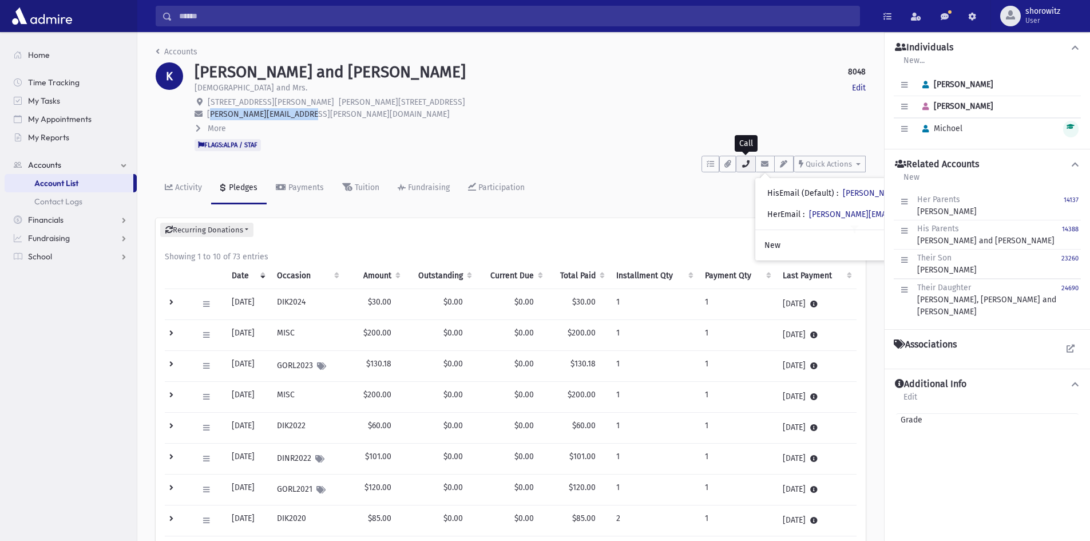
click at [746, 165] on icon "button" at bounding box center [745, 163] width 9 height 7
click at [222, 18] on input "Search" at bounding box center [515, 16] width 687 height 21
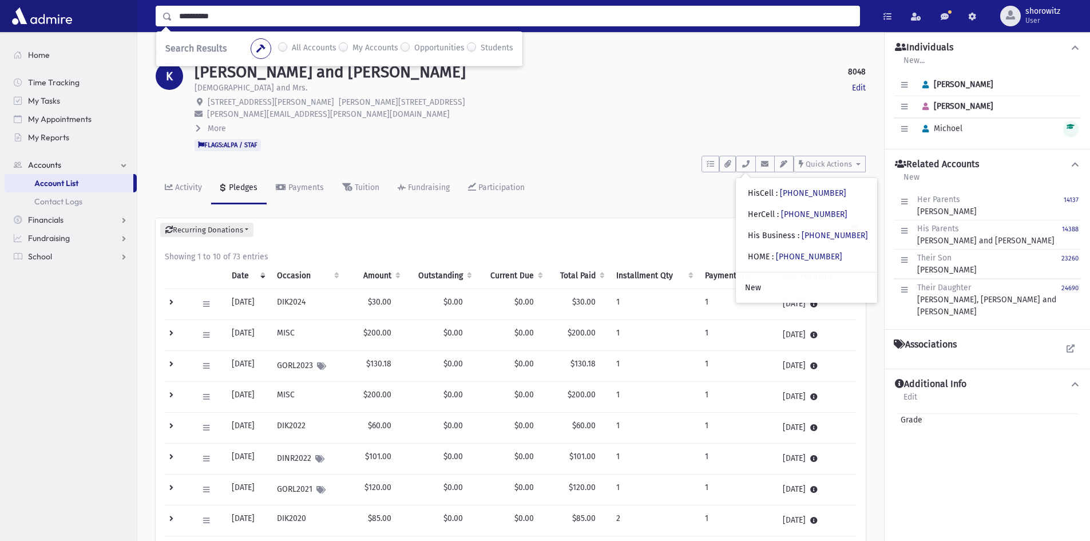
type input "**********"
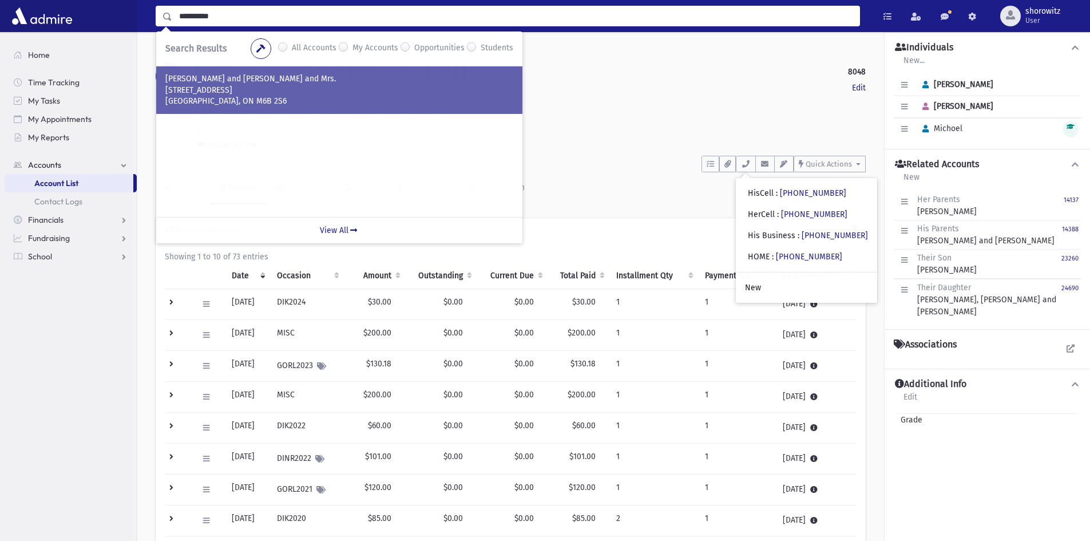
click at [233, 82] on p "[PERSON_NAME] and [PERSON_NAME] and Mrs." at bounding box center [339, 78] width 348 height 11
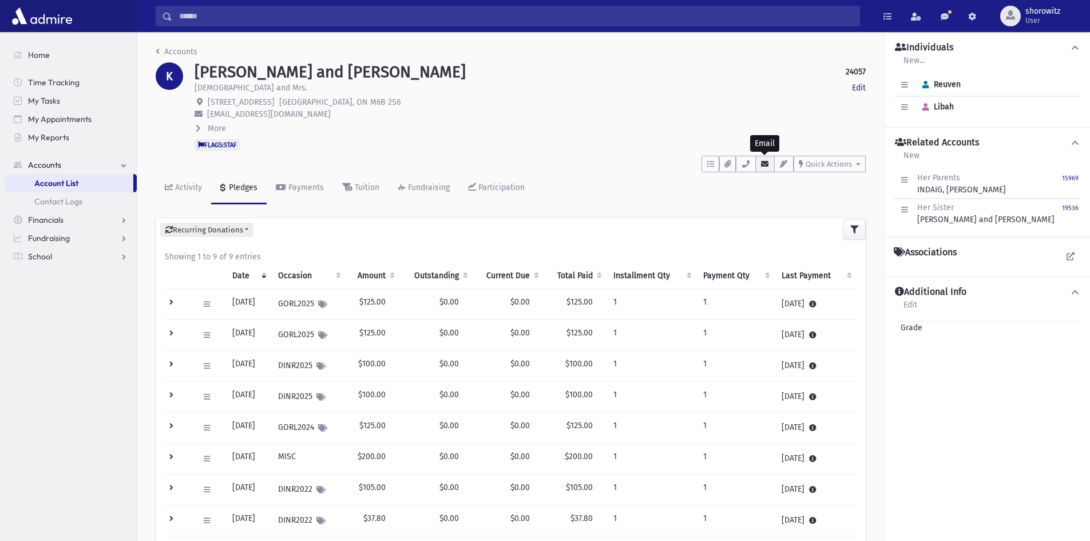
click at [765, 165] on icon "button" at bounding box center [764, 163] width 9 height 7
drag, startPoint x: 302, startPoint y: 113, endPoint x: 208, endPoint y: 111, distance: 93.8
click at [208, 111] on p "kaplanreuven@gmail.com" at bounding box center [530, 114] width 671 height 12
copy span "kaplanreuven@gmail.com"
drag, startPoint x: 748, startPoint y: 166, endPoint x: 748, endPoint y: 173, distance: 7.4
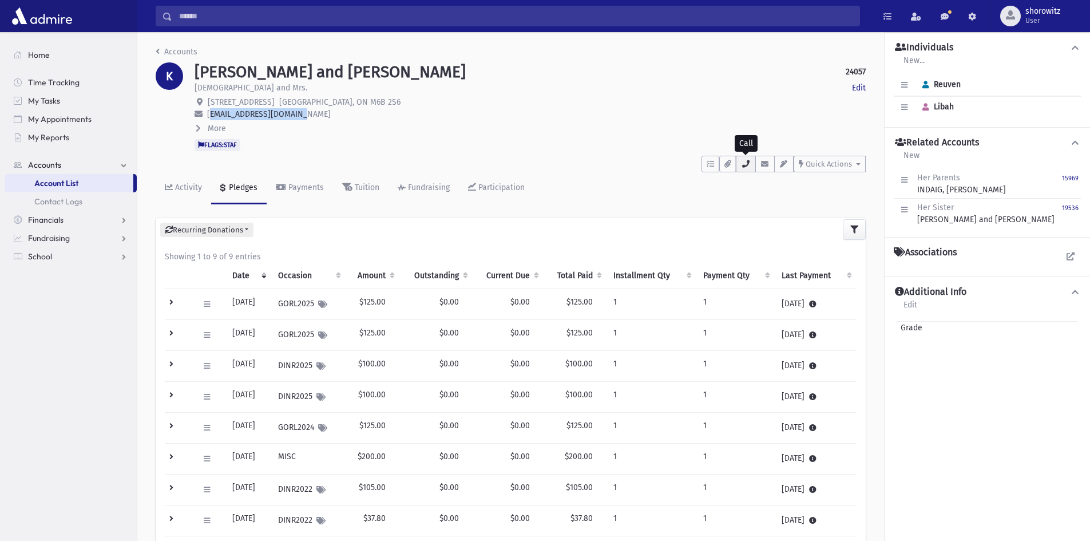
click at [748, 166] on icon "button" at bounding box center [745, 163] width 9 height 7
click at [218, 8] on input "Search" at bounding box center [515, 16] width 687 height 21
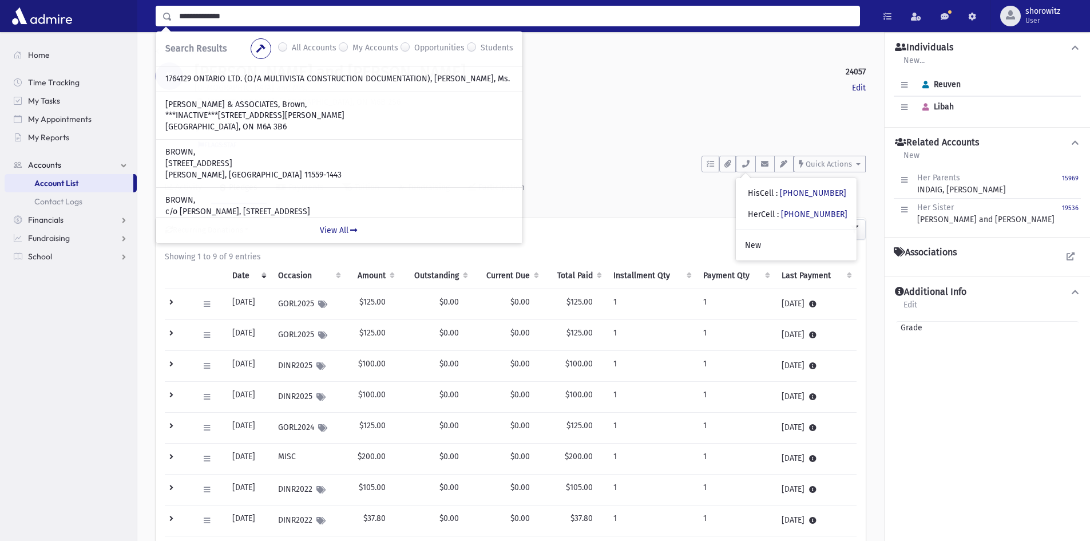
type input "**********"
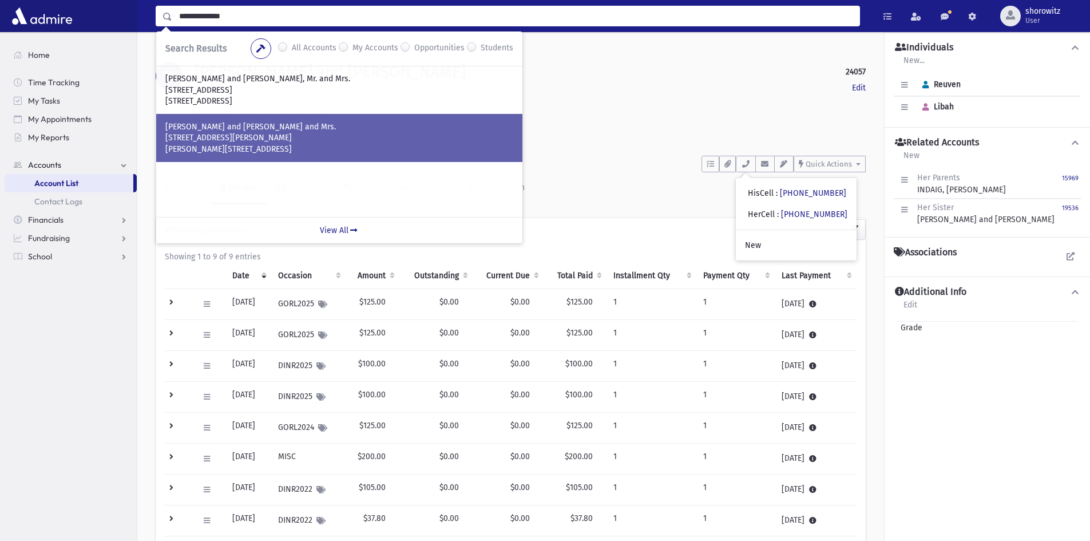
click at [260, 124] on p "BROWN, Menachem and Margalit, Rabbi and Mrs." at bounding box center [339, 126] width 348 height 11
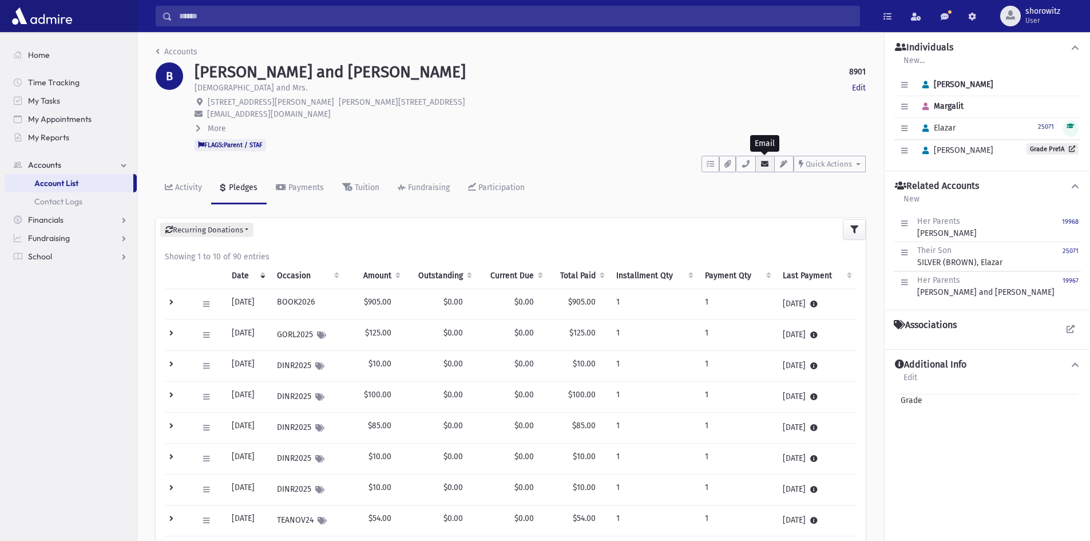
click at [764, 165] on icon "button" at bounding box center [764, 163] width 9 height 7
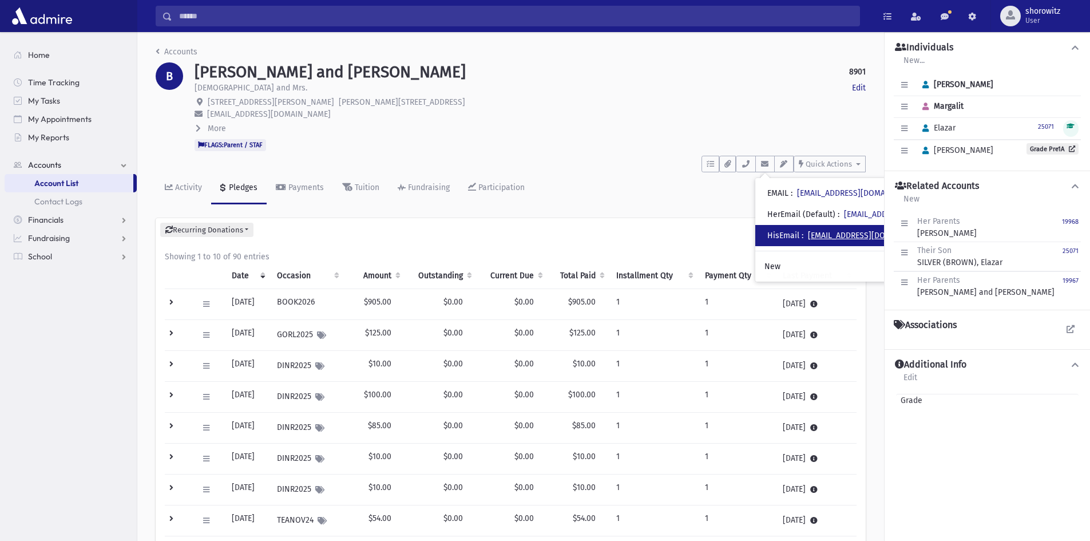
click at [868, 234] on link "menachemybrown@gmail.com" at bounding box center [870, 236] width 124 height 10
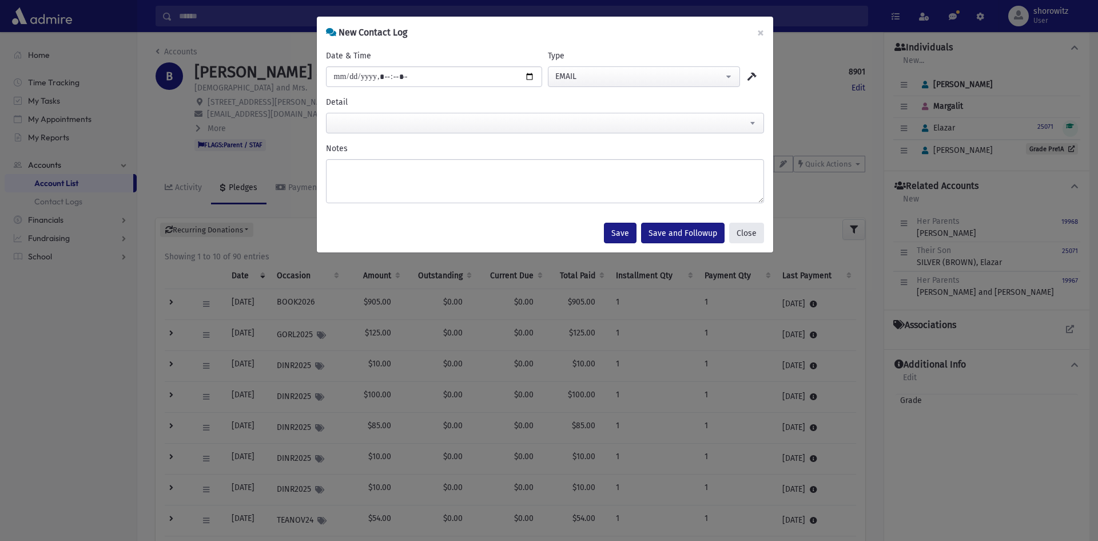
click at [744, 231] on button "Close" at bounding box center [746, 233] width 35 height 21
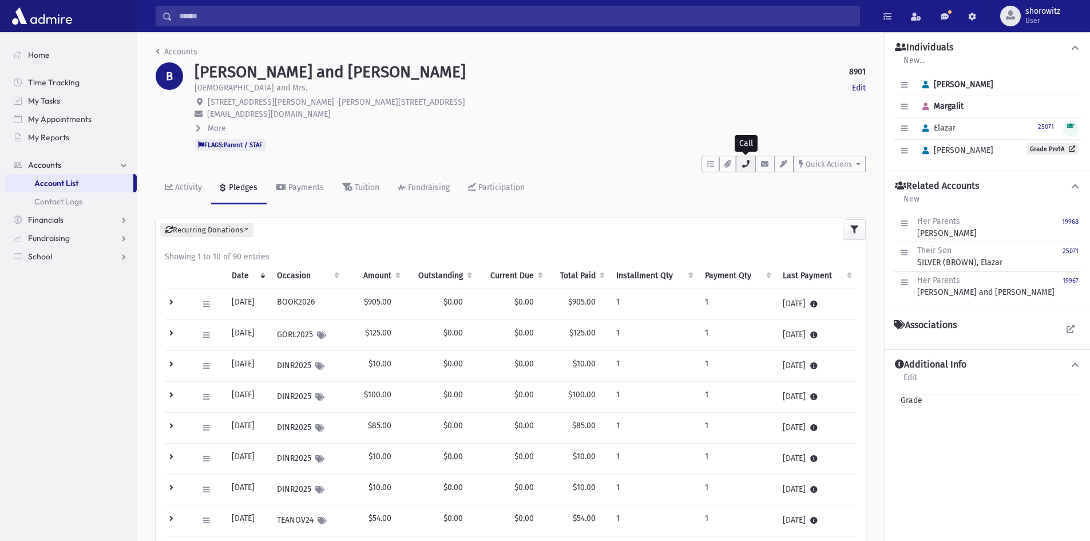
click at [745, 165] on icon "button" at bounding box center [745, 163] width 9 height 7
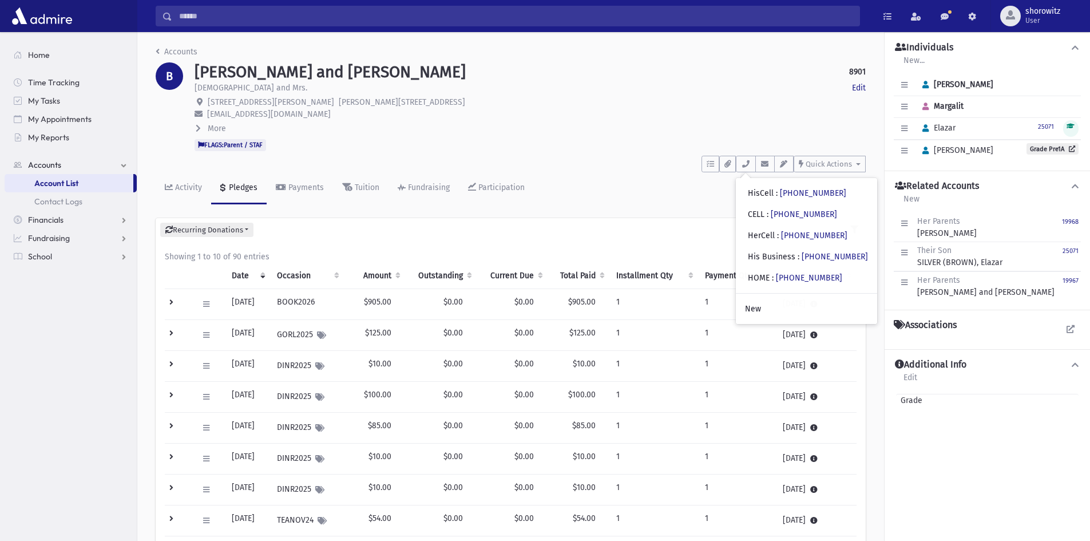
click at [227, 19] on input "Search" at bounding box center [515, 16] width 687 height 21
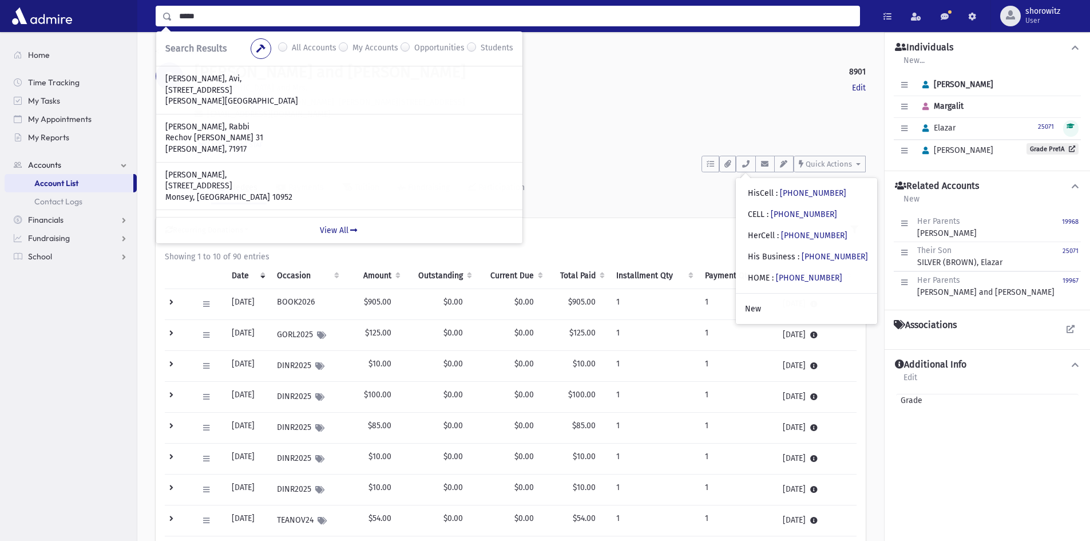
click at [218, 17] on input "*****" at bounding box center [515, 16] width 687 height 21
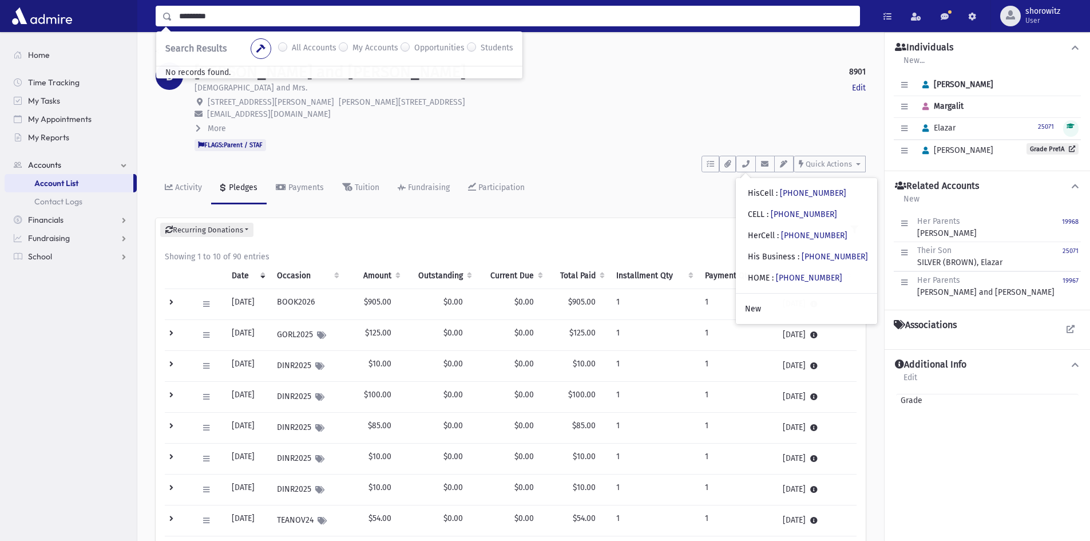
type input "*********"
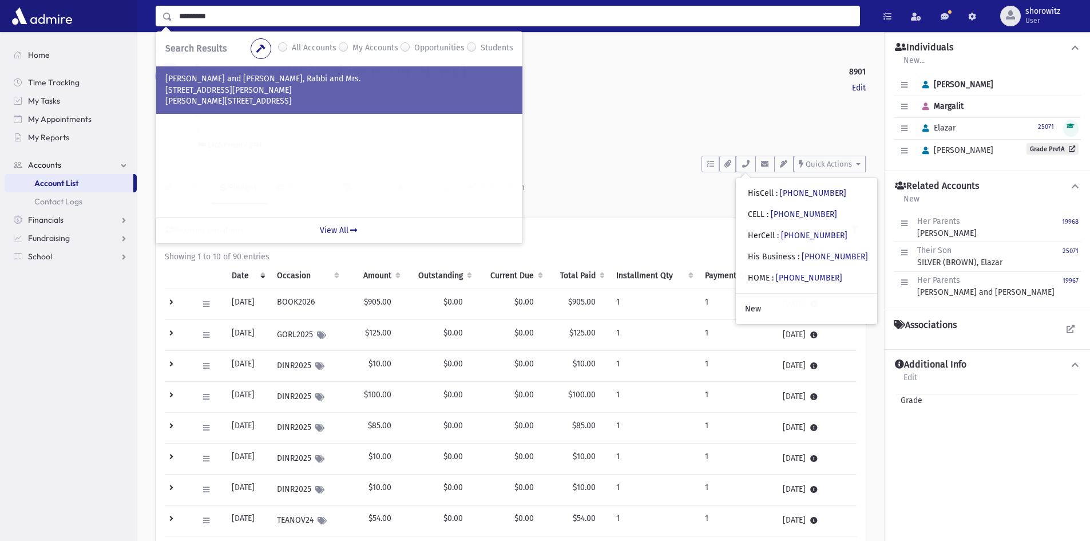
click at [261, 88] on p "27 Noam Court" at bounding box center [339, 90] width 348 height 11
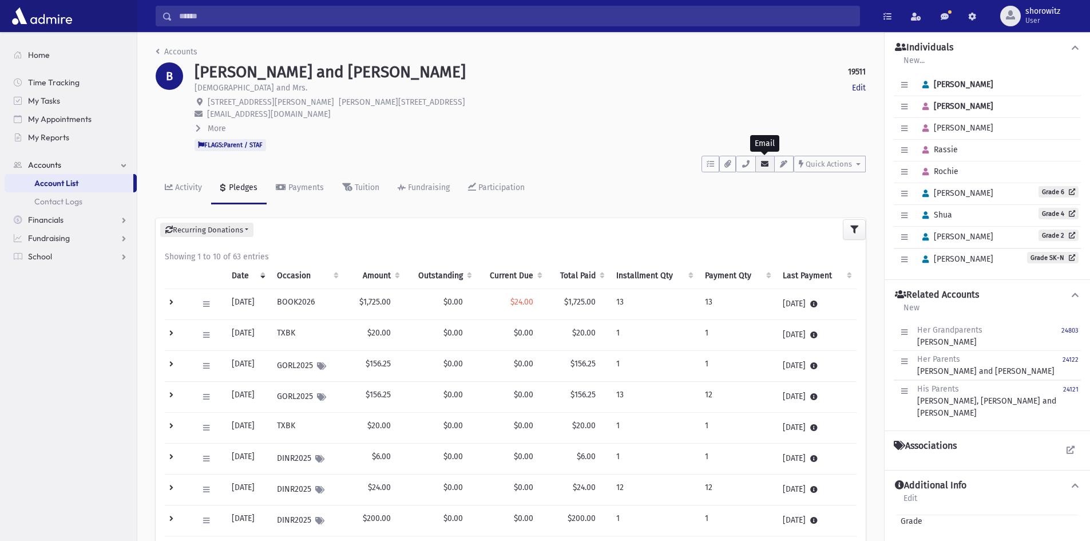
click at [763, 166] on icon "button" at bounding box center [764, 163] width 9 height 7
drag, startPoint x: 745, startPoint y: 168, endPoint x: 712, endPoint y: 215, distance: 57.8
click at [745, 168] on button "button" at bounding box center [745, 164] width 19 height 17
click at [194, 21] on input "Search" at bounding box center [515, 16] width 687 height 21
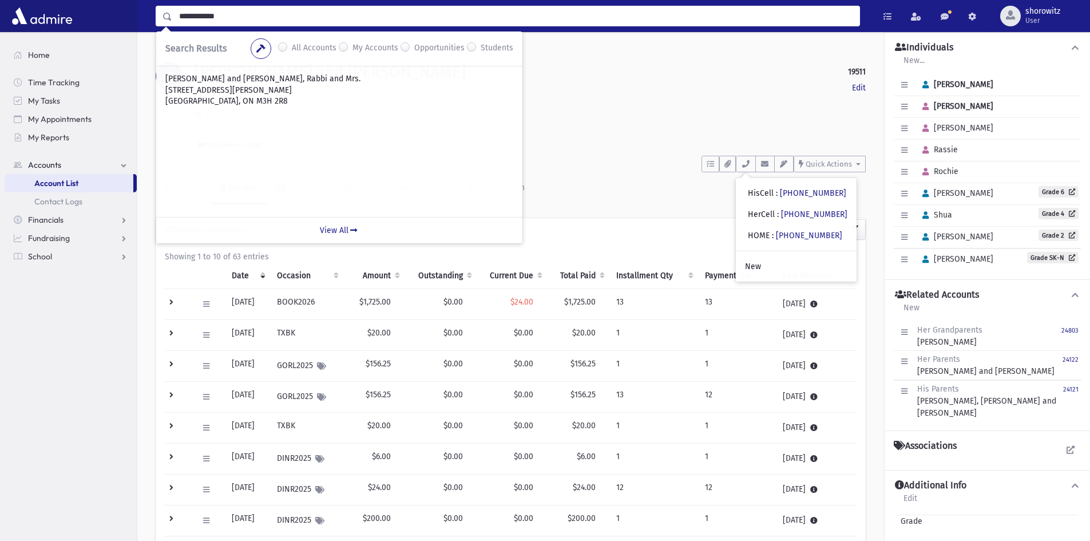
click at [197, 18] on input "**********" at bounding box center [515, 16] width 687 height 21
type input "**********"
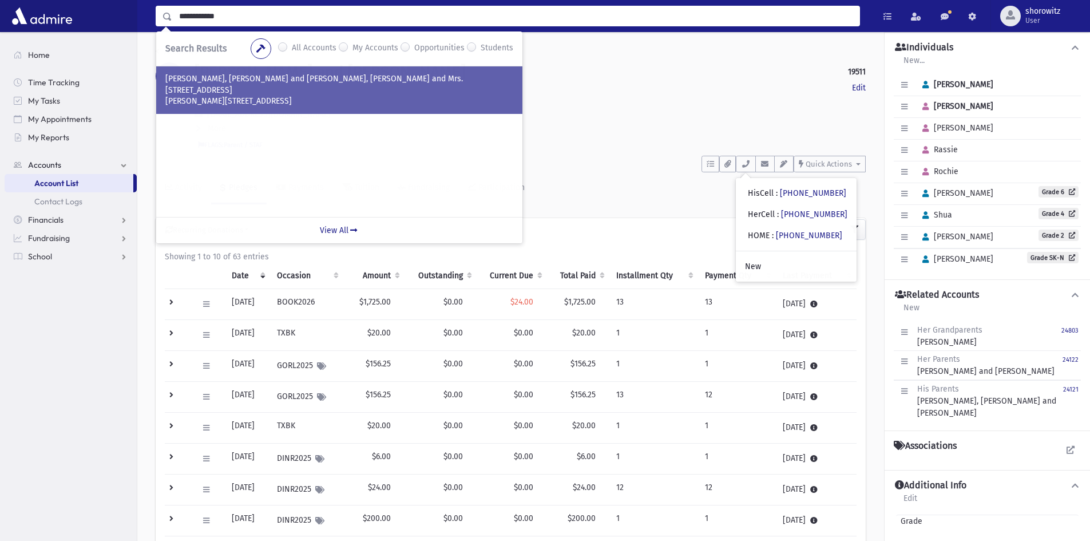
click at [247, 98] on p "[PERSON_NAME][STREET_ADDRESS]" at bounding box center [339, 101] width 348 height 11
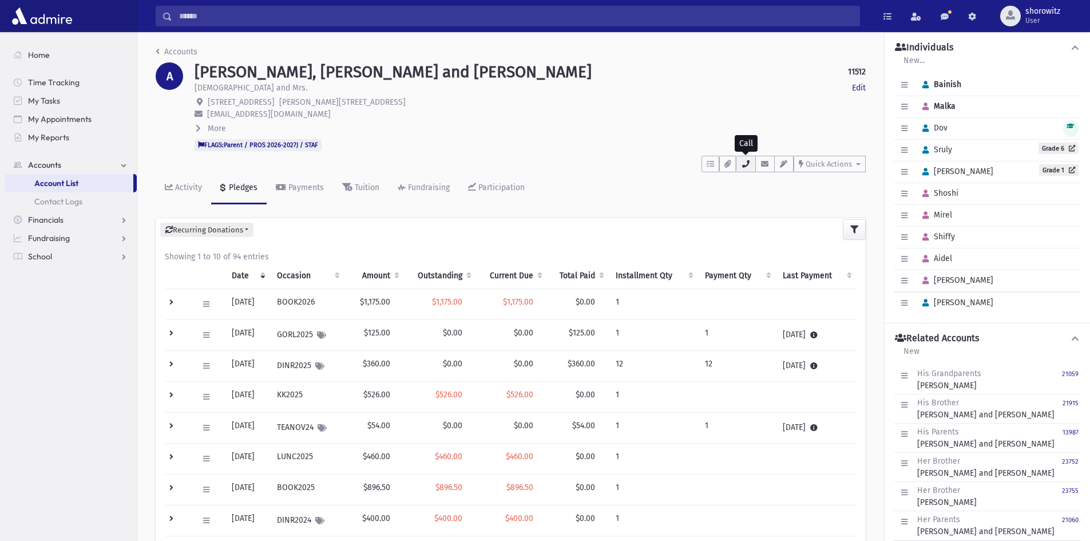
click at [747, 162] on icon "button" at bounding box center [745, 163] width 9 height 7
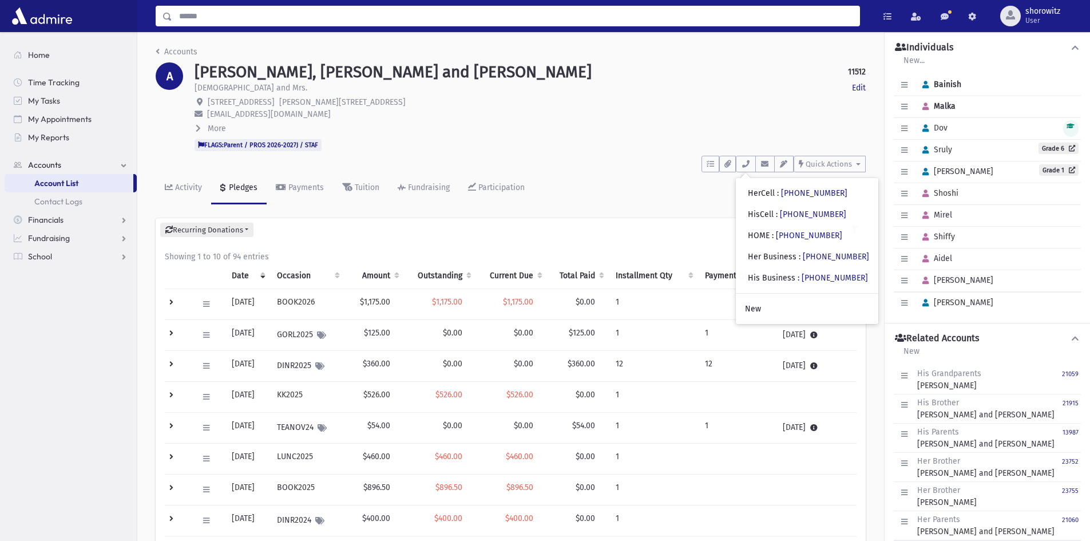
click at [227, 16] on input "Search" at bounding box center [515, 16] width 687 height 21
type input "********"
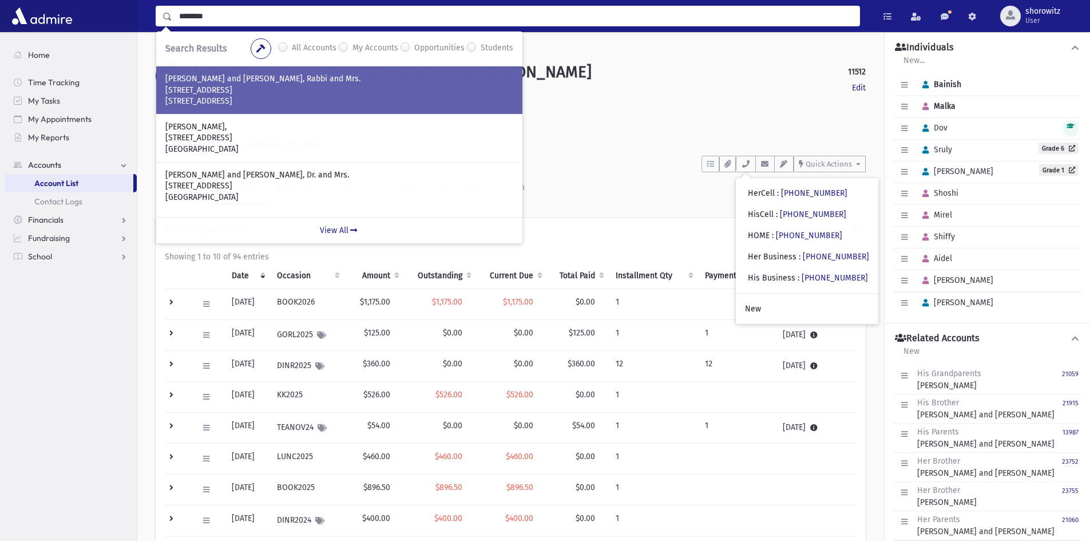
click at [227, 97] on p "[STREET_ADDRESS]" at bounding box center [339, 101] width 348 height 11
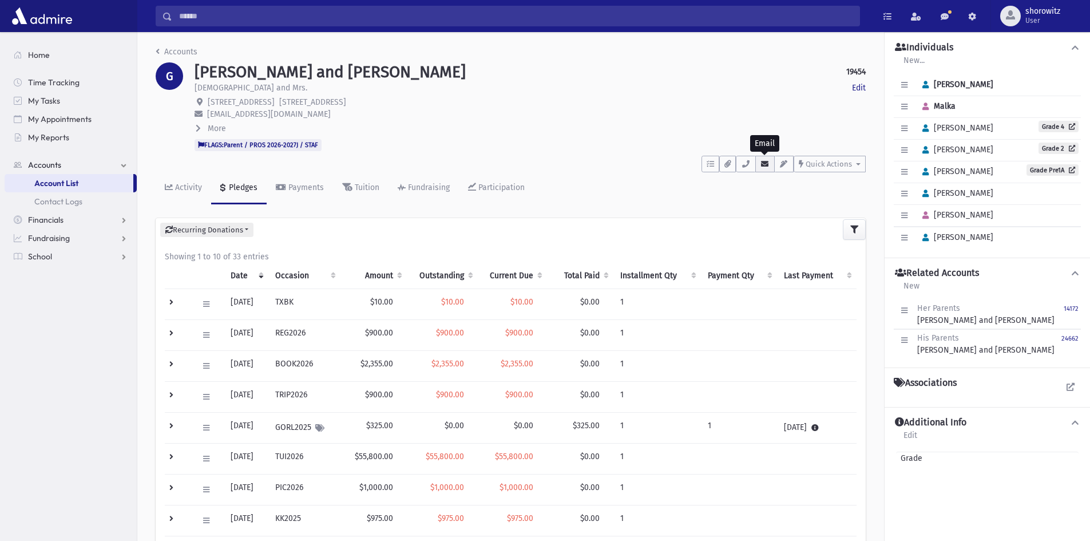
click at [767, 162] on icon "button" at bounding box center [764, 163] width 9 height 7
drag, startPoint x: 312, startPoint y: 115, endPoint x: 207, endPoint y: 115, distance: 105.3
click at [207, 115] on span "[EMAIL_ADDRESS][DOMAIN_NAME]" at bounding box center [269, 114] width 124 height 10
copy span "[EMAIL_ADDRESS][DOMAIN_NAME]"
drag, startPoint x: 748, startPoint y: 162, endPoint x: 724, endPoint y: 186, distance: 33.6
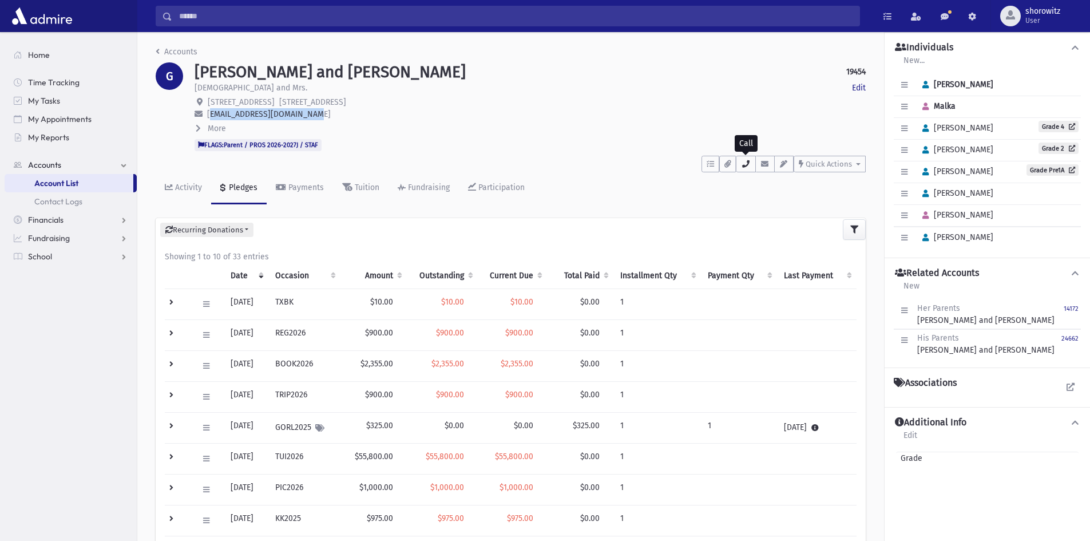
click at [748, 162] on icon "button" at bounding box center [745, 163] width 9 height 7
